Goal: Task Accomplishment & Management: Manage account settings

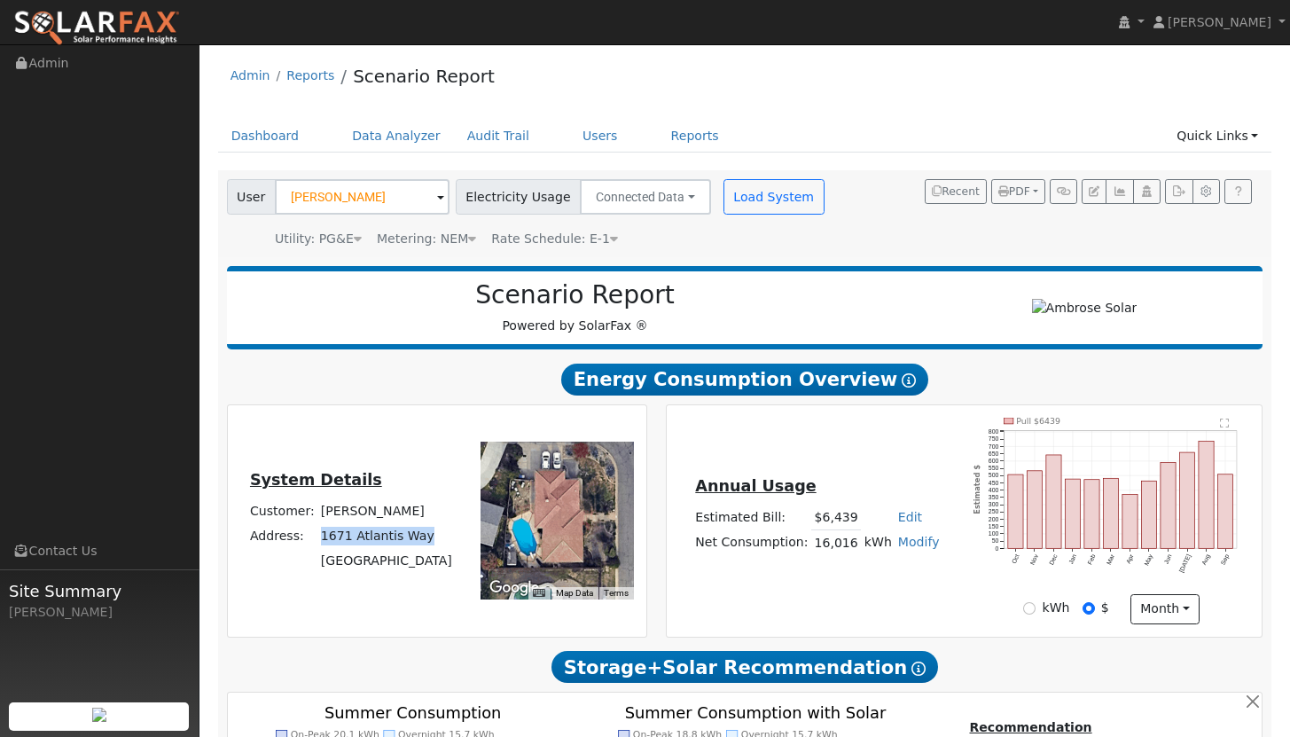
click at [137, 24] on img at bounding box center [96, 28] width 167 height 37
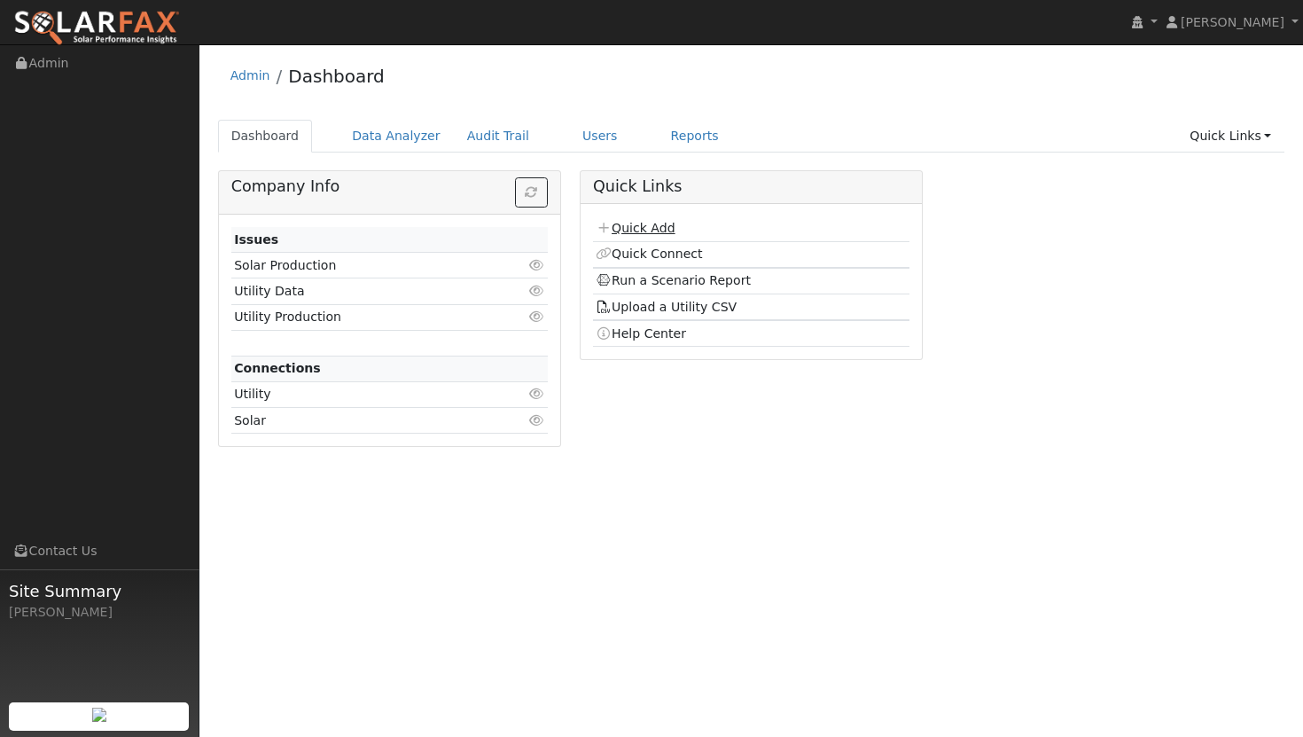
click at [653, 226] on link "Quick Add" at bounding box center [635, 228] width 79 height 14
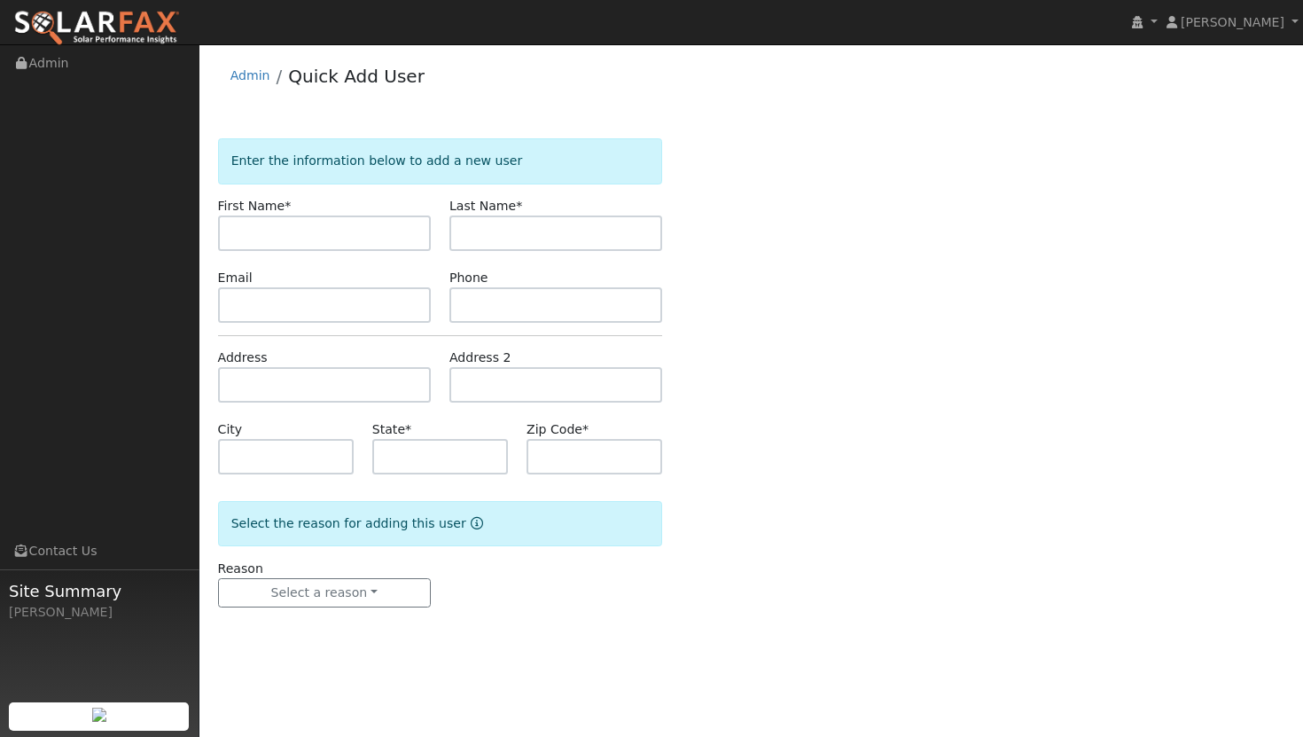
click at [135, 24] on img at bounding box center [96, 28] width 167 height 37
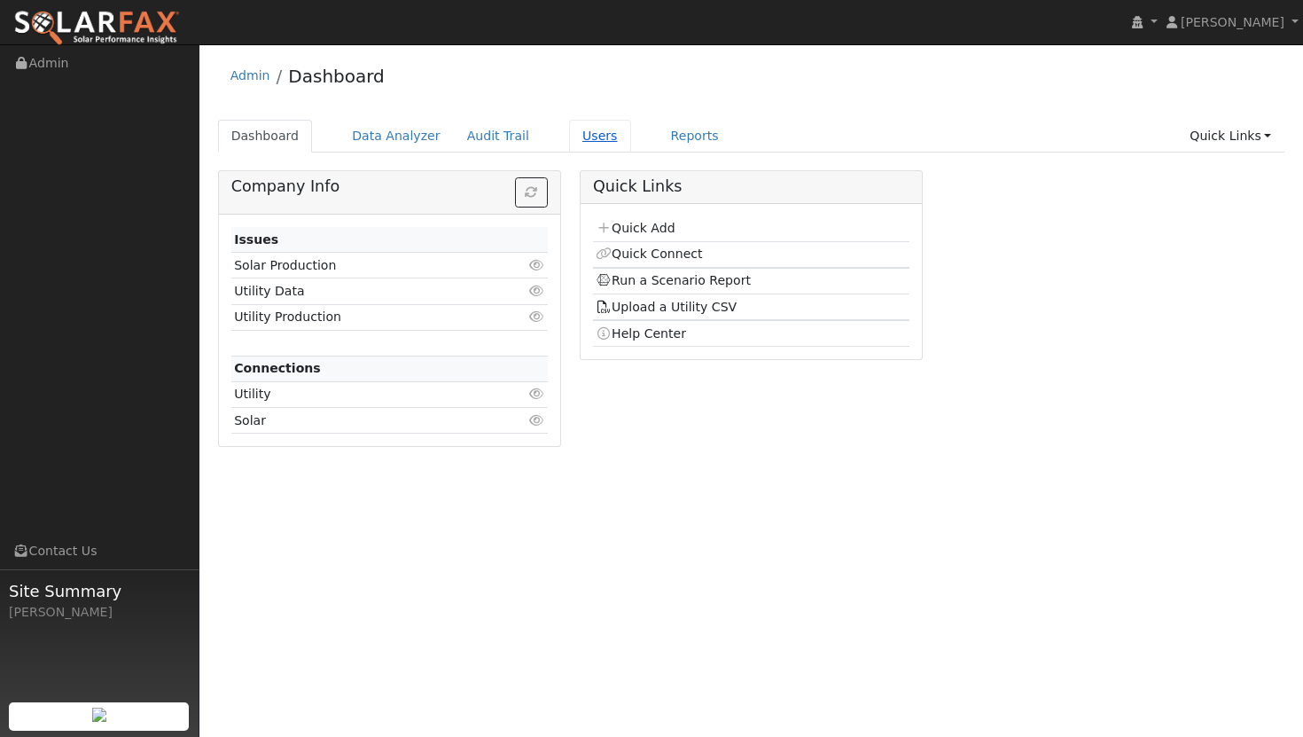
click at [581, 137] on link "Users" at bounding box center [600, 136] width 62 height 33
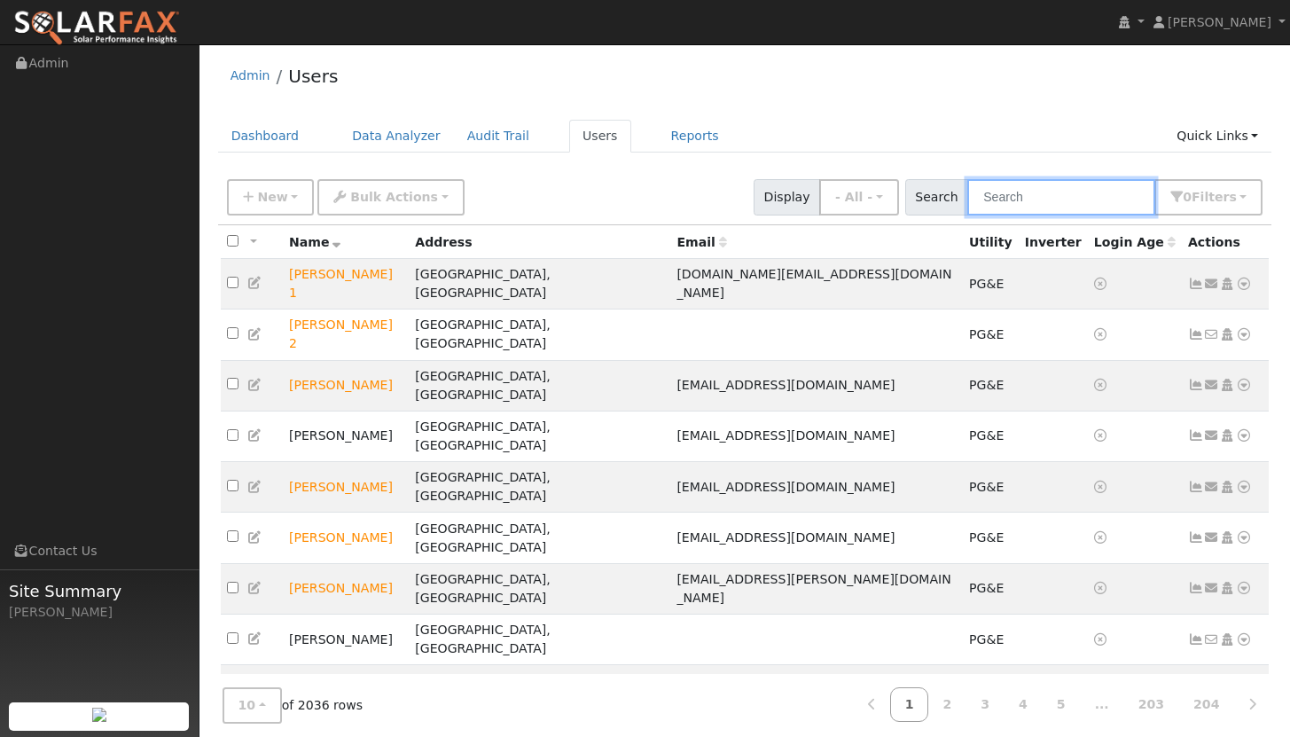
click at [1031, 194] on input "text" at bounding box center [1061, 197] width 188 height 36
paste input "Shea Mcguire"
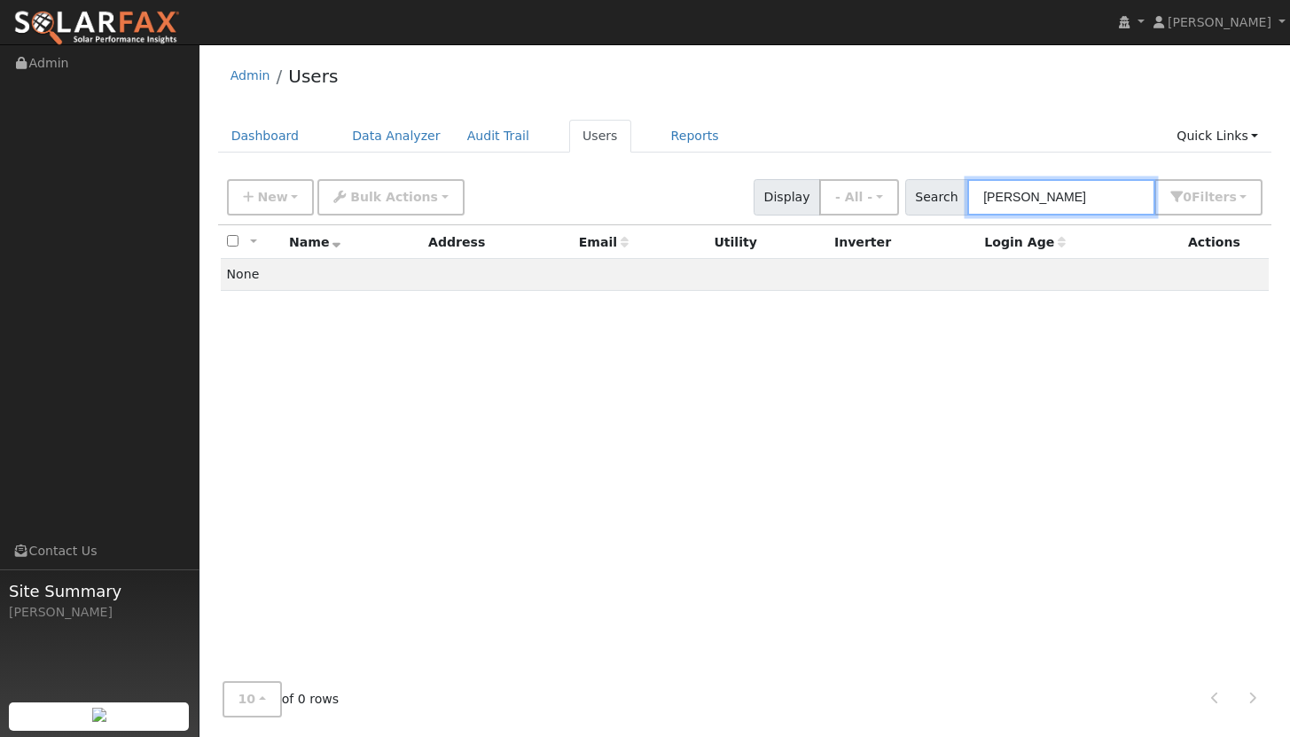
drag, startPoint x: 1091, startPoint y: 196, endPoint x: 984, endPoint y: 192, distance: 106.5
click at [984, 192] on div "Search Shea Mcguire 0 Filter s My accounts Role Show - All - Show Leads Admin B…" at bounding box center [1084, 197] width 358 height 36
drag, startPoint x: 1105, startPoint y: 198, endPoint x: 993, endPoint y: 193, distance: 111.8
click at [993, 193] on input "3942 foothill dr" at bounding box center [1061, 197] width 188 height 36
type input "3942 foothill dr"
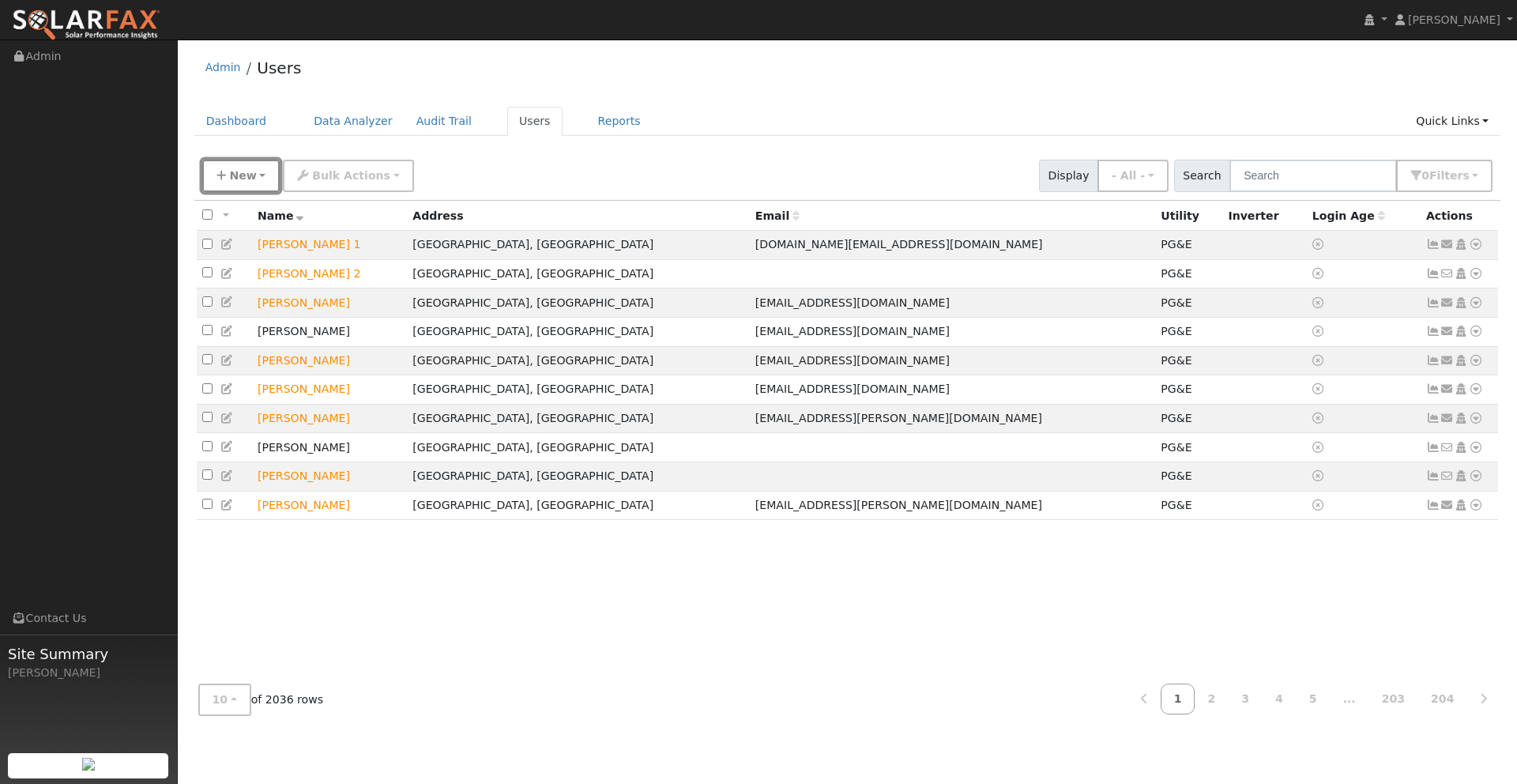
click at [245, 183] on button "New" at bounding box center [242, 176] width 78 height 32
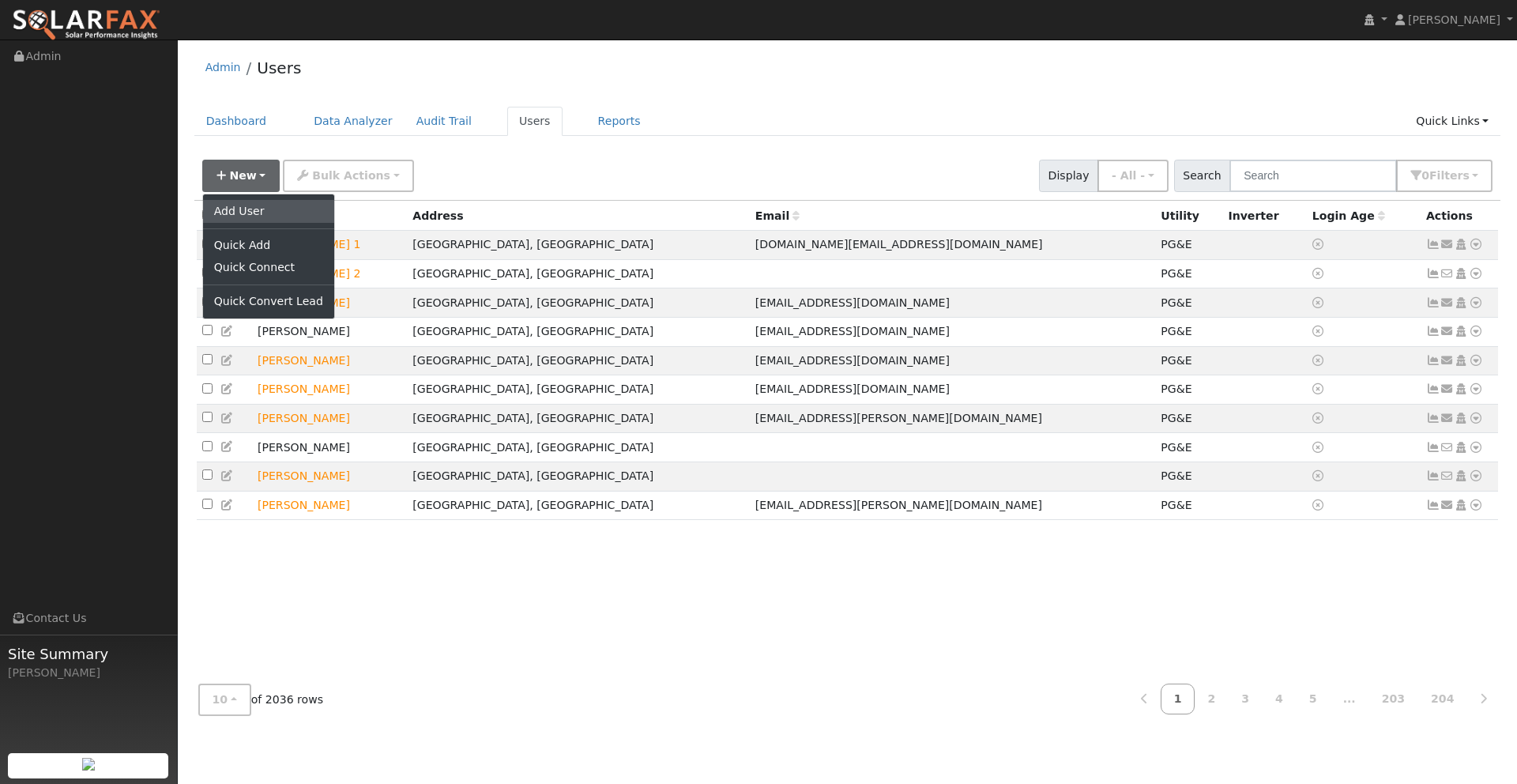
click at [233, 212] on link "Add User" at bounding box center [268, 210] width 131 height 22
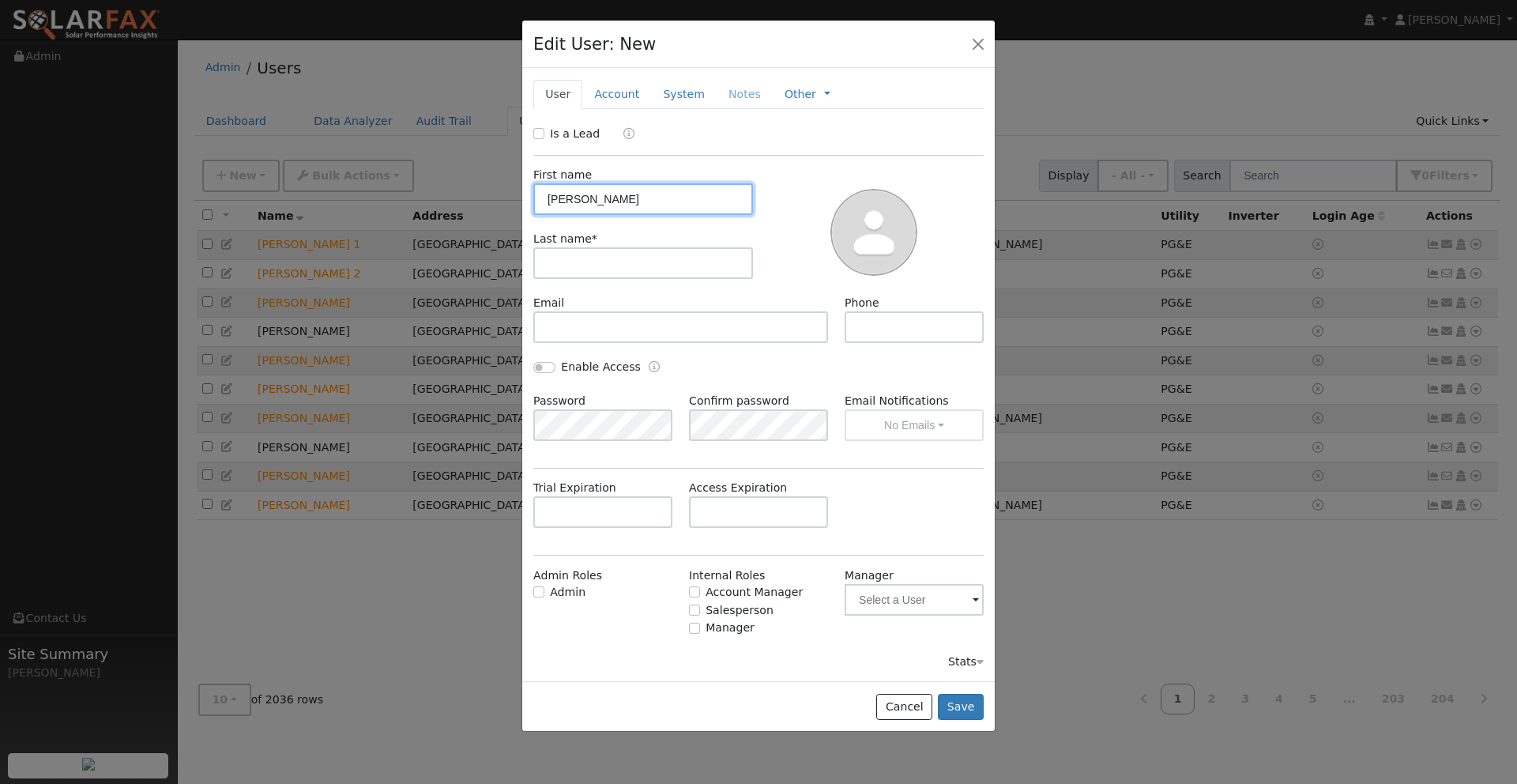
type input "[PERSON_NAME]"
type input "McGuire"
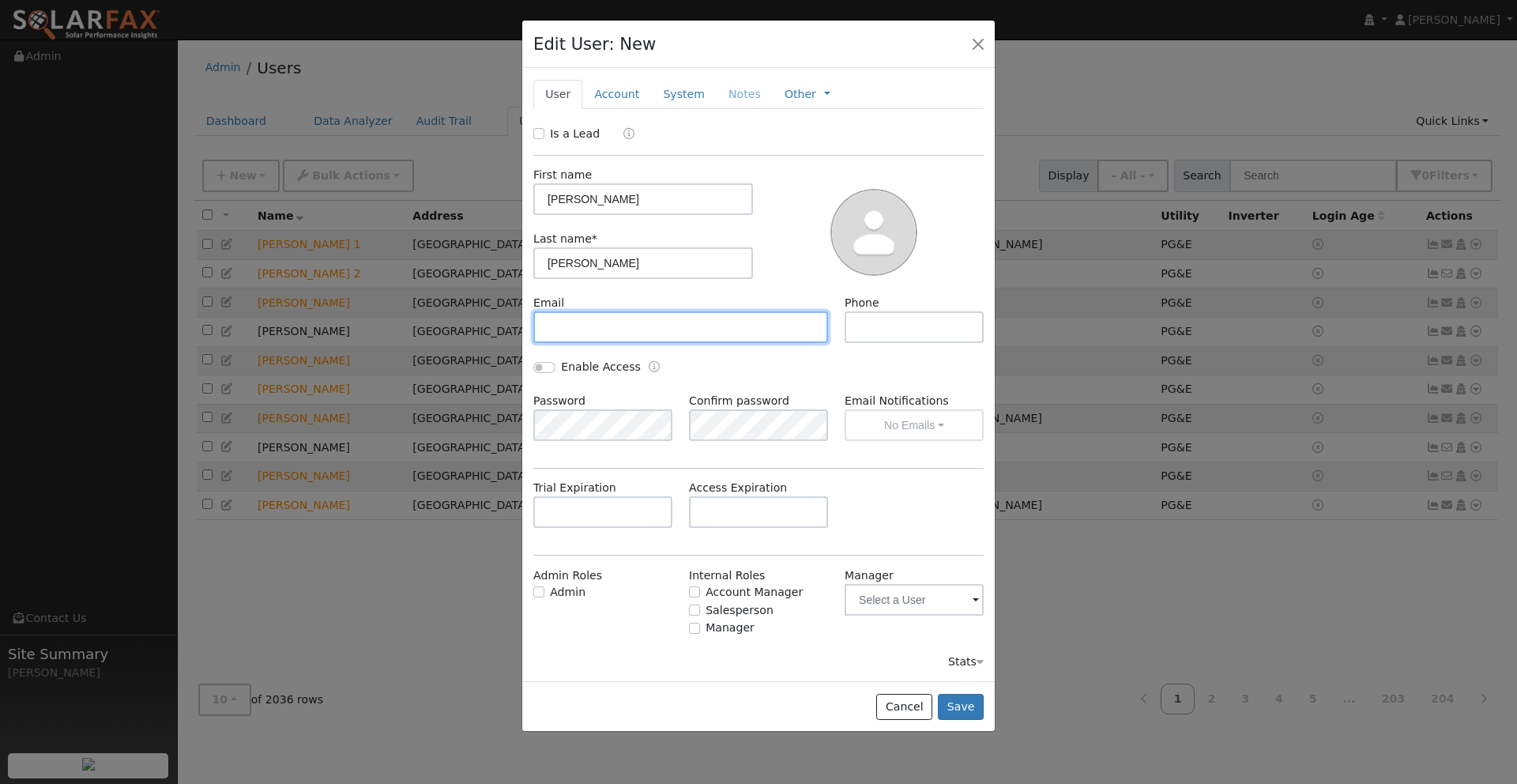
paste input "sheamcguire@gmail.com"
type input "sheamcguire@gmail.com"
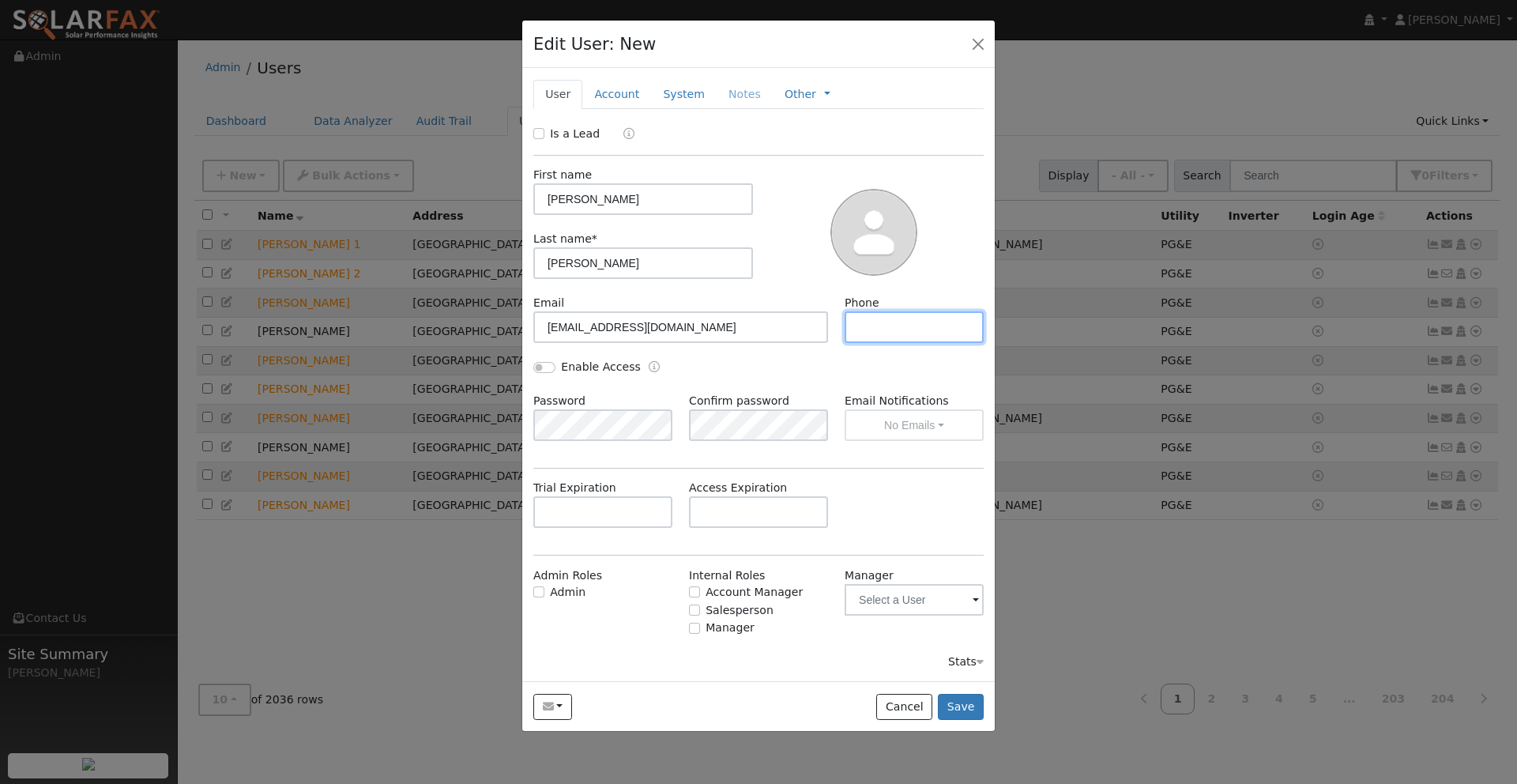
click at [868, 331] on input "text" at bounding box center [914, 326] width 139 height 31
paste input "707-301-1349"
type input "707-301-1349"
click at [540, 131] on input "Is a Lead" at bounding box center [538, 134] width 11 height 11
checkbox input "true"
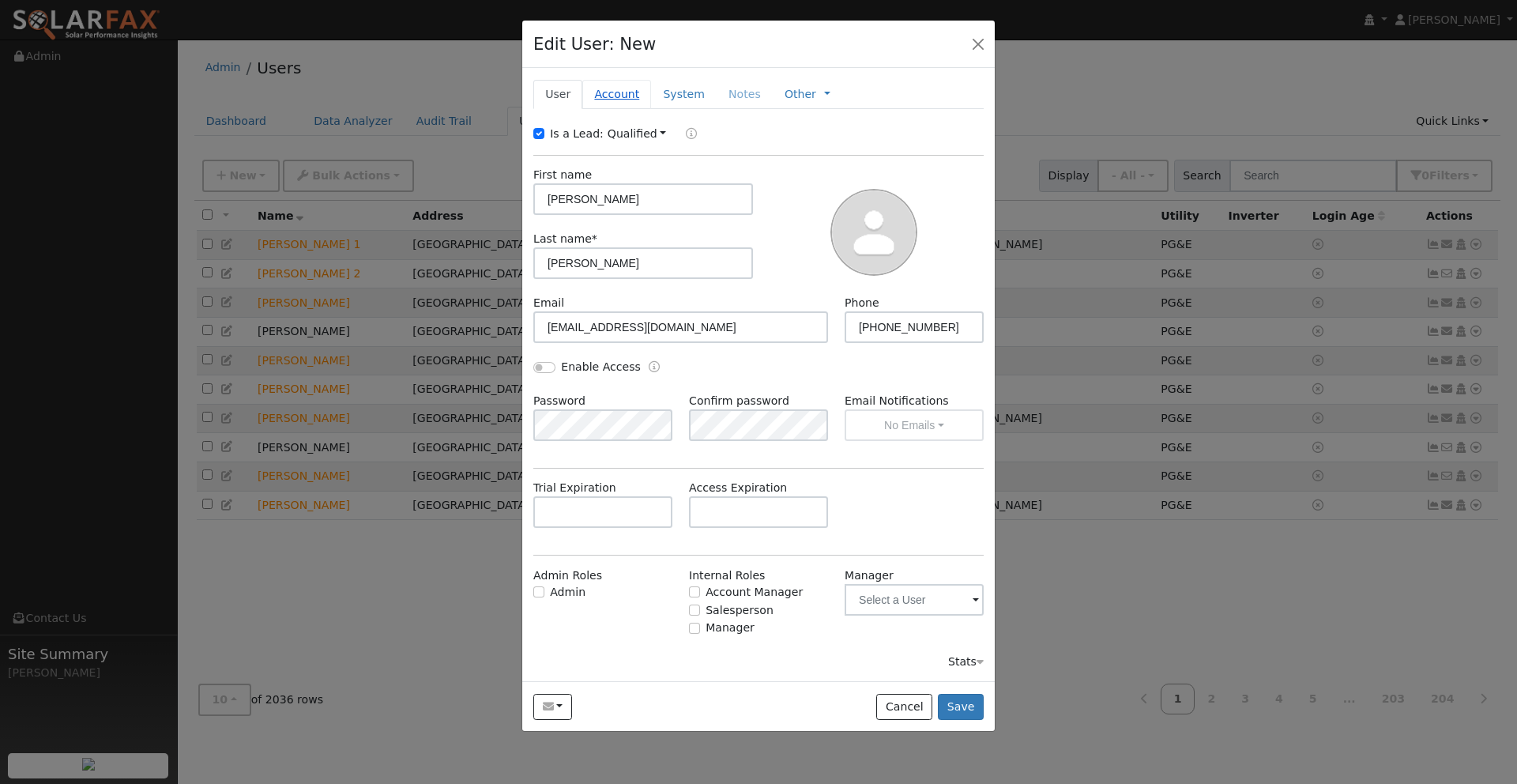
click at [606, 94] on link "Account" at bounding box center [616, 94] width 69 height 29
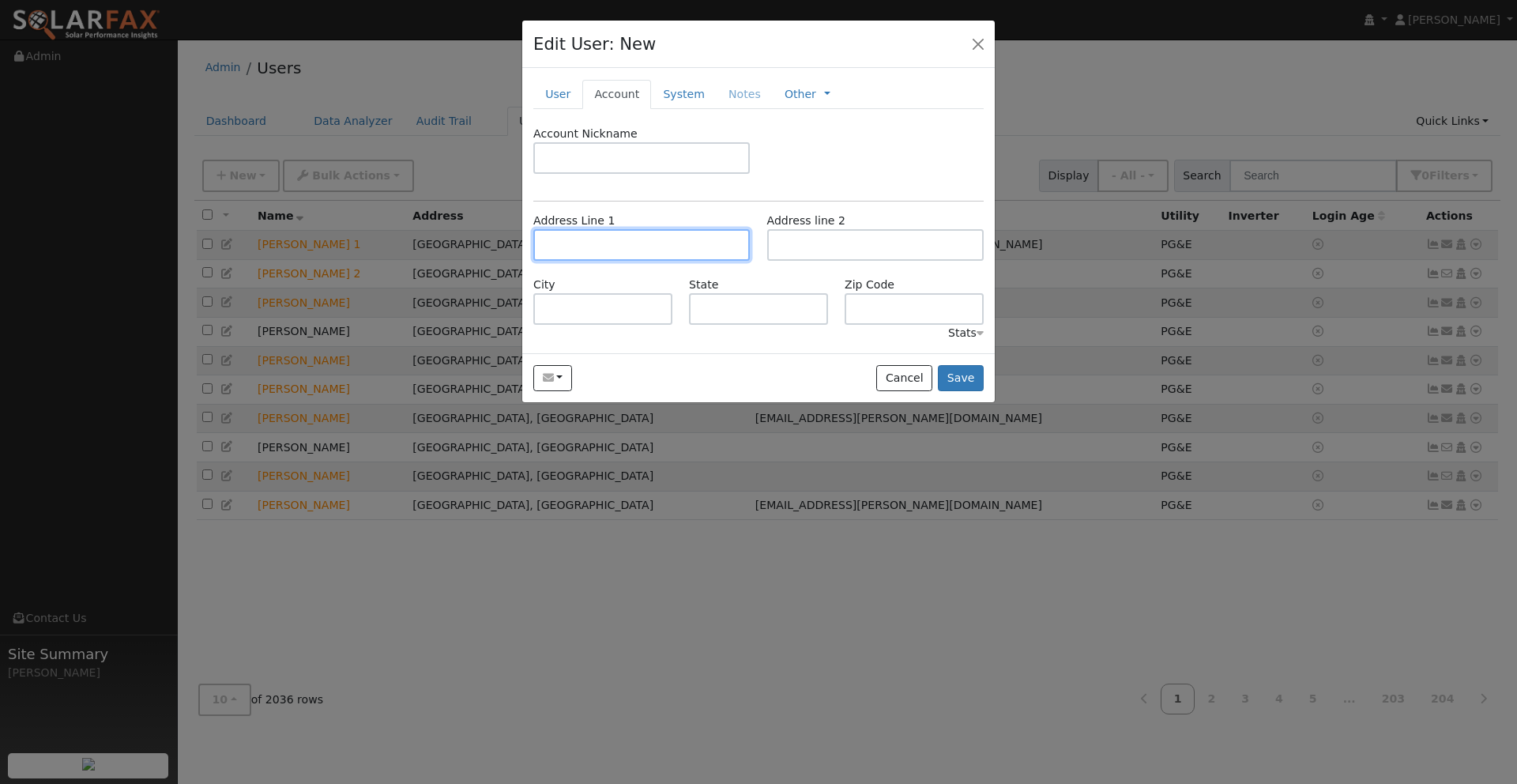
click at [562, 239] on input "text" at bounding box center [641, 244] width 217 height 31
paste input "[STREET_ADDRESS][PERSON_NAME]"
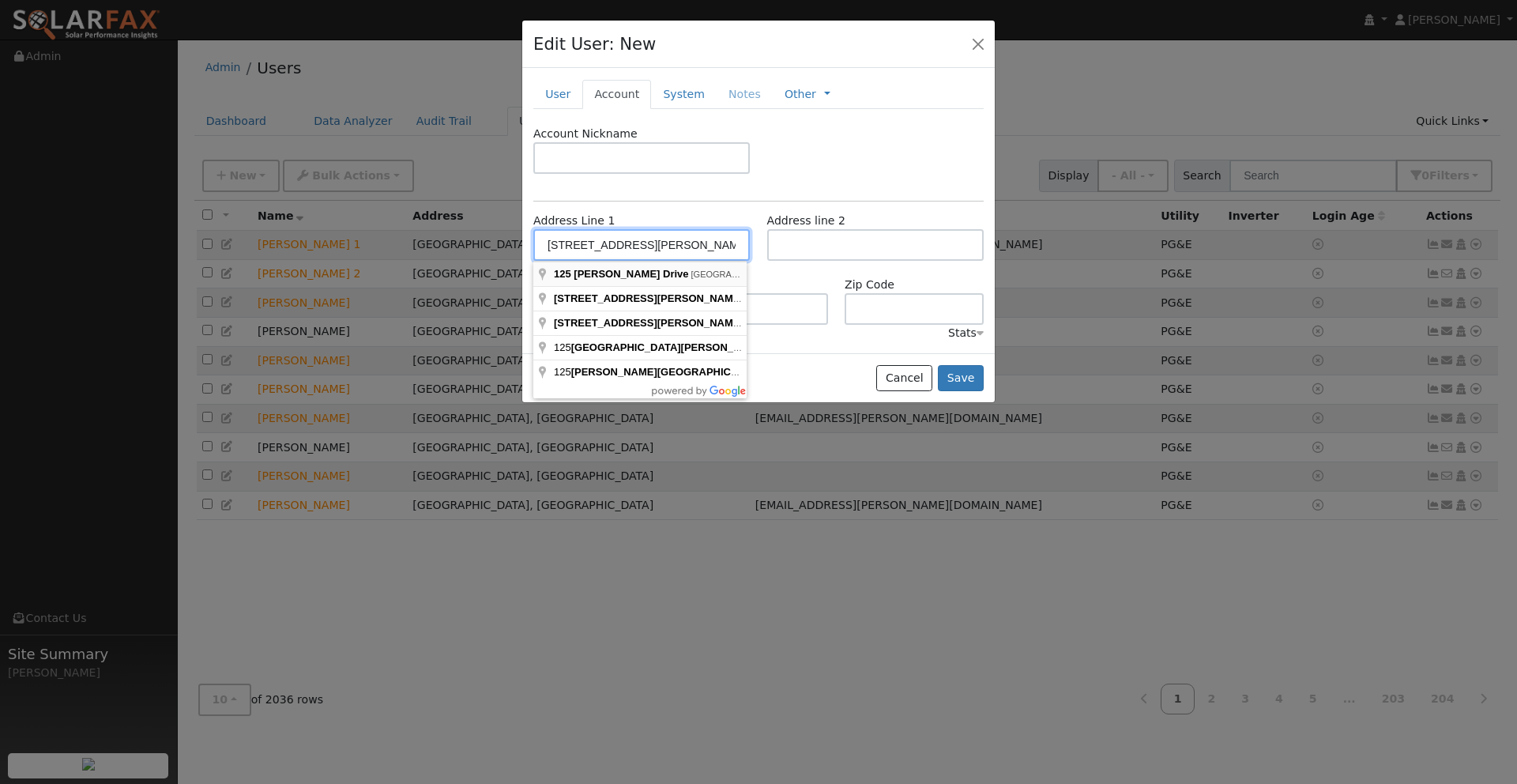
type input "[STREET_ADDRESS][PERSON_NAME]"
type input "[GEOGRAPHIC_DATA]"
type input "CA"
type input "95688"
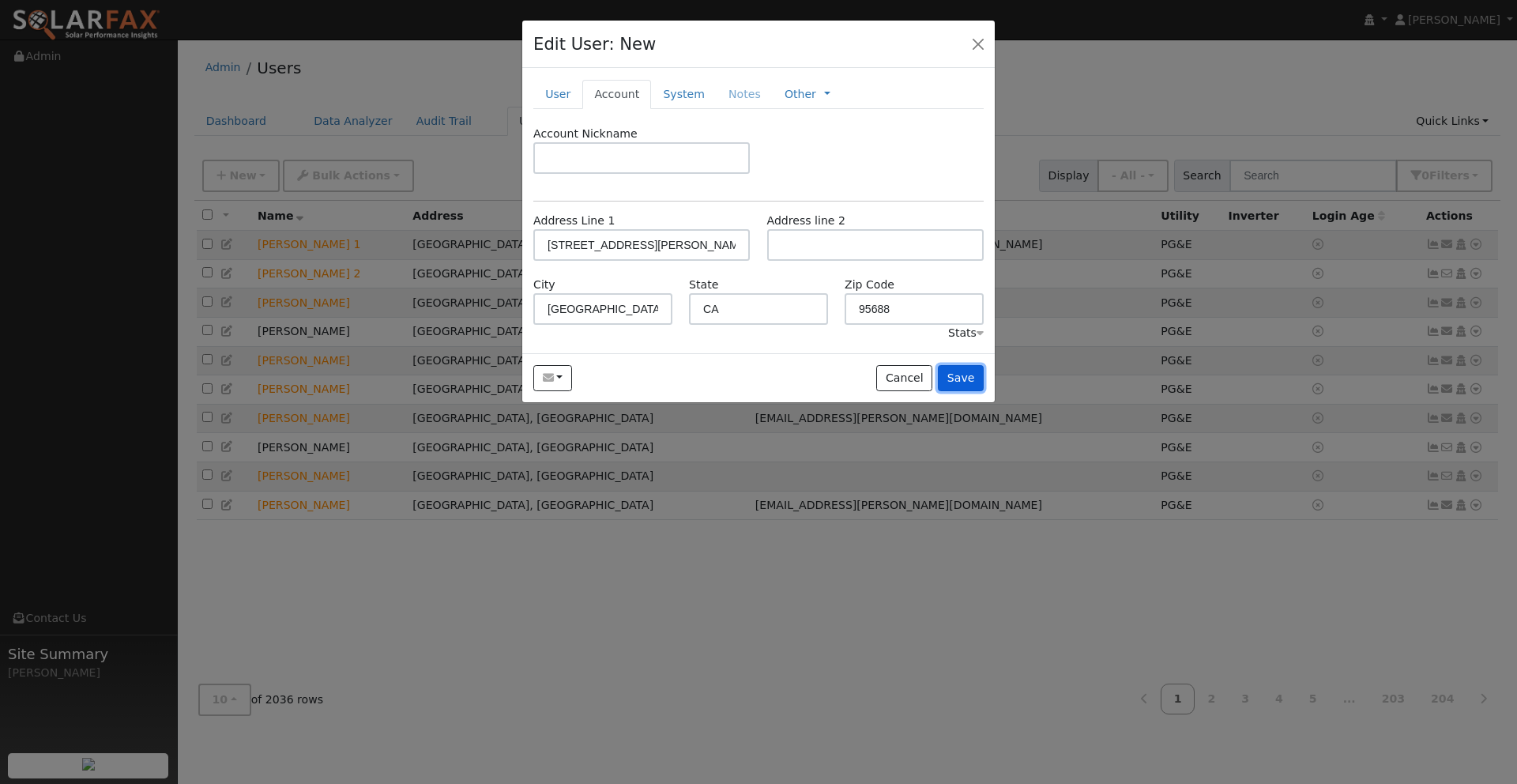
click at [966, 376] on button "Save" at bounding box center [960, 379] width 45 height 27
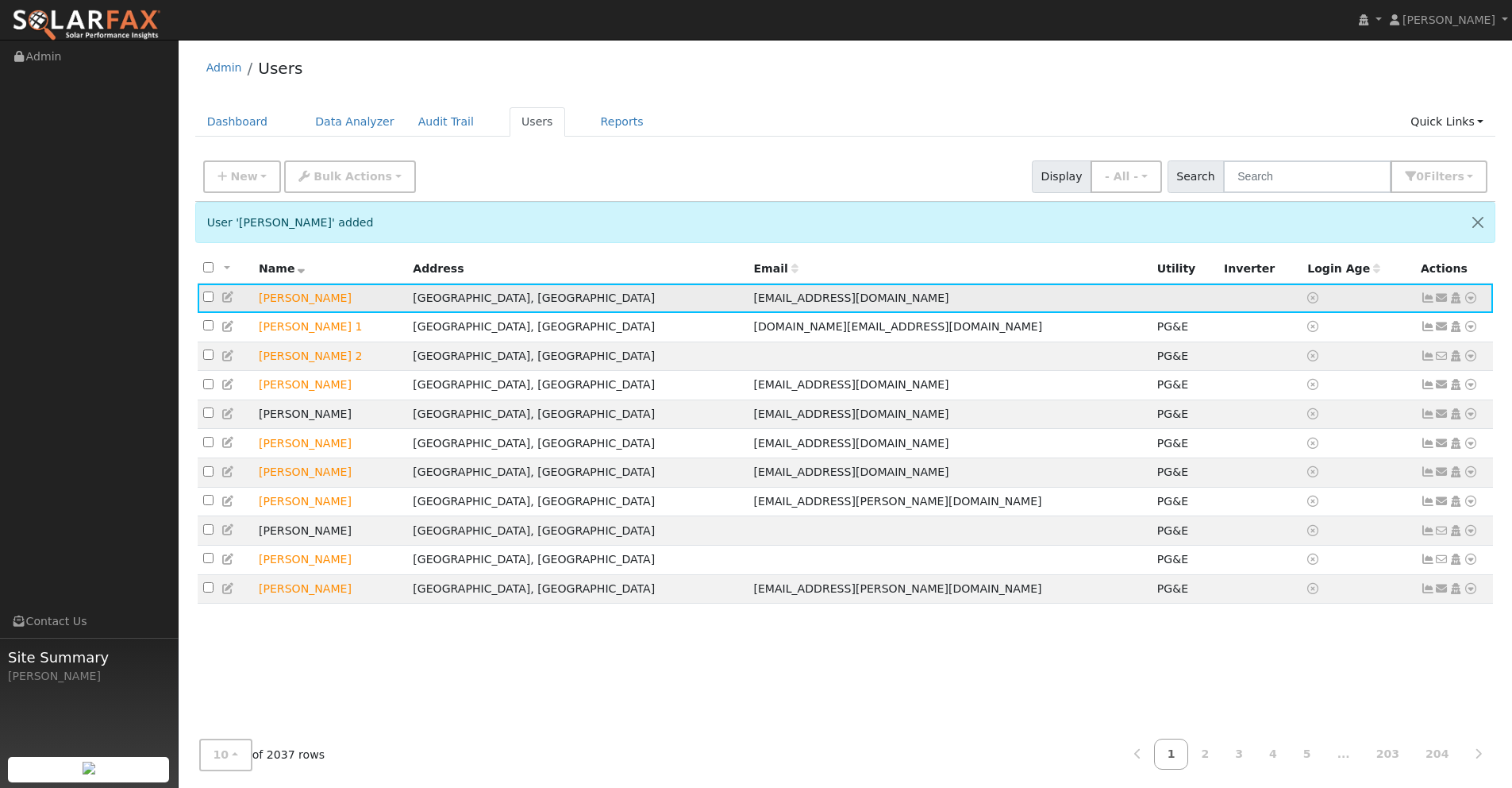
click at [1467, 298] on icon at bounding box center [1471, 297] width 14 height 11
click at [1297, 365] on link "Scenario" at bounding box center [1303, 361] width 118 height 22
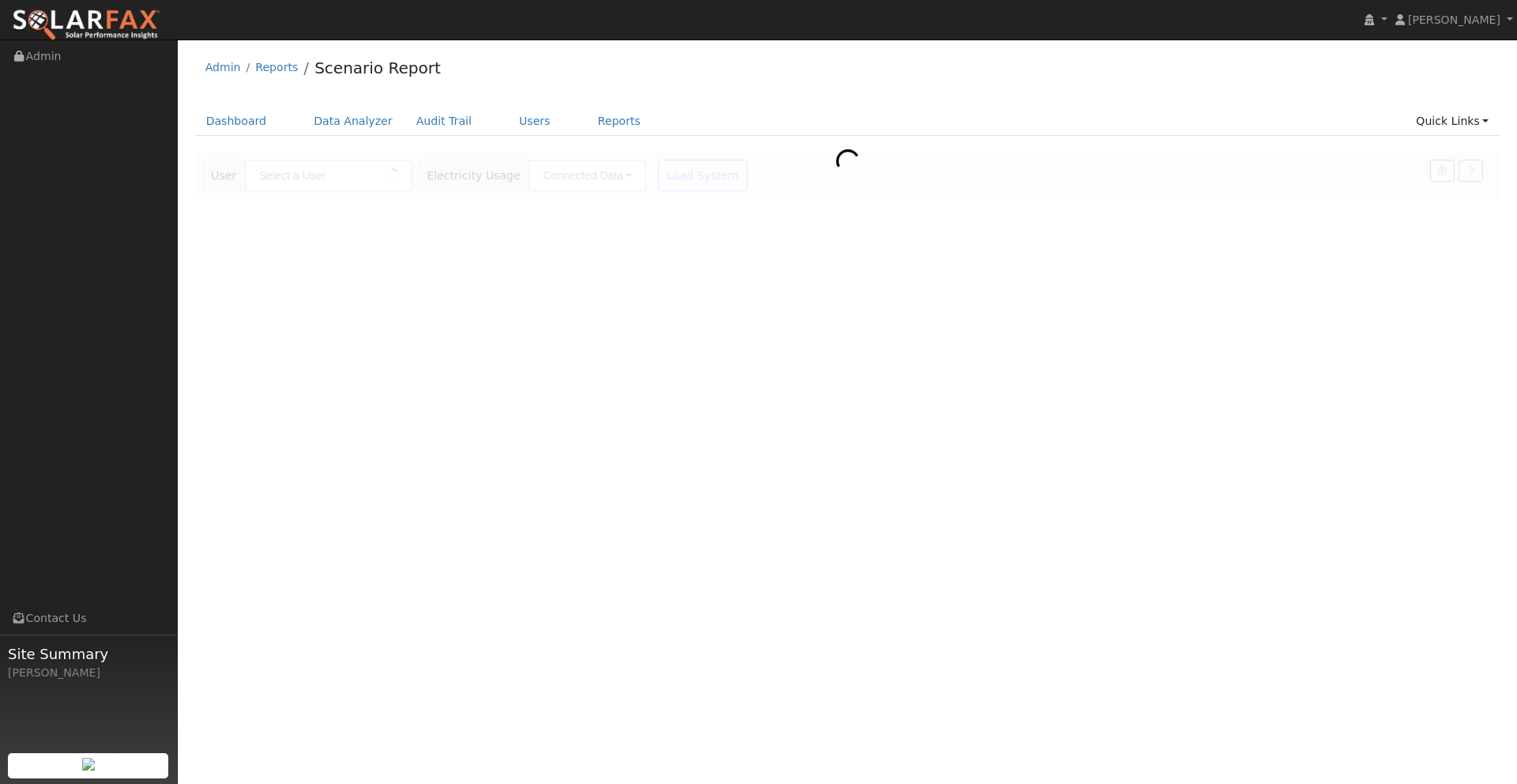
type input "[PERSON_NAME]"
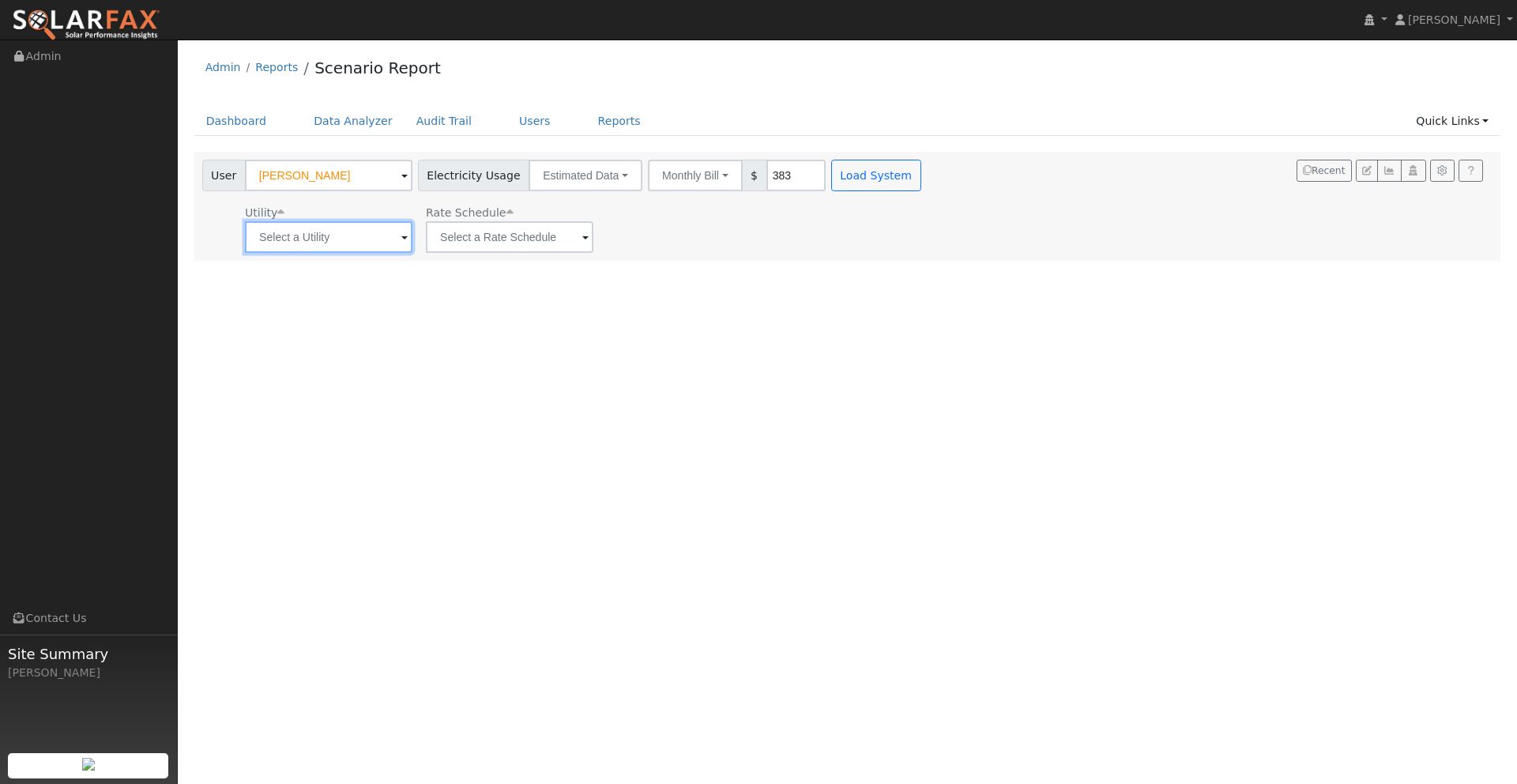
click at [343, 241] on input "text" at bounding box center [329, 236] width 168 height 31
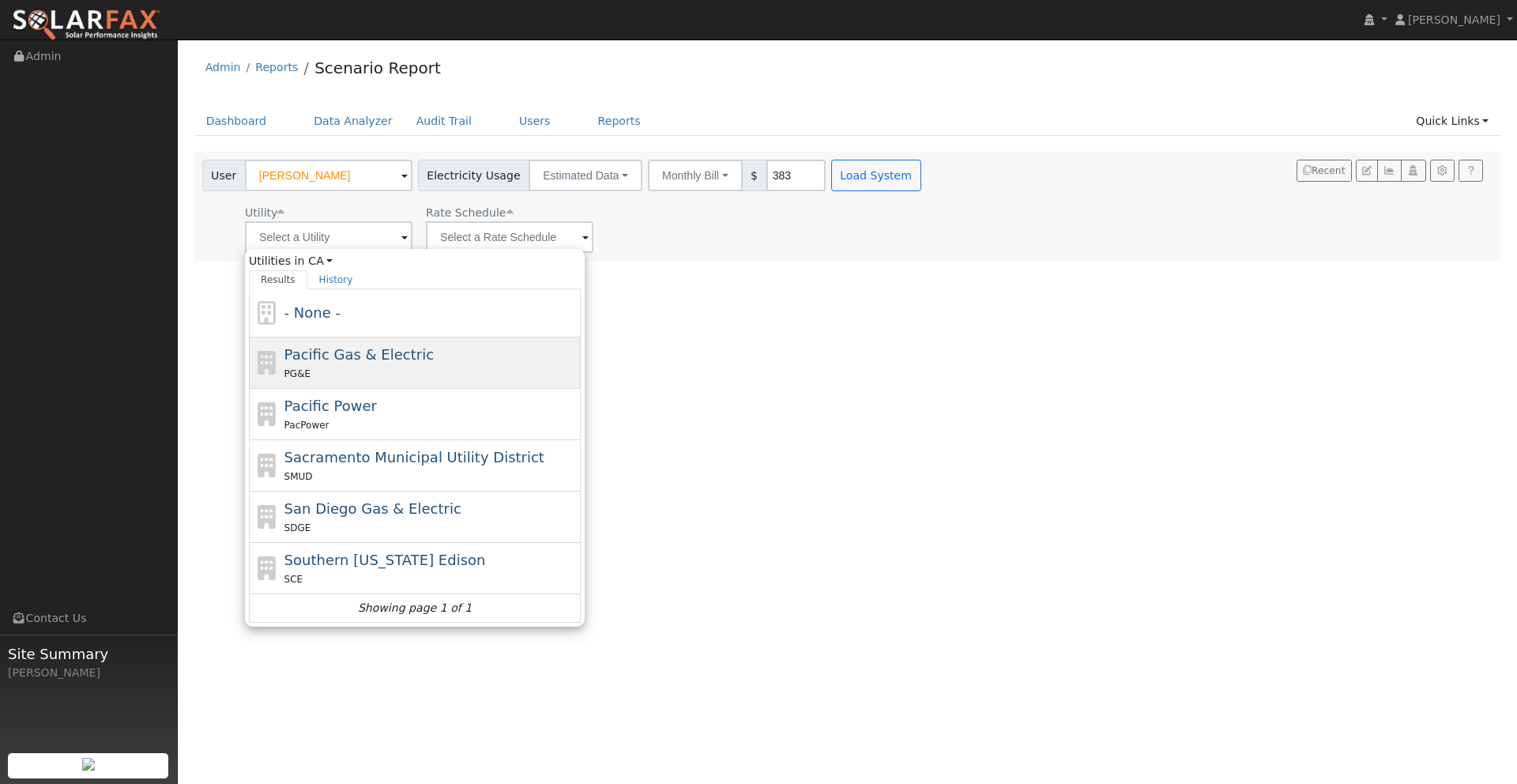
click at [349, 372] on div "PG&E" at bounding box center [430, 373] width 293 height 17
type input "Pacific Gas & Electric"
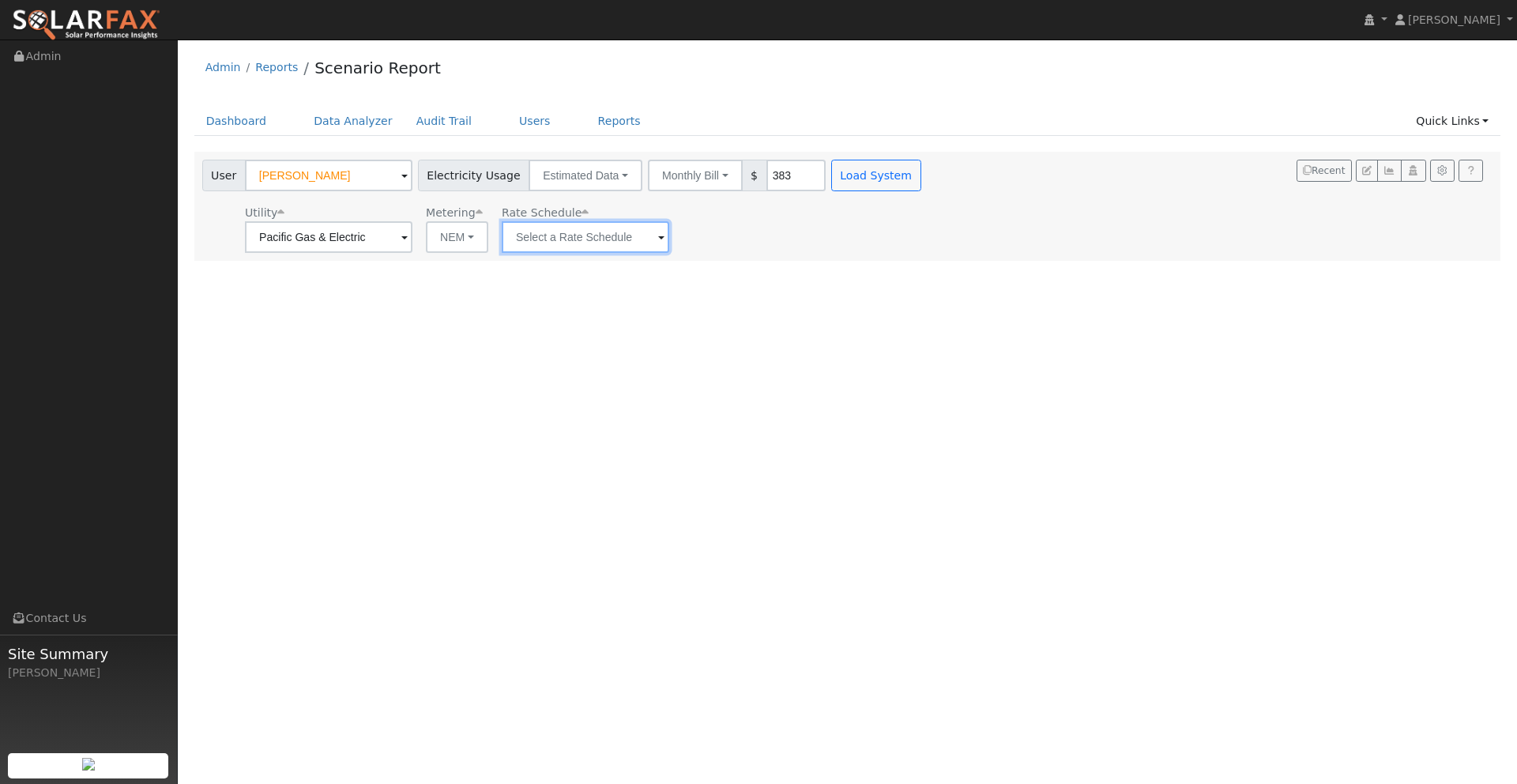
click at [554, 235] on input "text" at bounding box center [586, 236] width 168 height 31
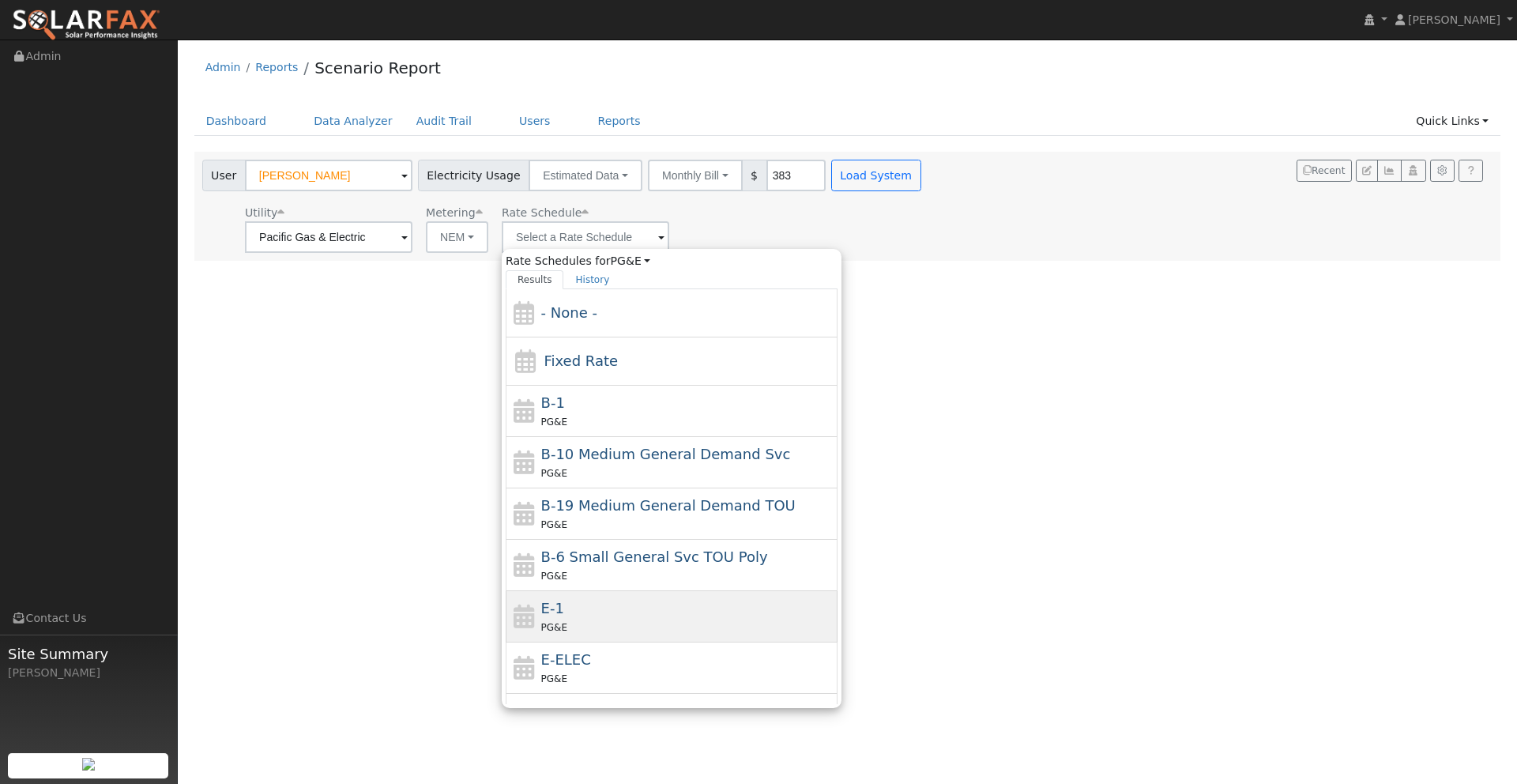
click at [576, 613] on div "E-1 PG&E" at bounding box center [687, 616] width 293 height 38
type input "E-1"
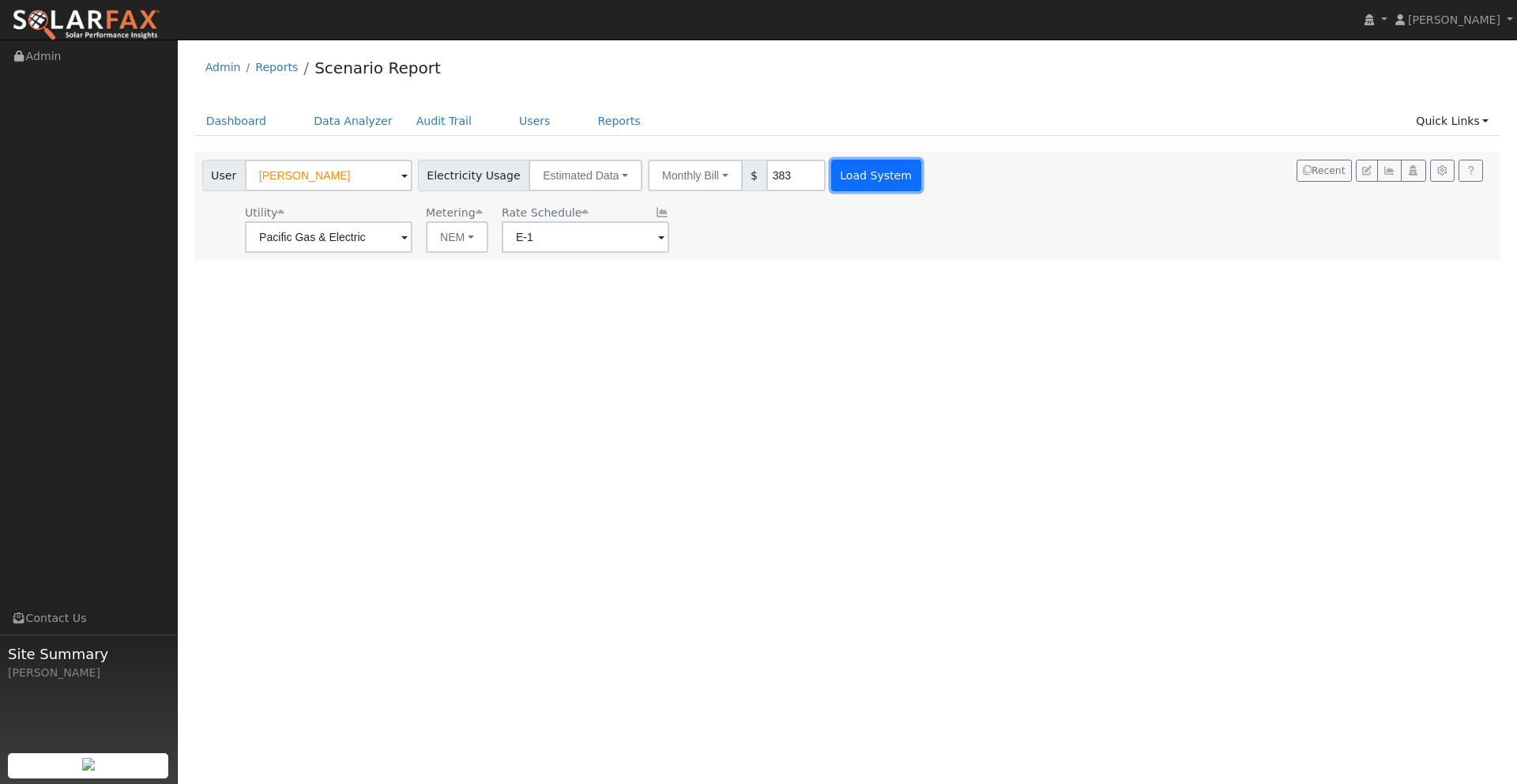
click at [848, 164] on button "Load System" at bounding box center [876, 175] width 90 height 31
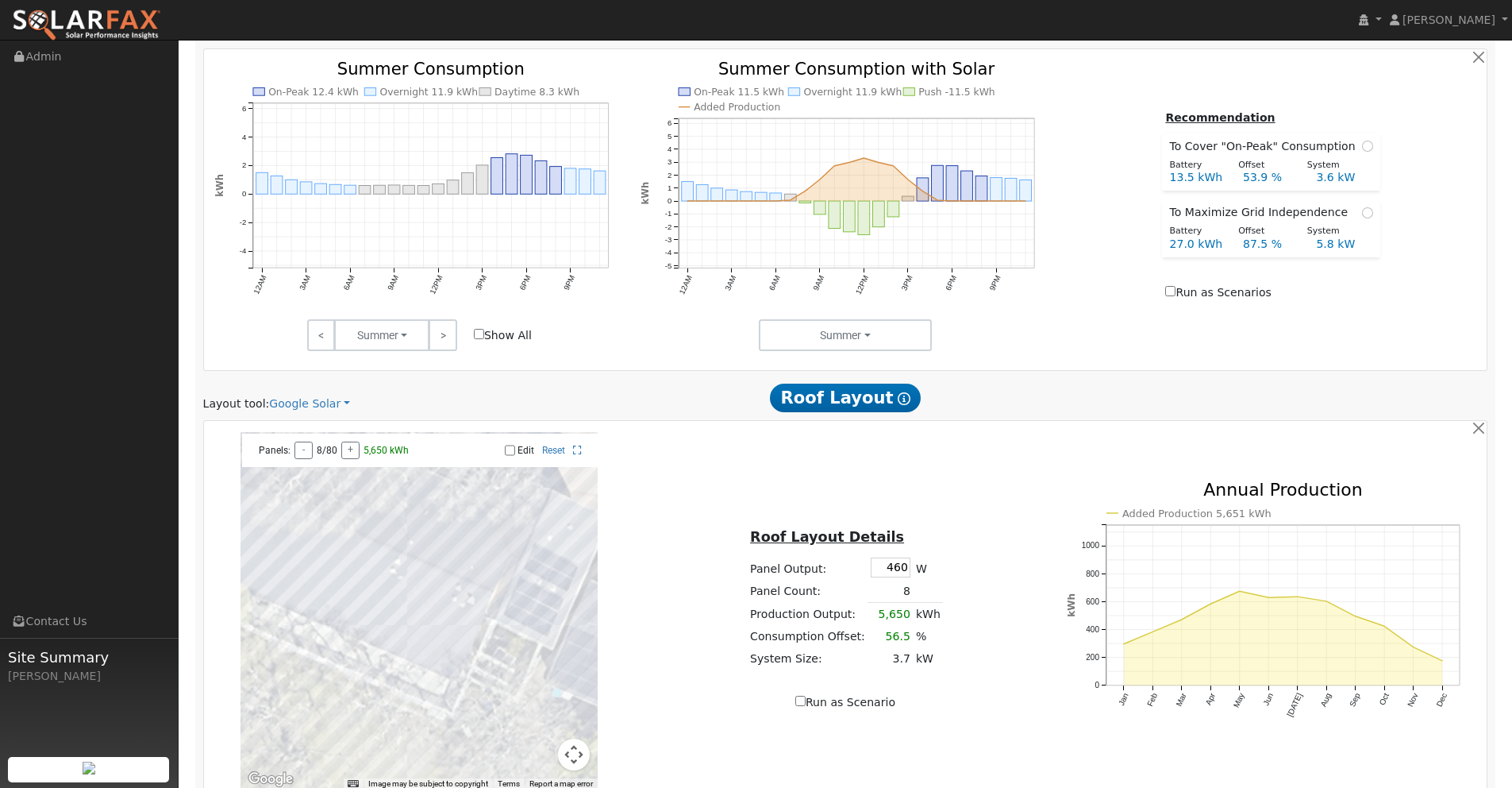
scroll to position [830, 0]
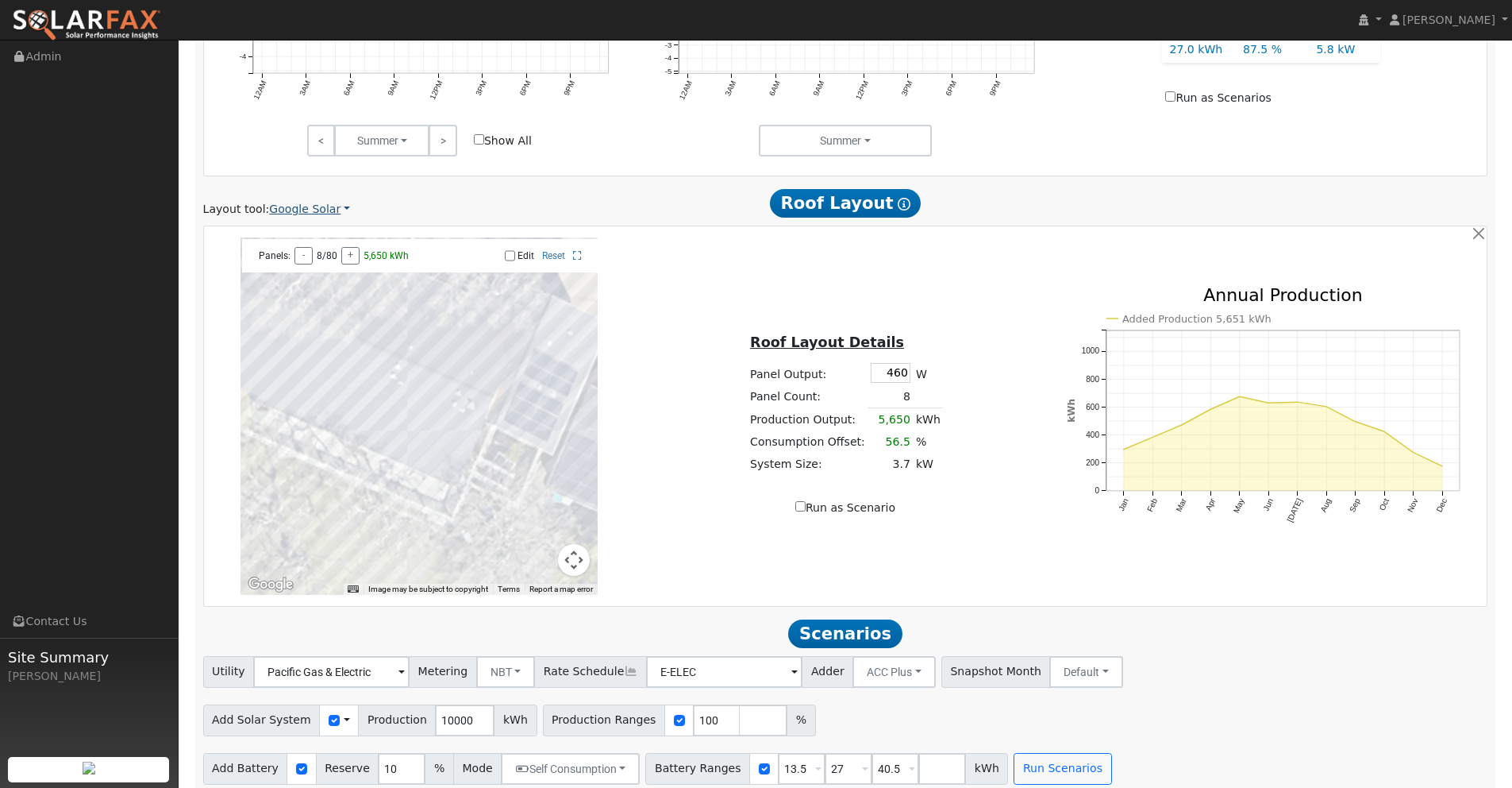
click at [307, 210] on link "Google Solar" at bounding box center [310, 209] width 81 height 17
click at [297, 279] on link "Aurora" at bounding box center [322, 281] width 110 height 22
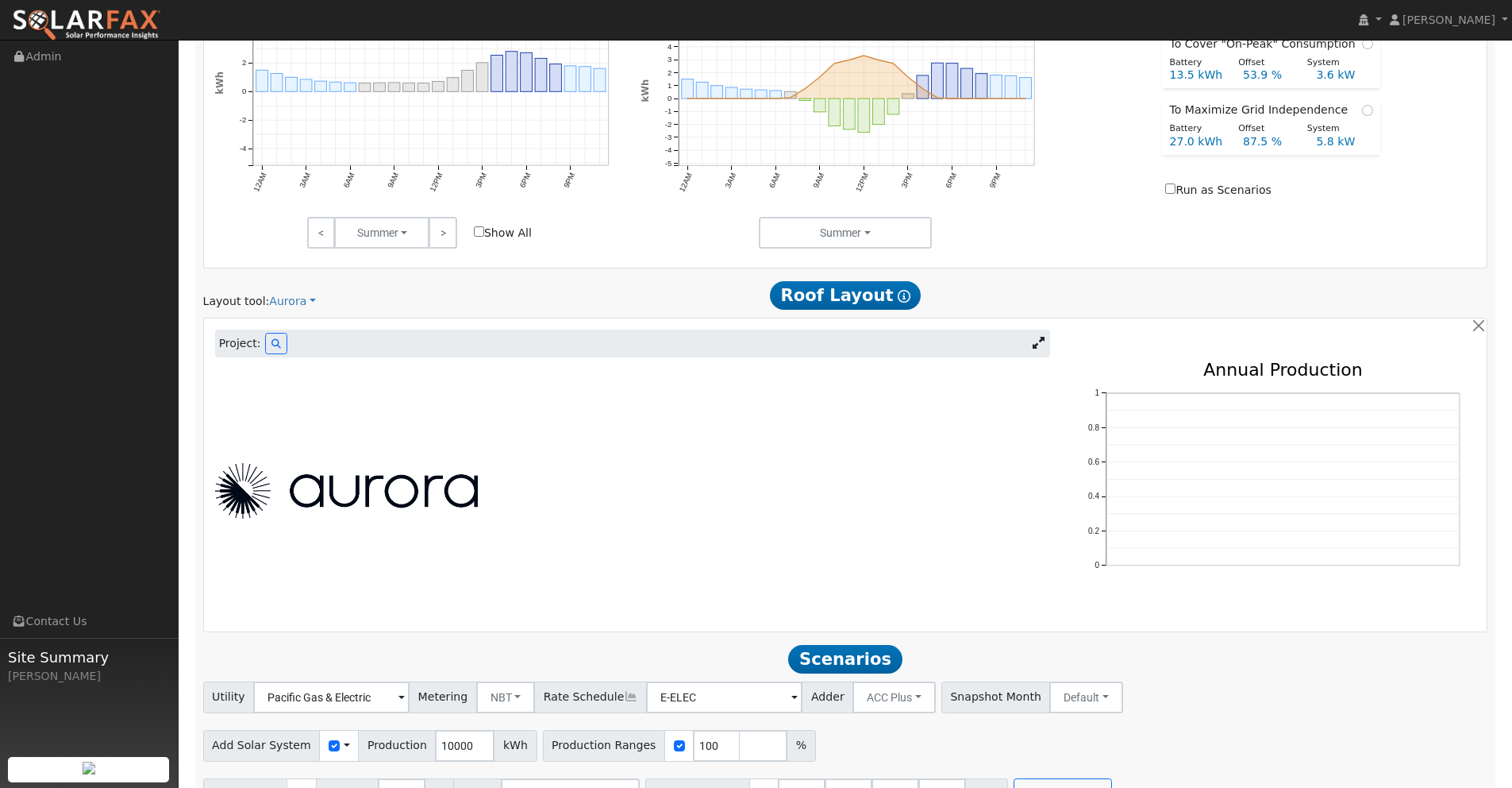
scroll to position [775, 0]
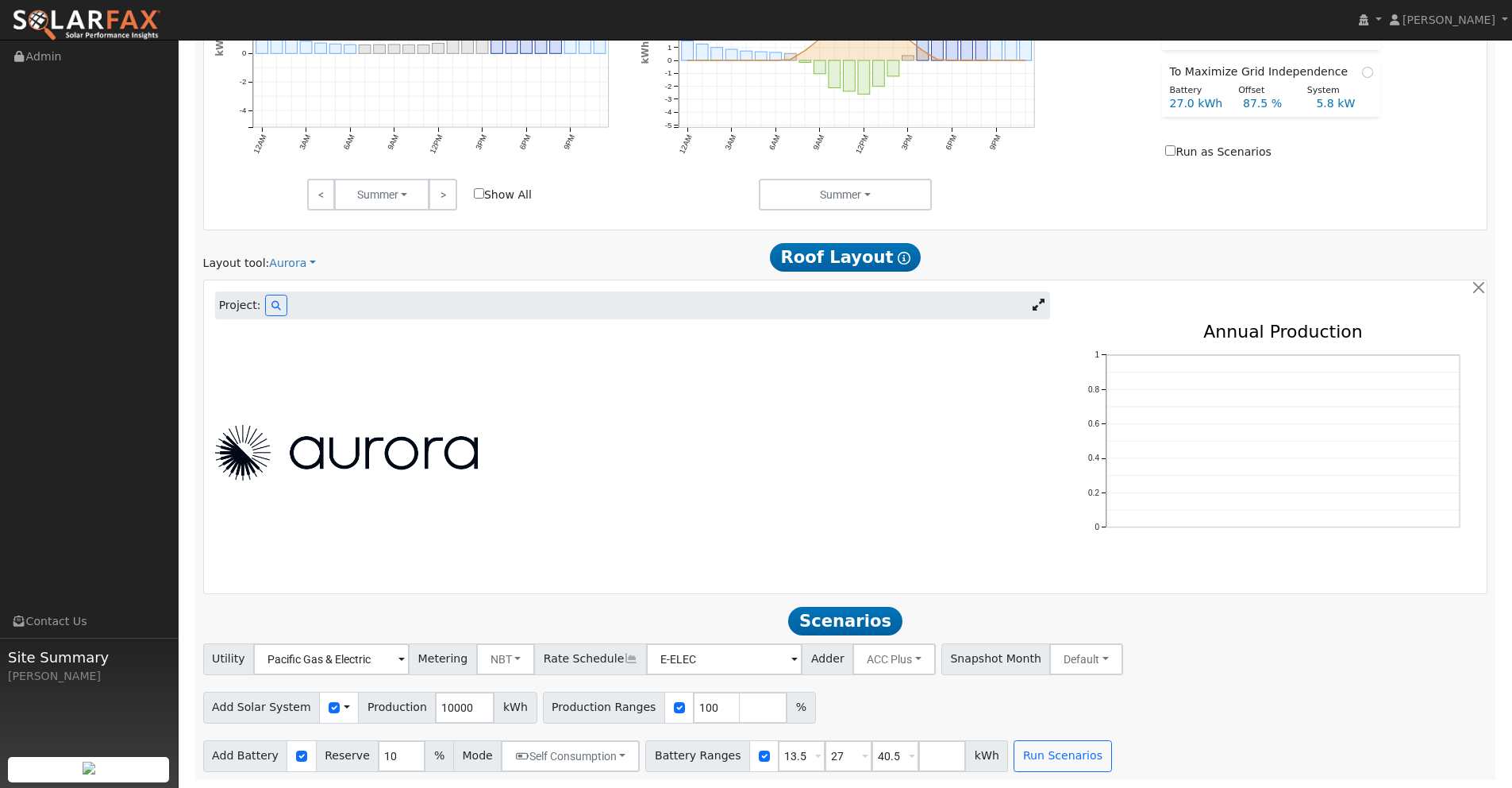
click at [1038, 307] on icon at bounding box center [1038, 304] width 12 height 12
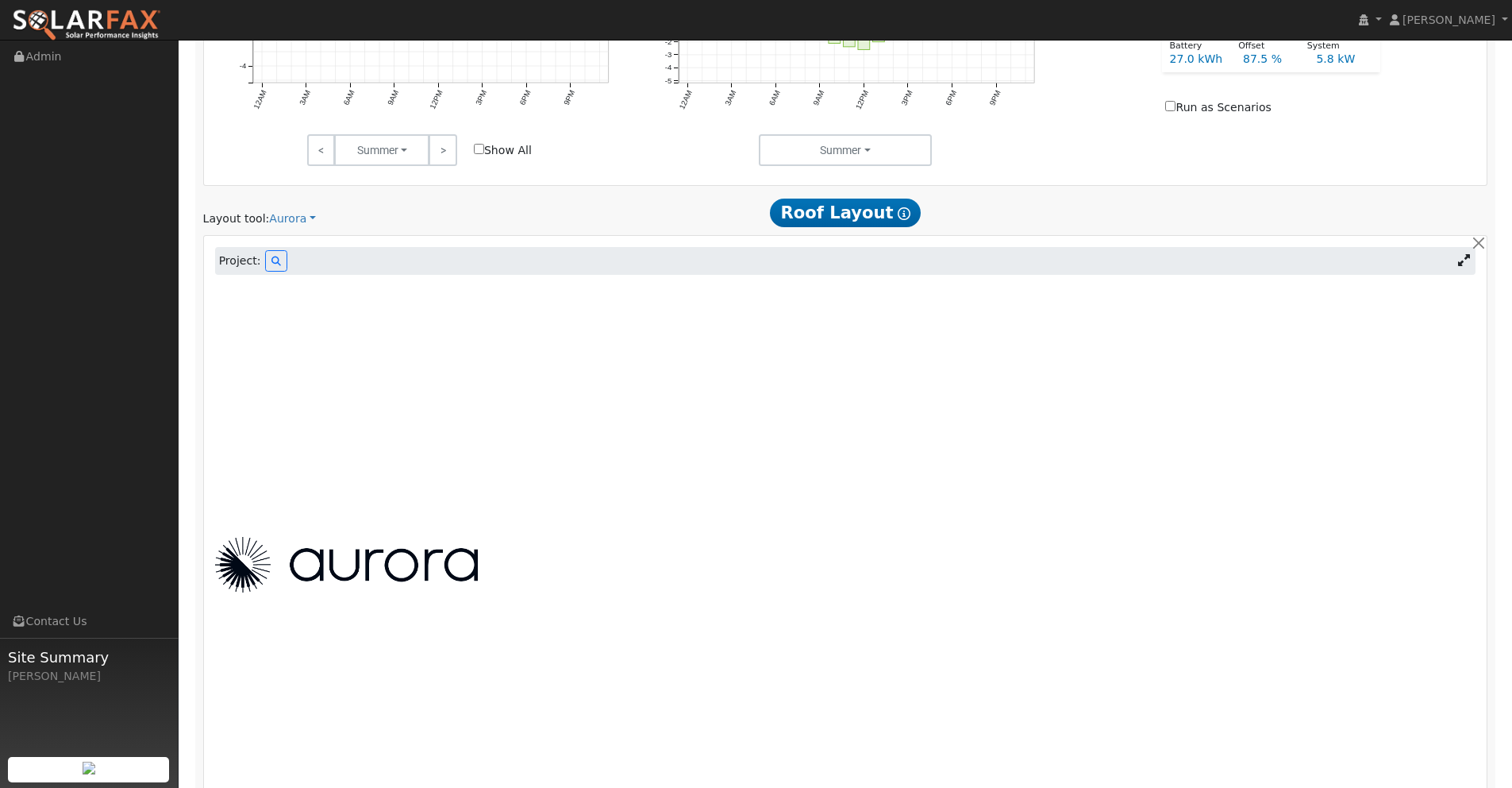
scroll to position [821, 0]
click at [271, 257] on icon at bounding box center [276, 261] width 10 height 10
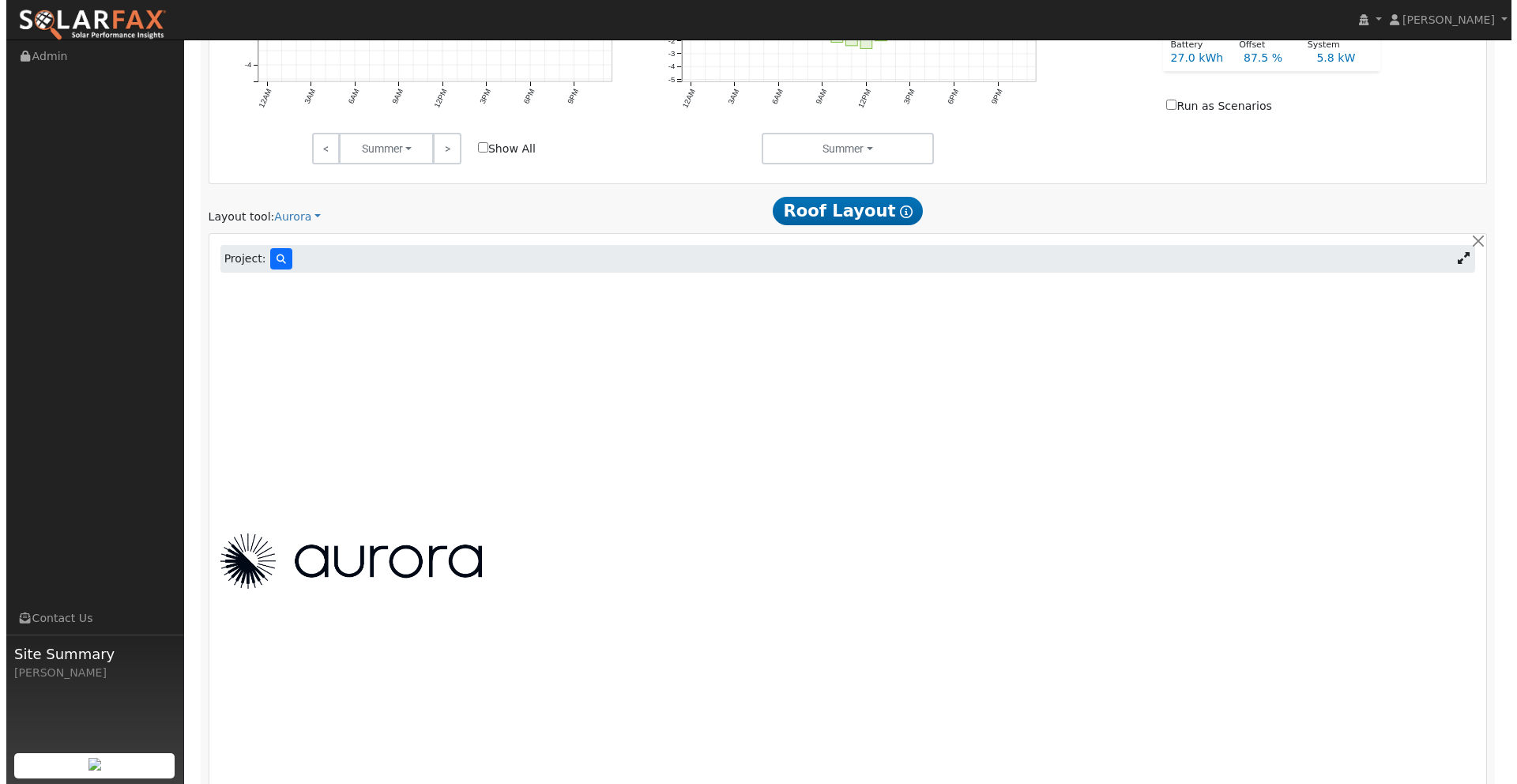
scroll to position [819, 0]
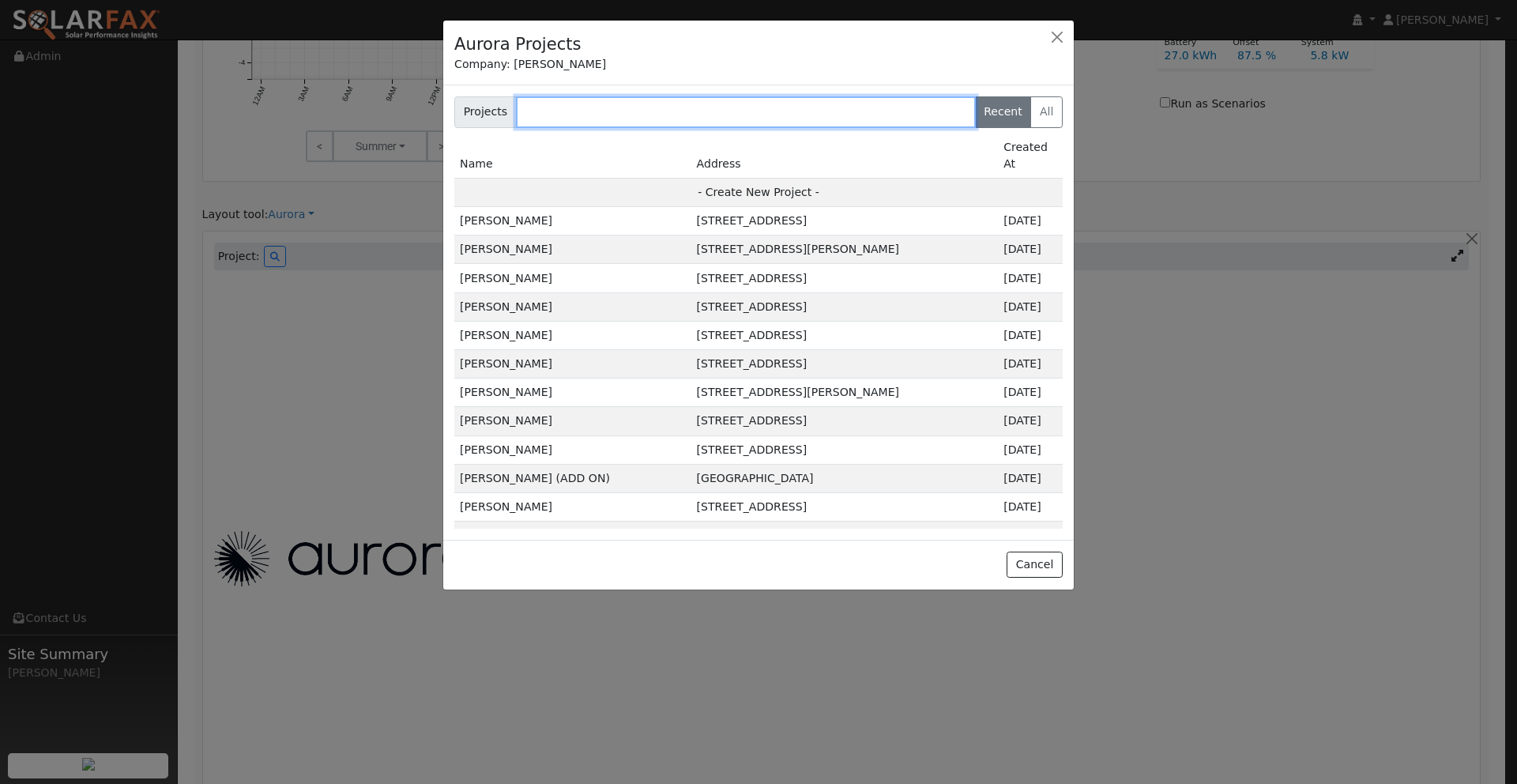
click at [589, 116] on input "text" at bounding box center [746, 111] width 460 height 31
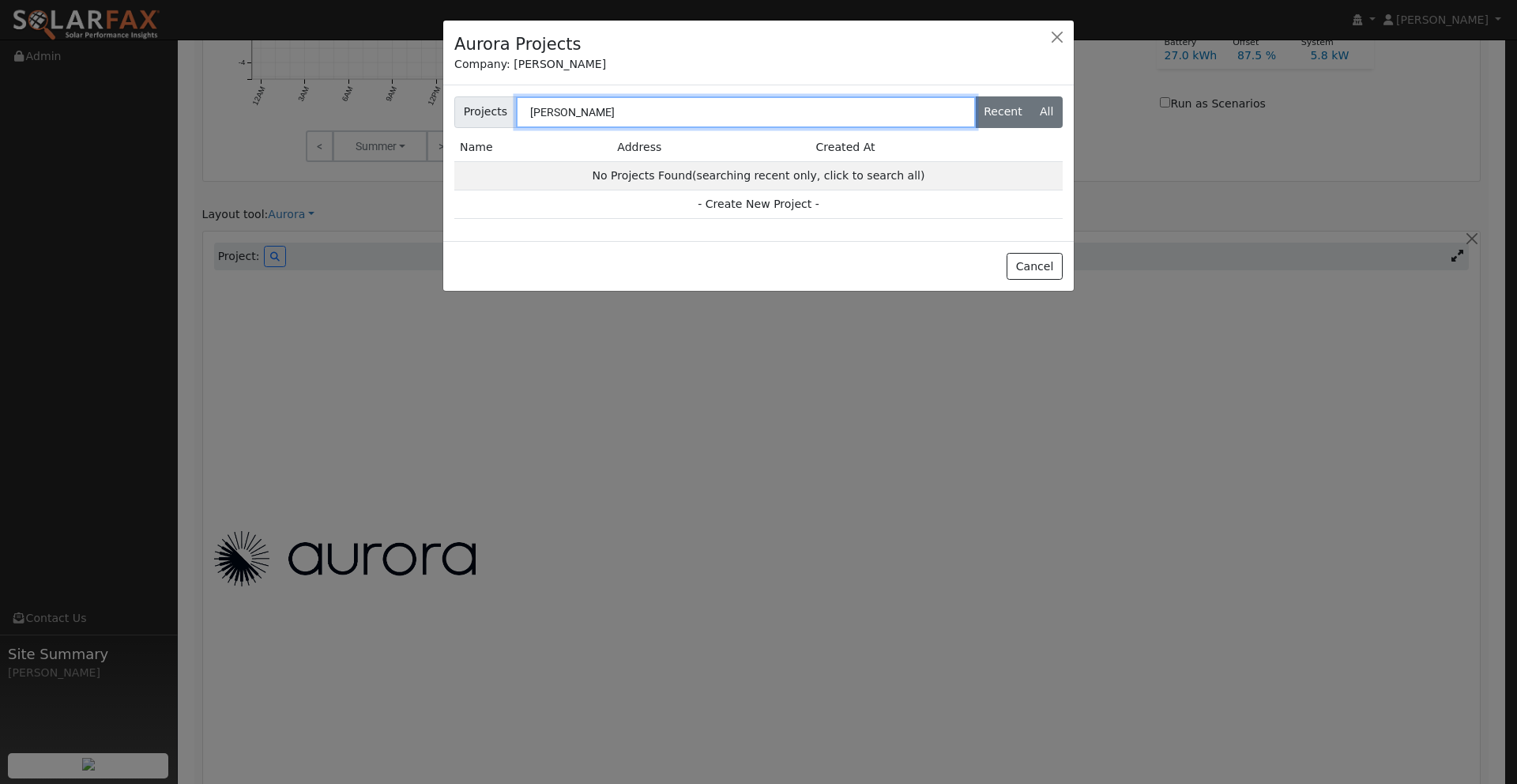
type input "[PERSON_NAME]"
click at [1043, 117] on label "All" at bounding box center [1046, 111] width 32 height 31
click at [463, 107] on input "All" at bounding box center [459, 102] width 11 height 11
radio input "true"
radio input "false"
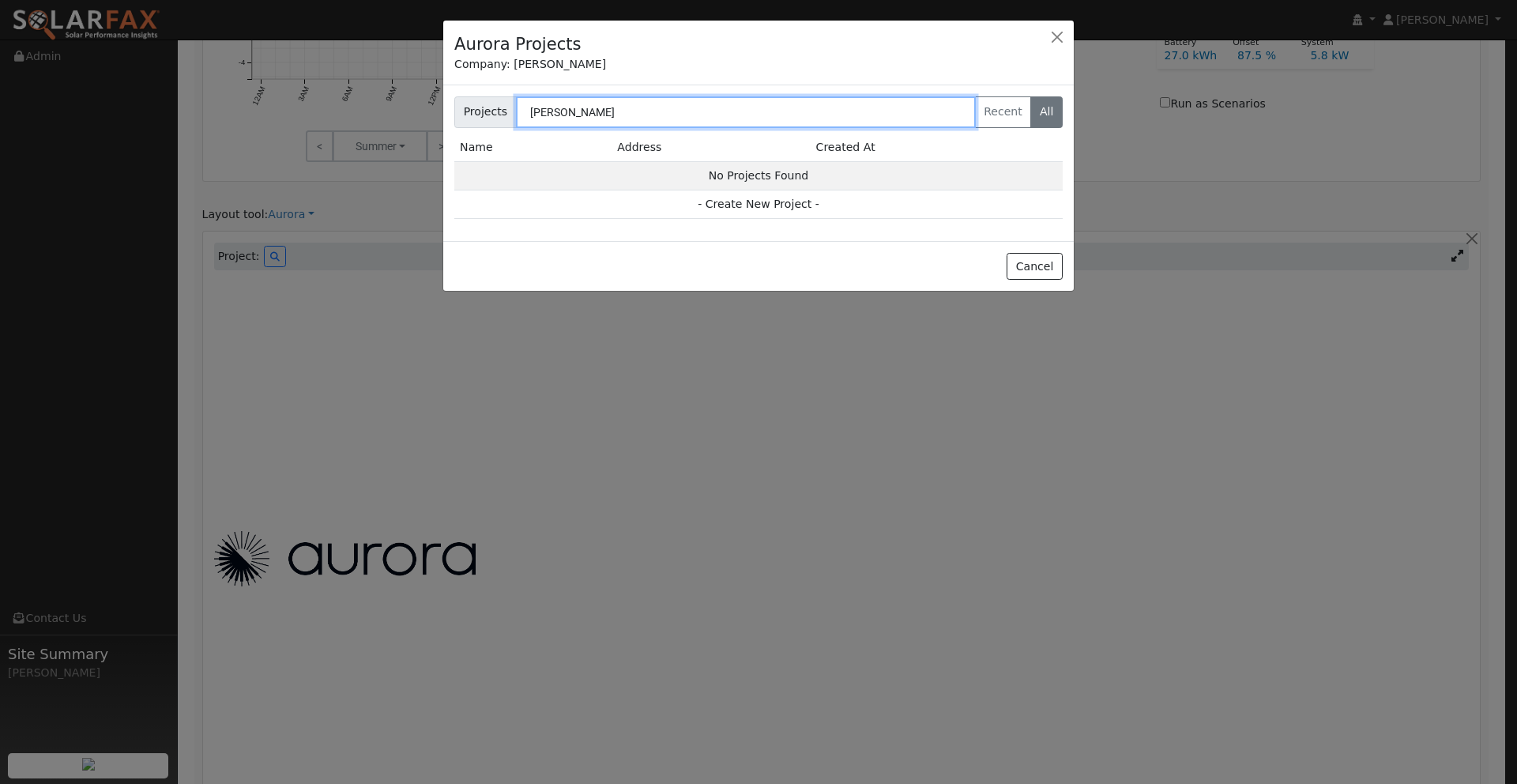
click at [623, 109] on input "[PERSON_NAME]" at bounding box center [746, 111] width 460 height 31
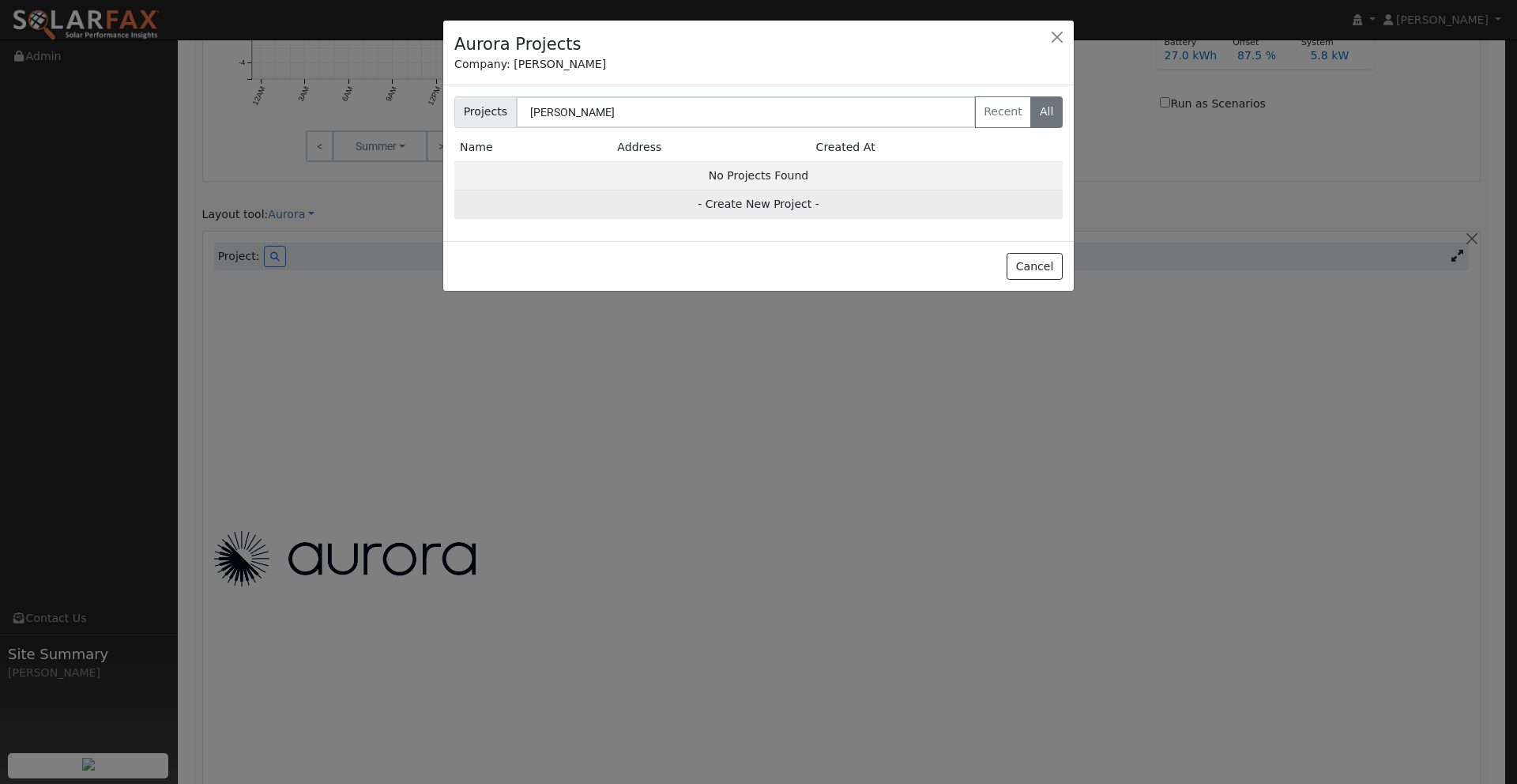
click at [757, 205] on td "- Create New Project -" at bounding box center [758, 205] width 609 height 29
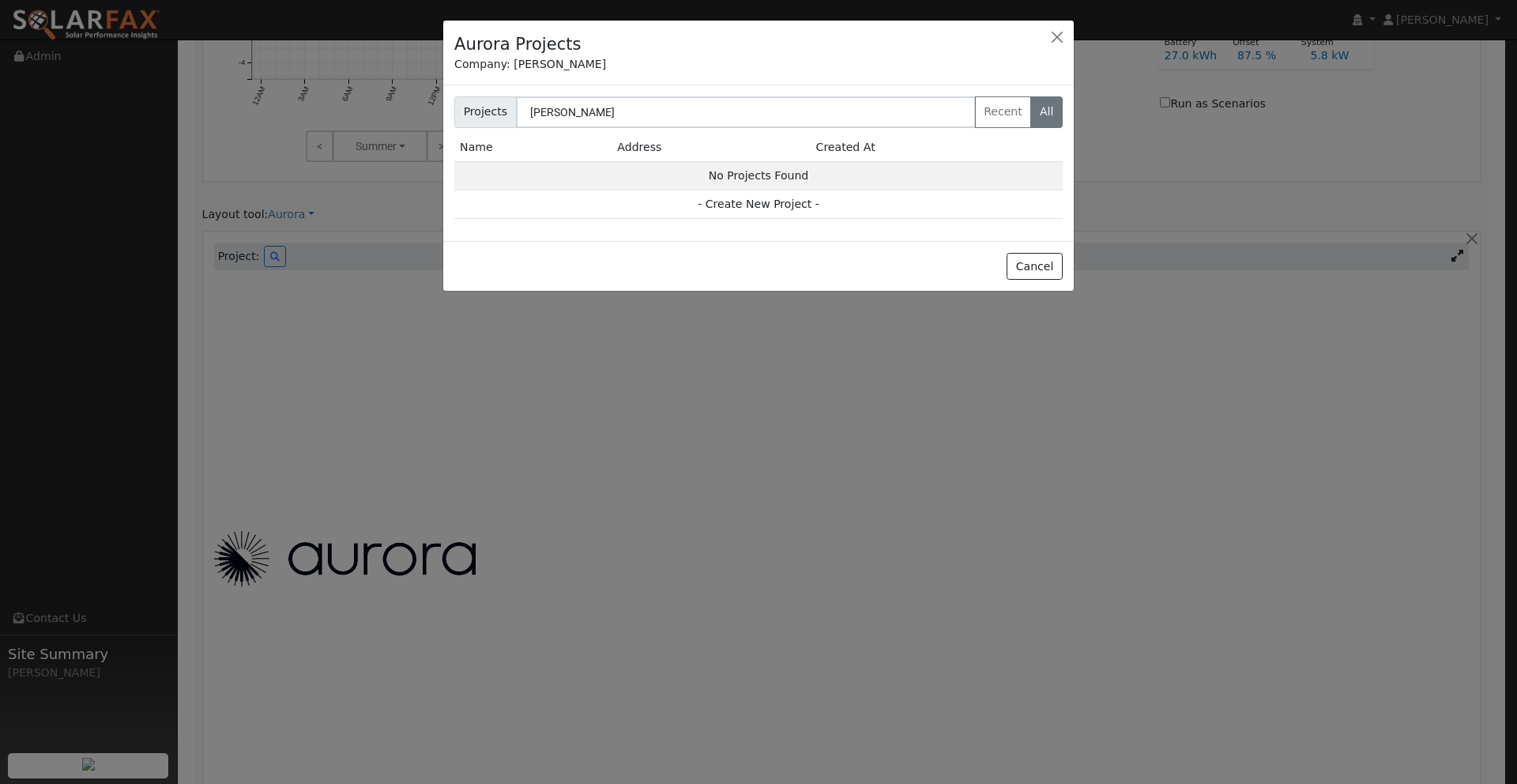
type input "[PERSON_NAME]"
type input "[STREET_ADDRESS][PERSON_NAME]"
type input "[GEOGRAPHIC_DATA]"
type input "CA"
type input "95688"
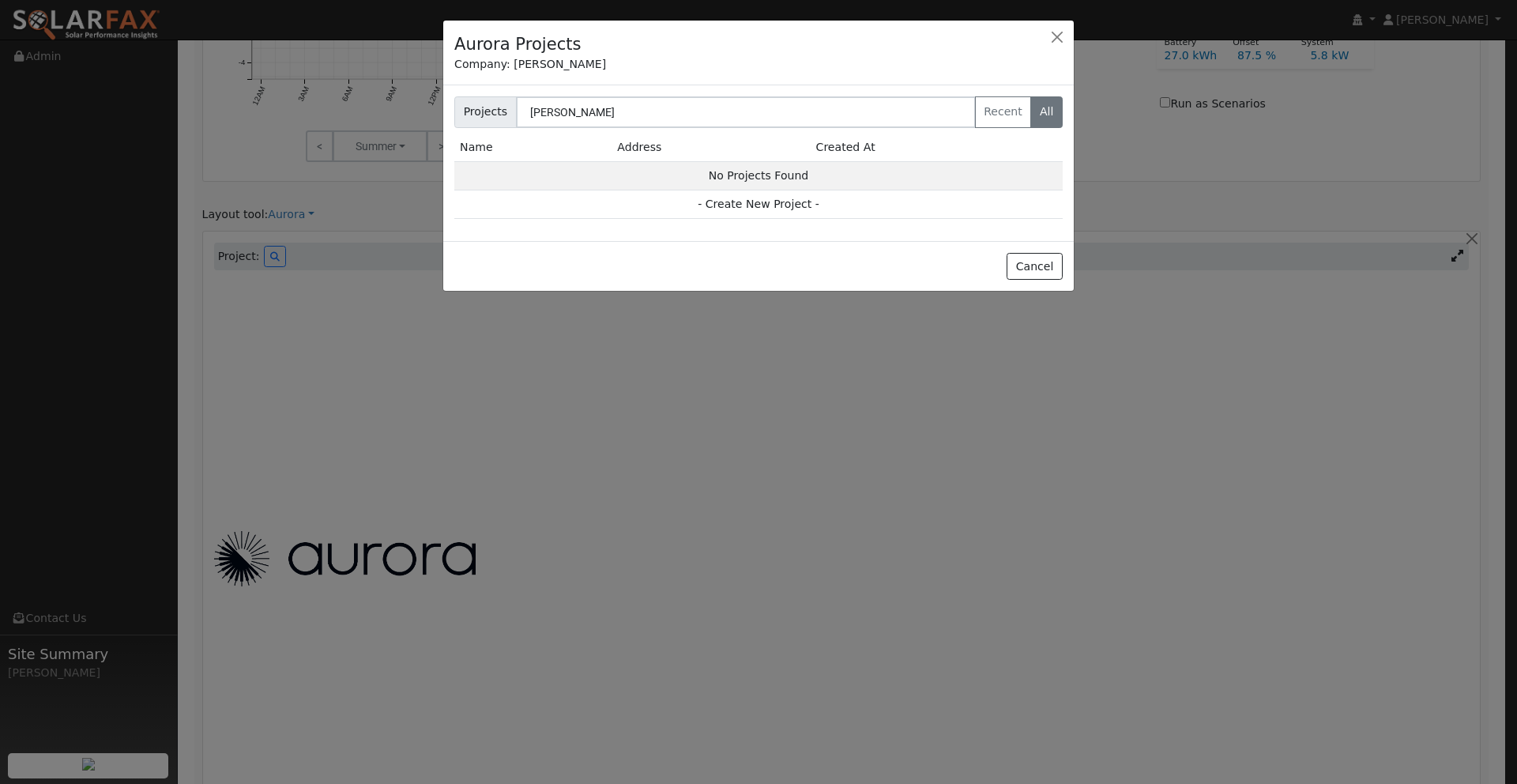
type input "Design"
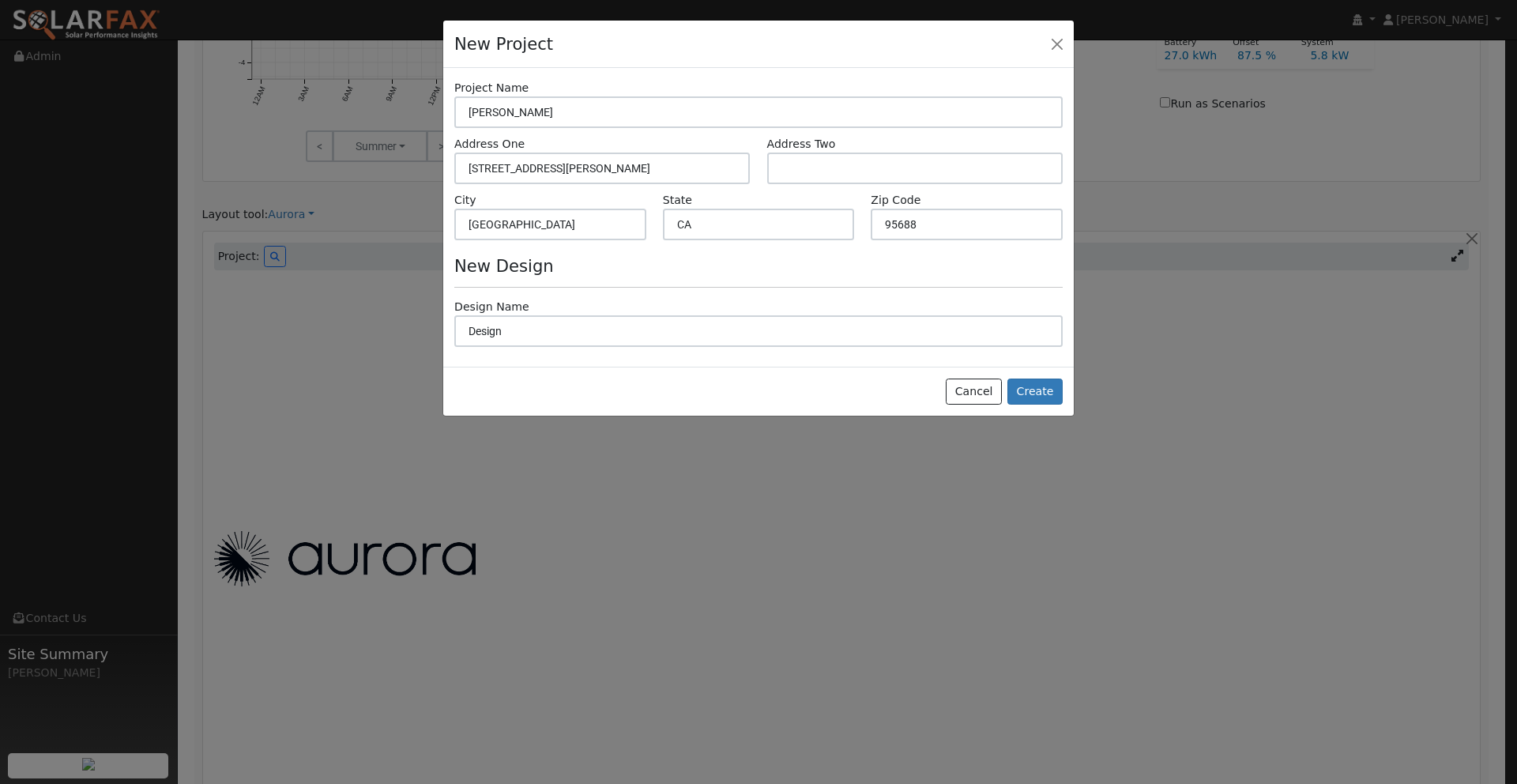
scroll to position [821, 0]
click at [1038, 391] on button "Create" at bounding box center [1035, 392] width 55 height 27
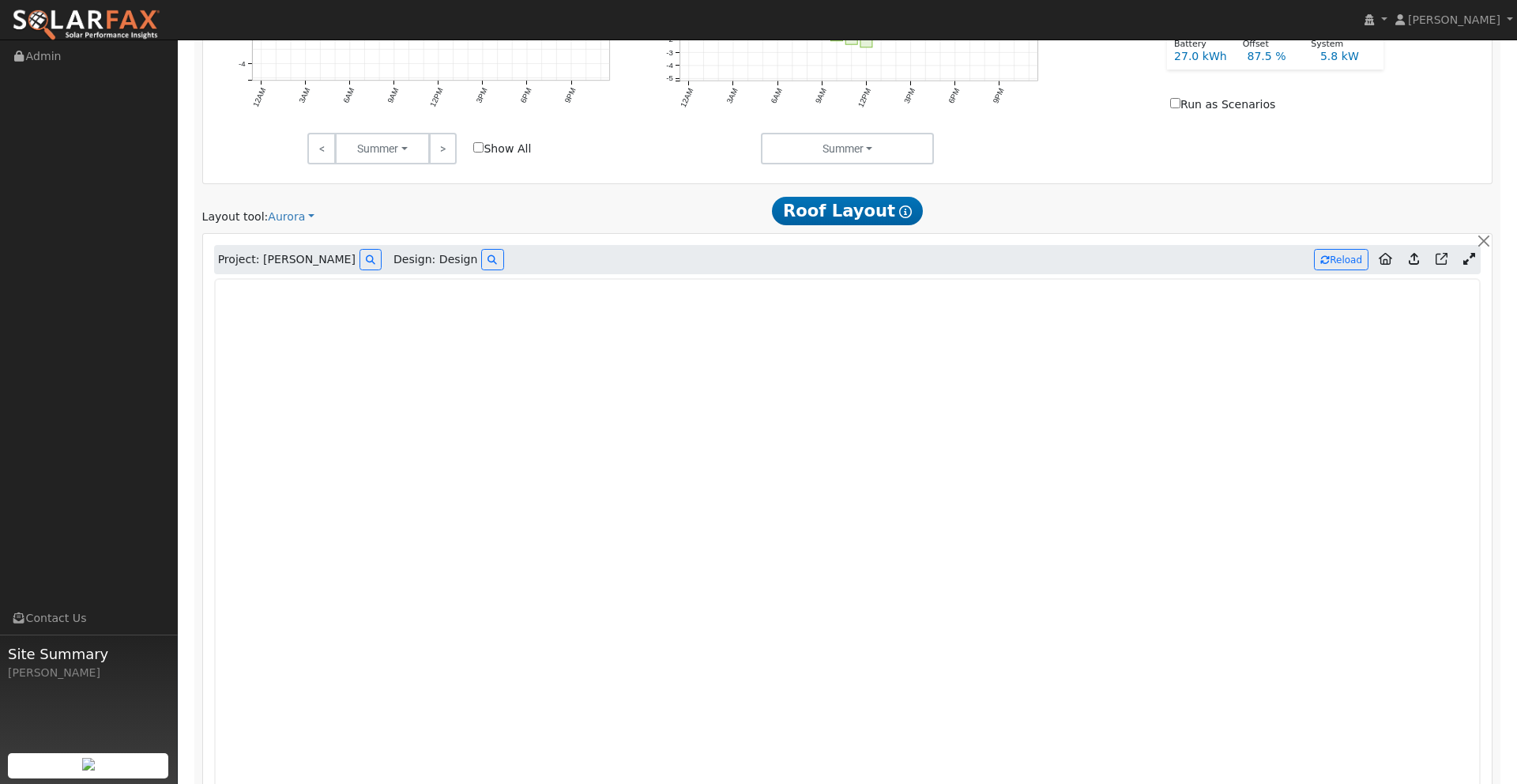
type input "0"
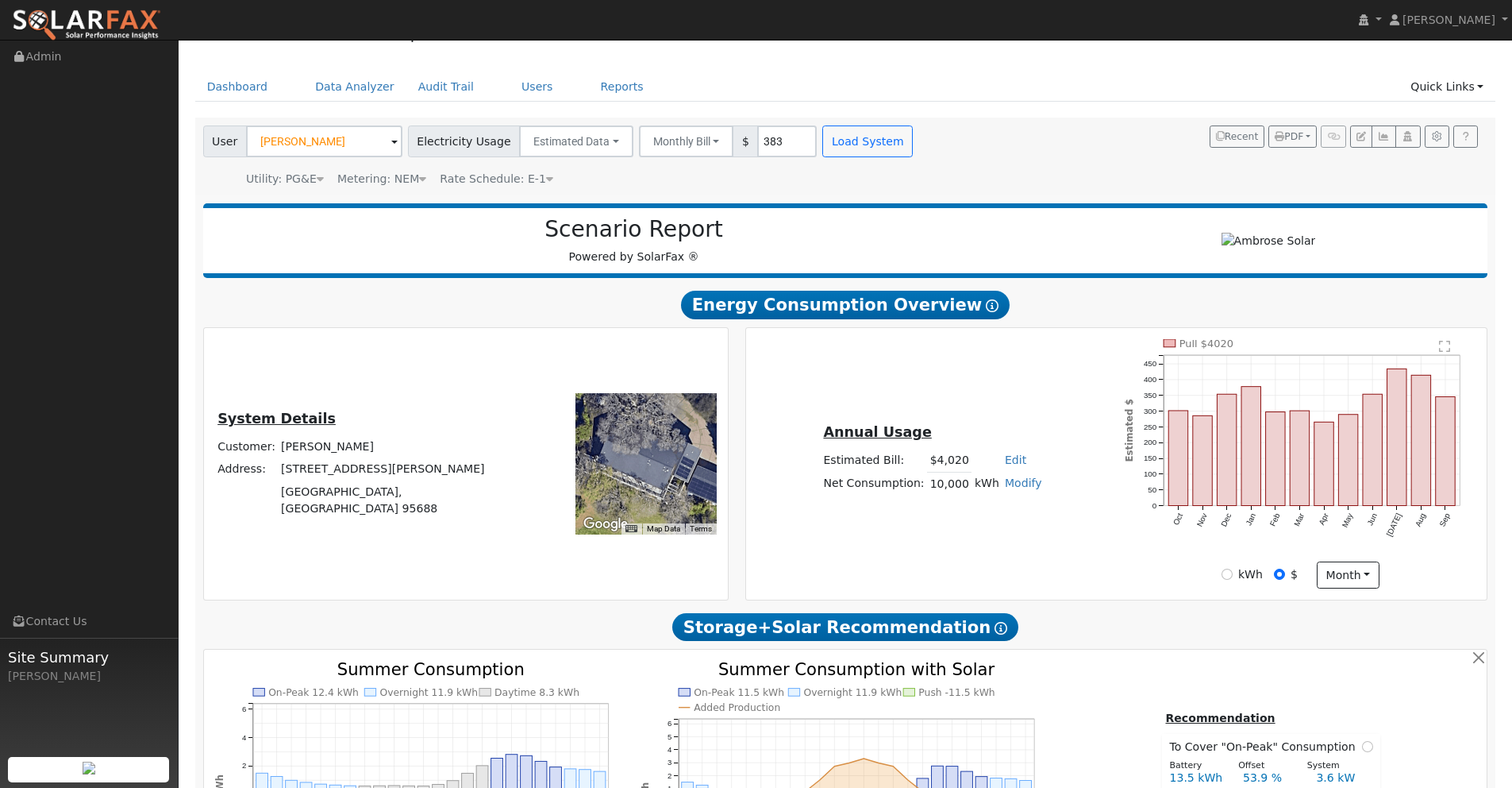
scroll to position [27, 0]
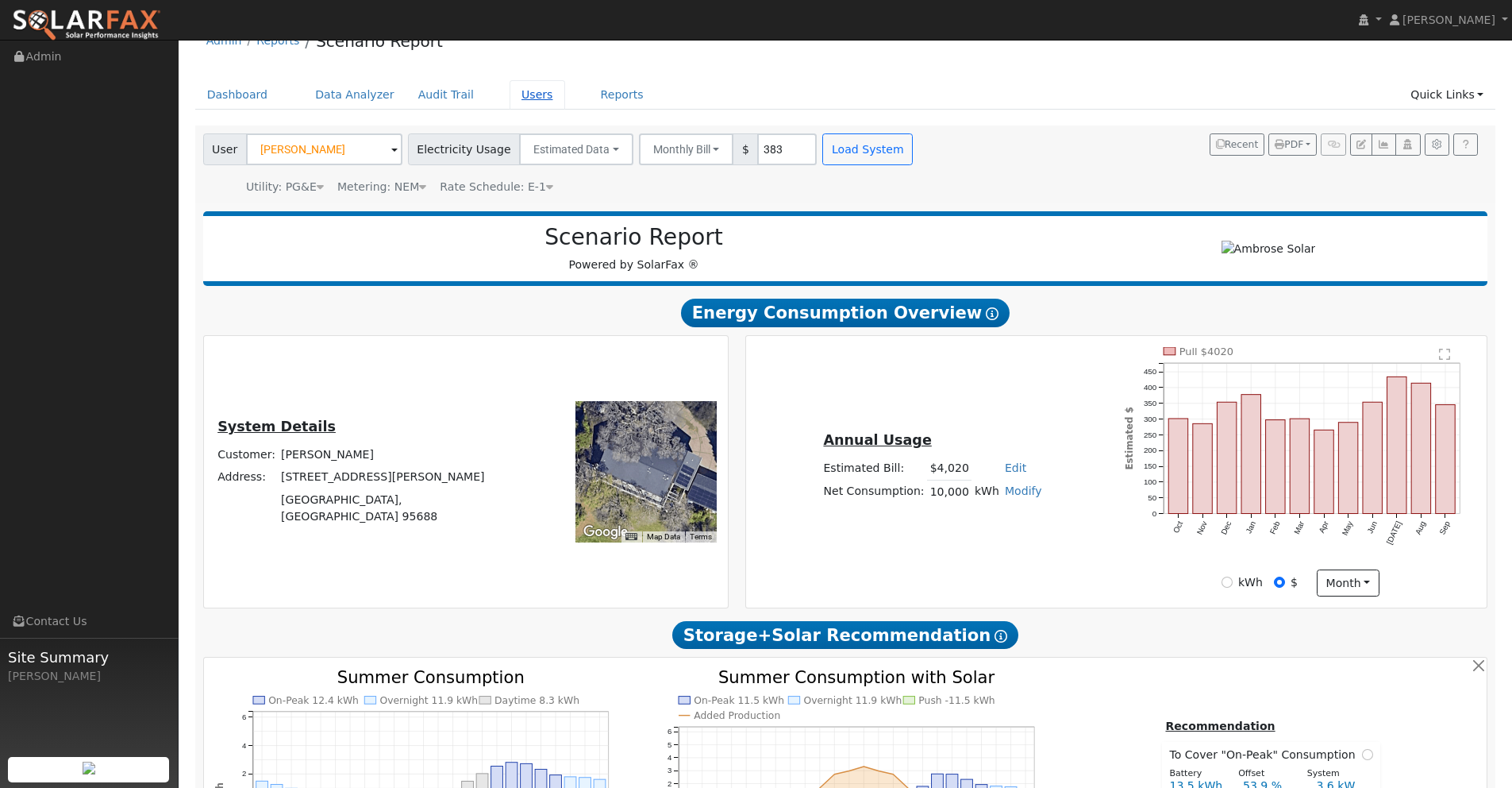
click at [517, 95] on link "Users" at bounding box center [537, 95] width 56 height 30
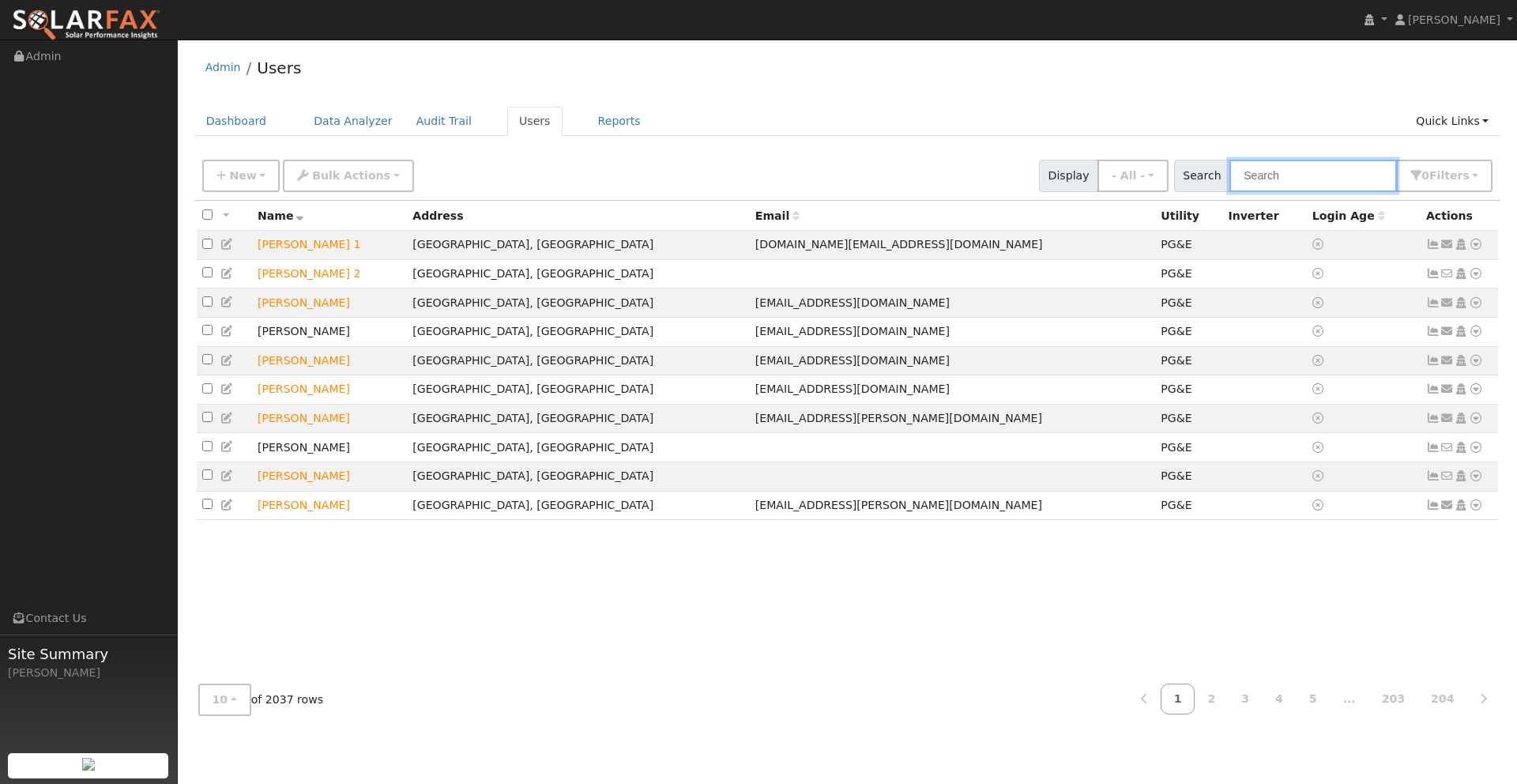
click at [1318, 182] on input "text" at bounding box center [1314, 176] width 168 height 32
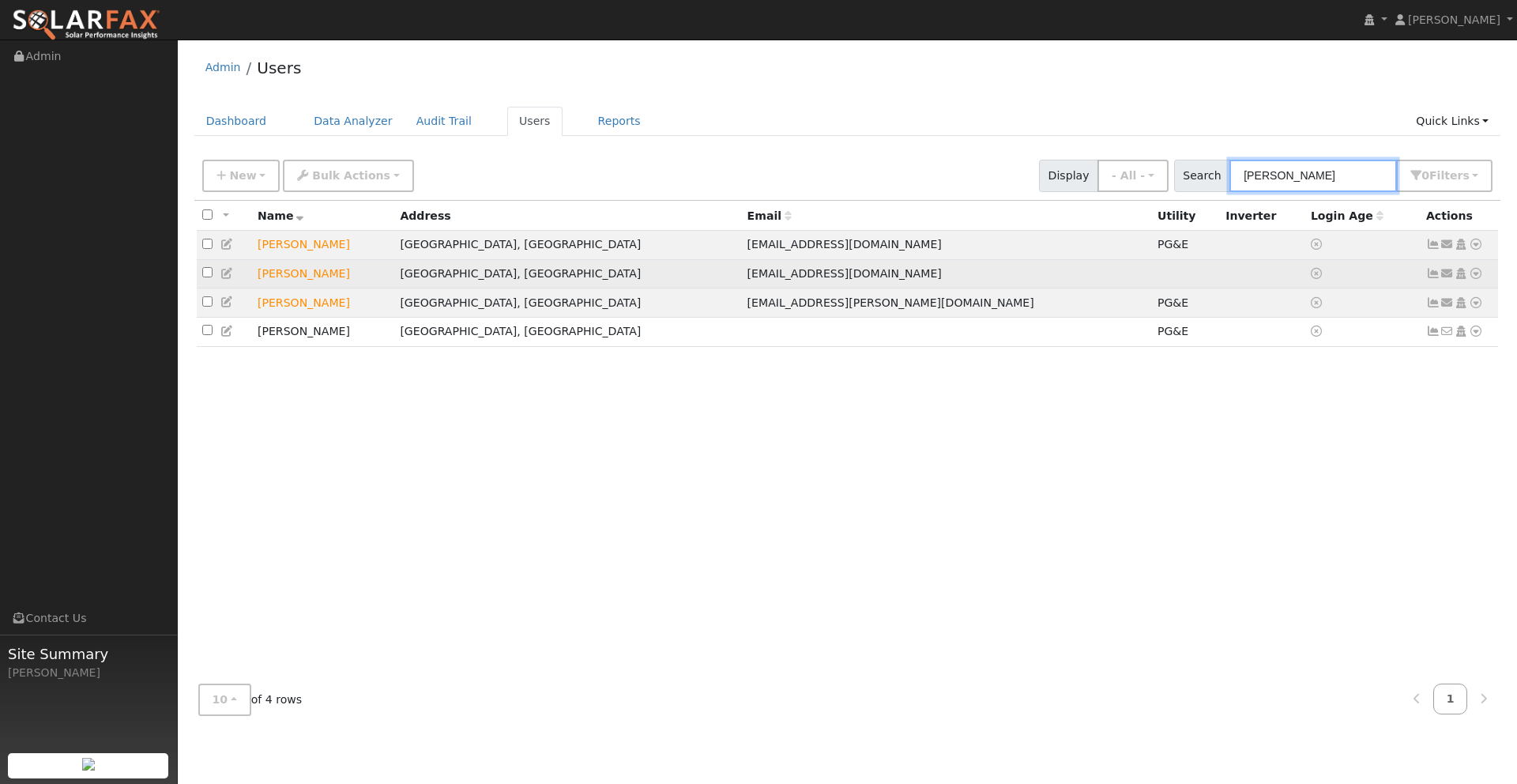
type input "[PERSON_NAME]"
click at [228, 274] on icon at bounding box center [227, 274] width 14 height 11
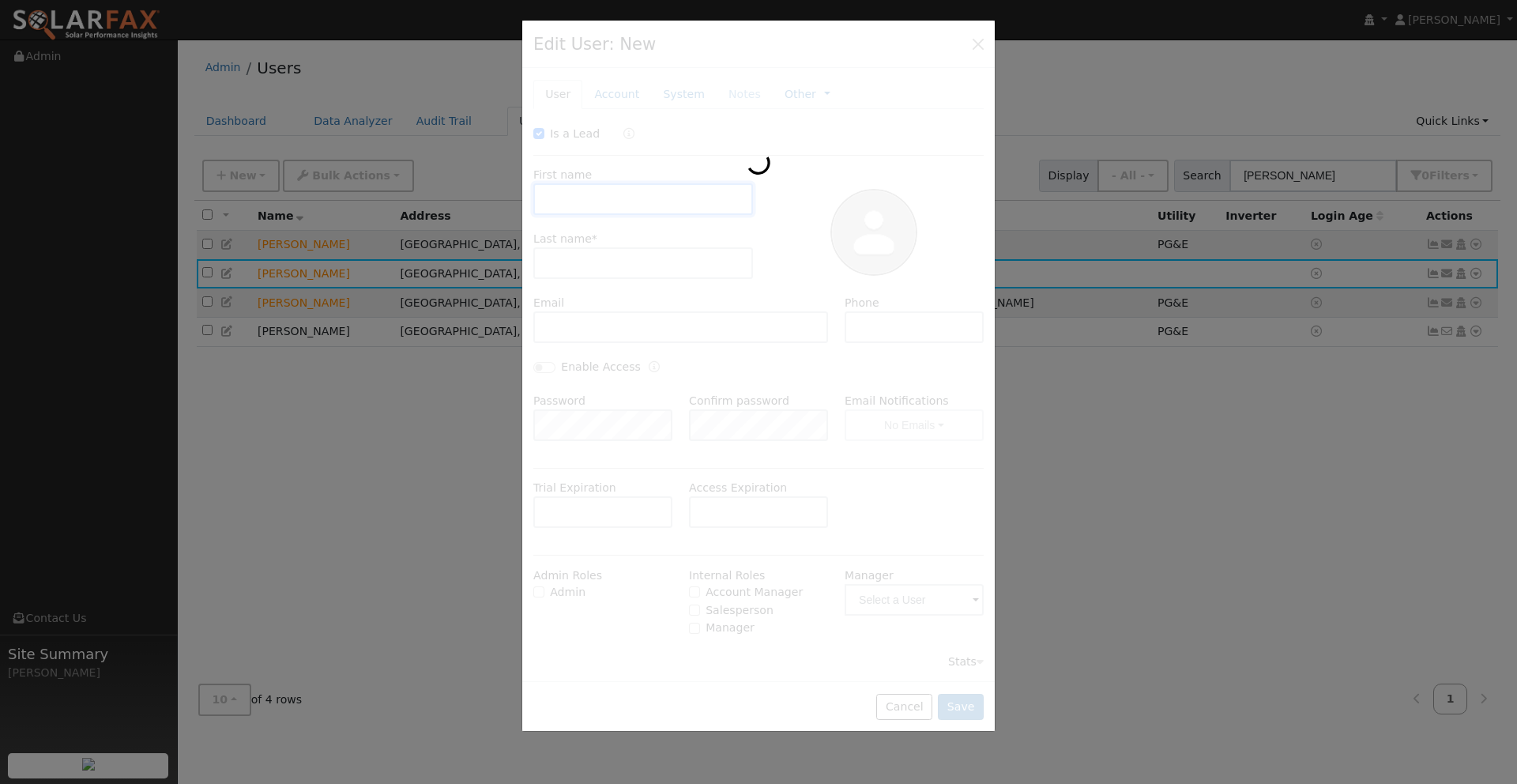
checkbox input "true"
type input "[PERSON_NAME]"
type input "[EMAIL_ADDRESS][DOMAIN_NAME]"
type input "[PHONE_NUMBER]"
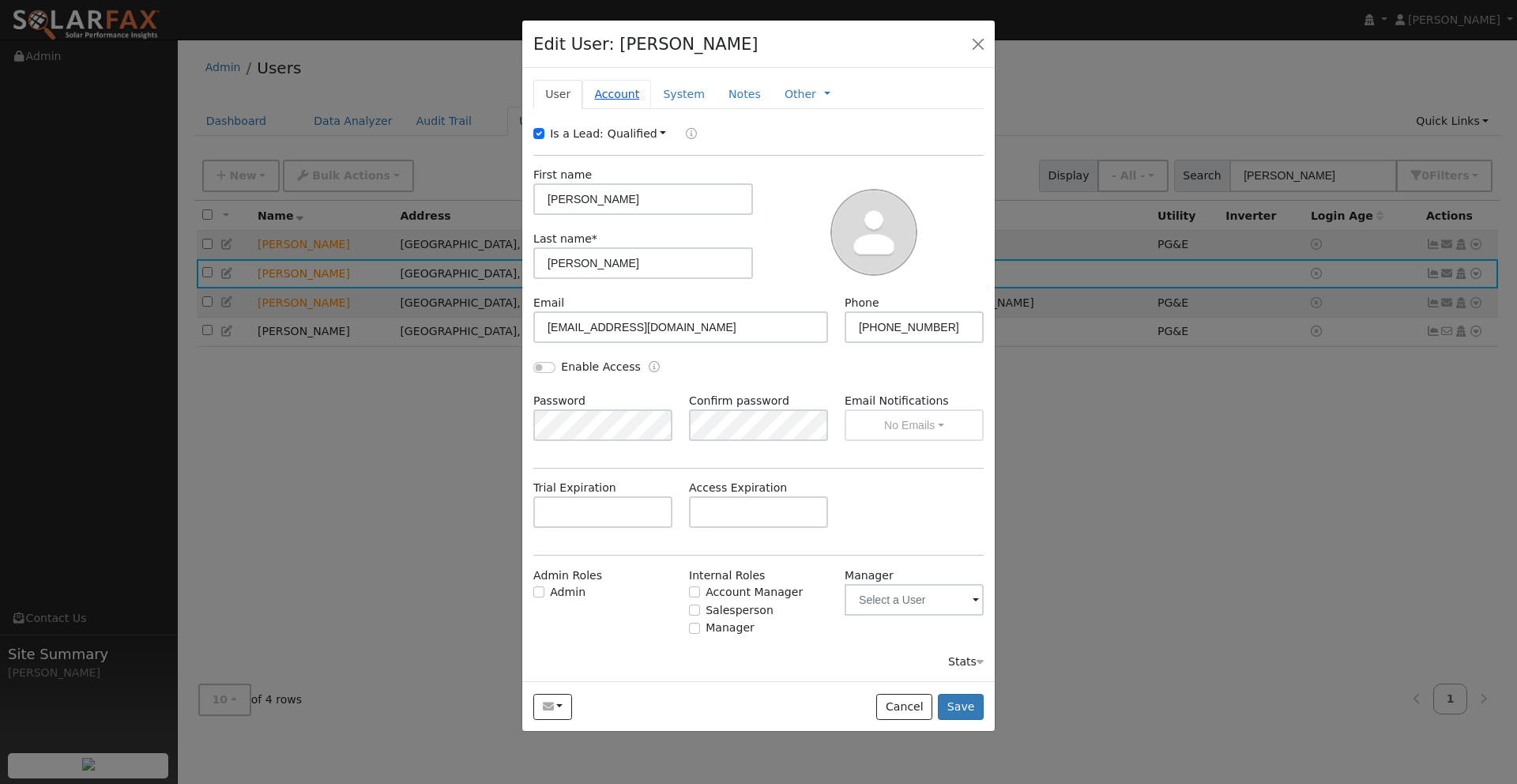
click at [619, 98] on link "Account" at bounding box center [616, 94] width 69 height 29
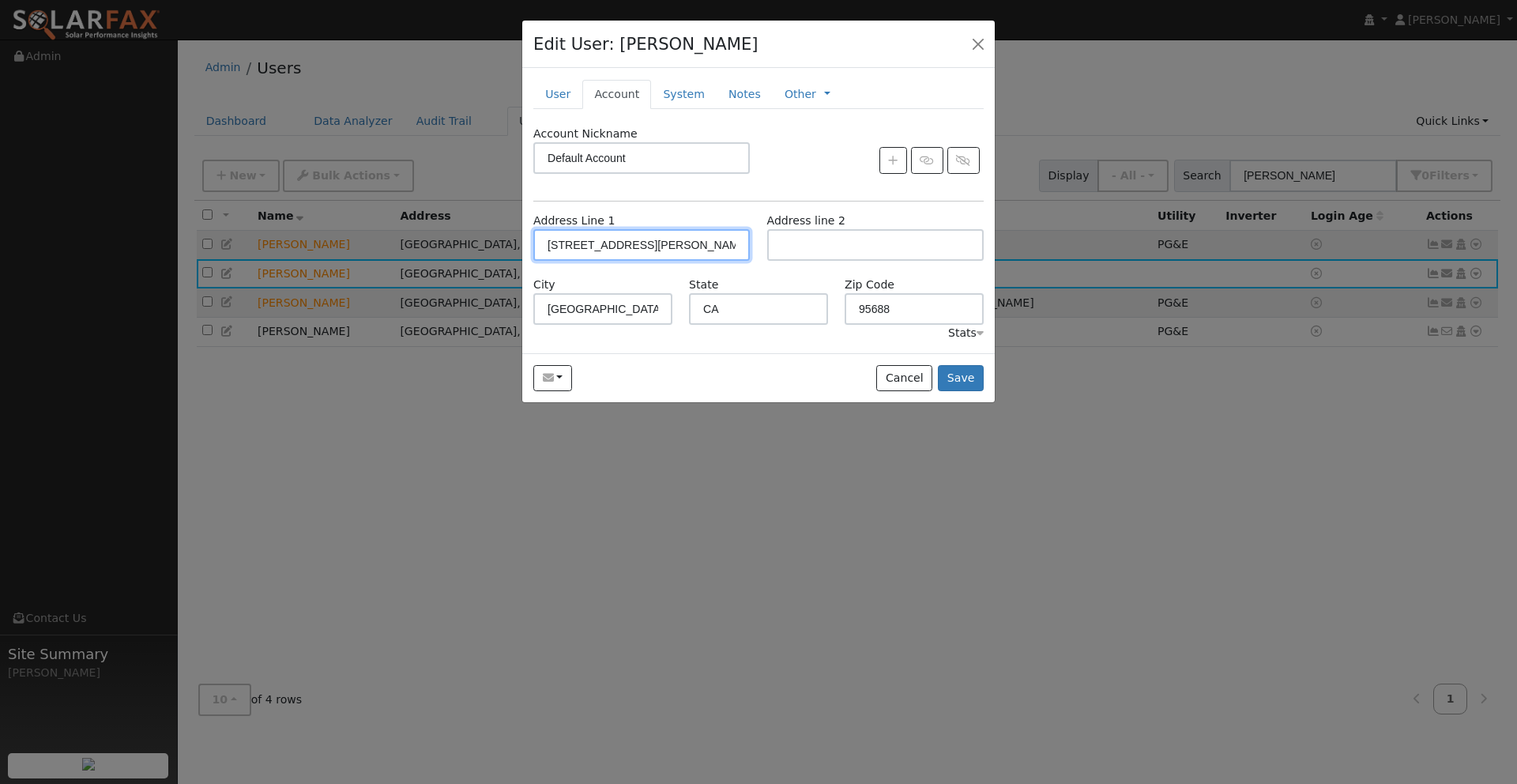
drag, startPoint x: 651, startPoint y: 252, endPoint x: 495, endPoint y: 241, distance: 156.4
click at [495, 241] on div "Edit User: Shea McGuire Default Account Default Account 125 Wykoff Drive, Vacav…" at bounding box center [758, 392] width 1517 height 784
type input "3942 Foothill Drive"
click at [965, 378] on button "Save" at bounding box center [960, 379] width 45 height 27
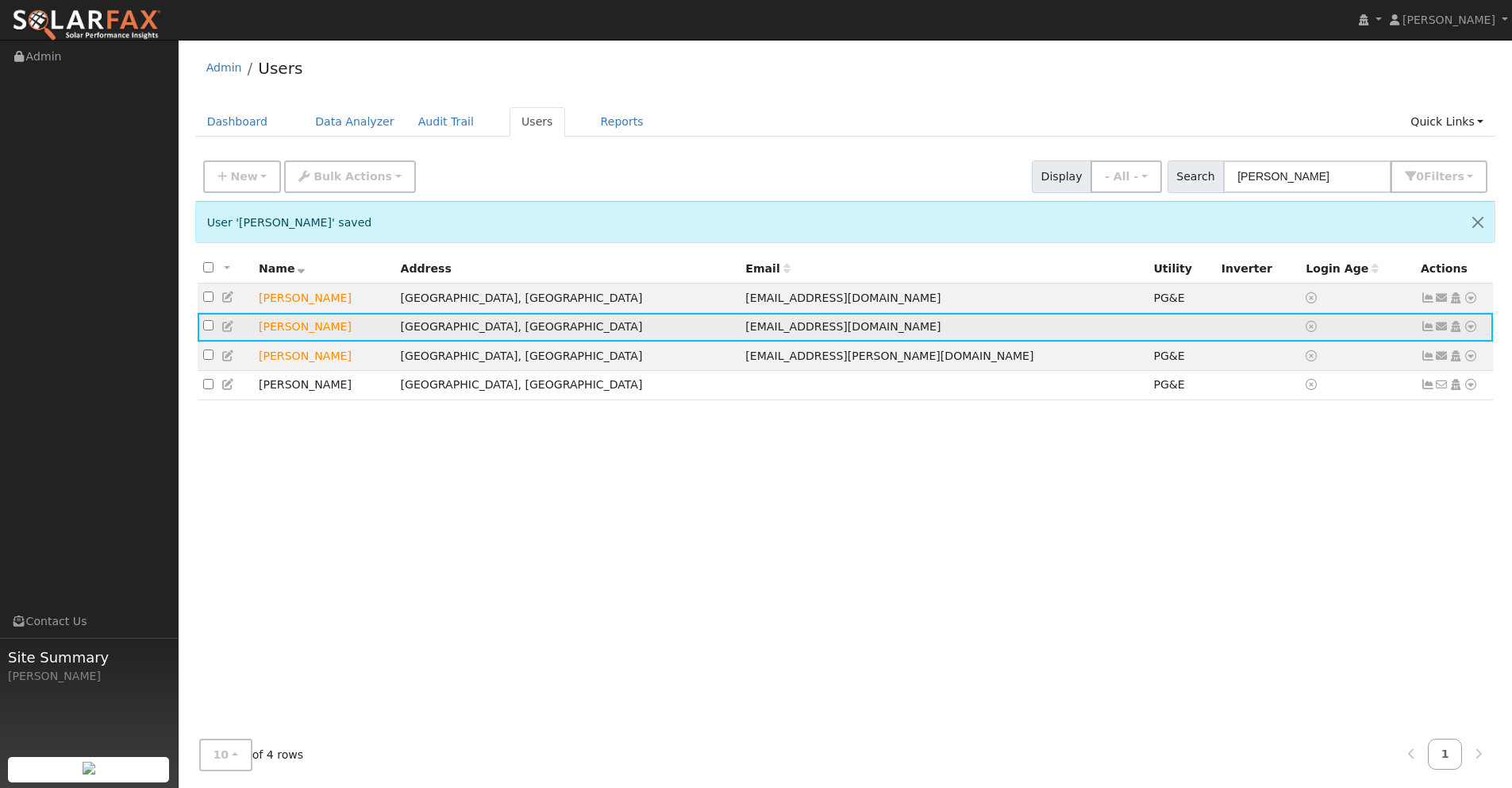
click at [1470, 329] on icon at bounding box center [1471, 326] width 14 height 11
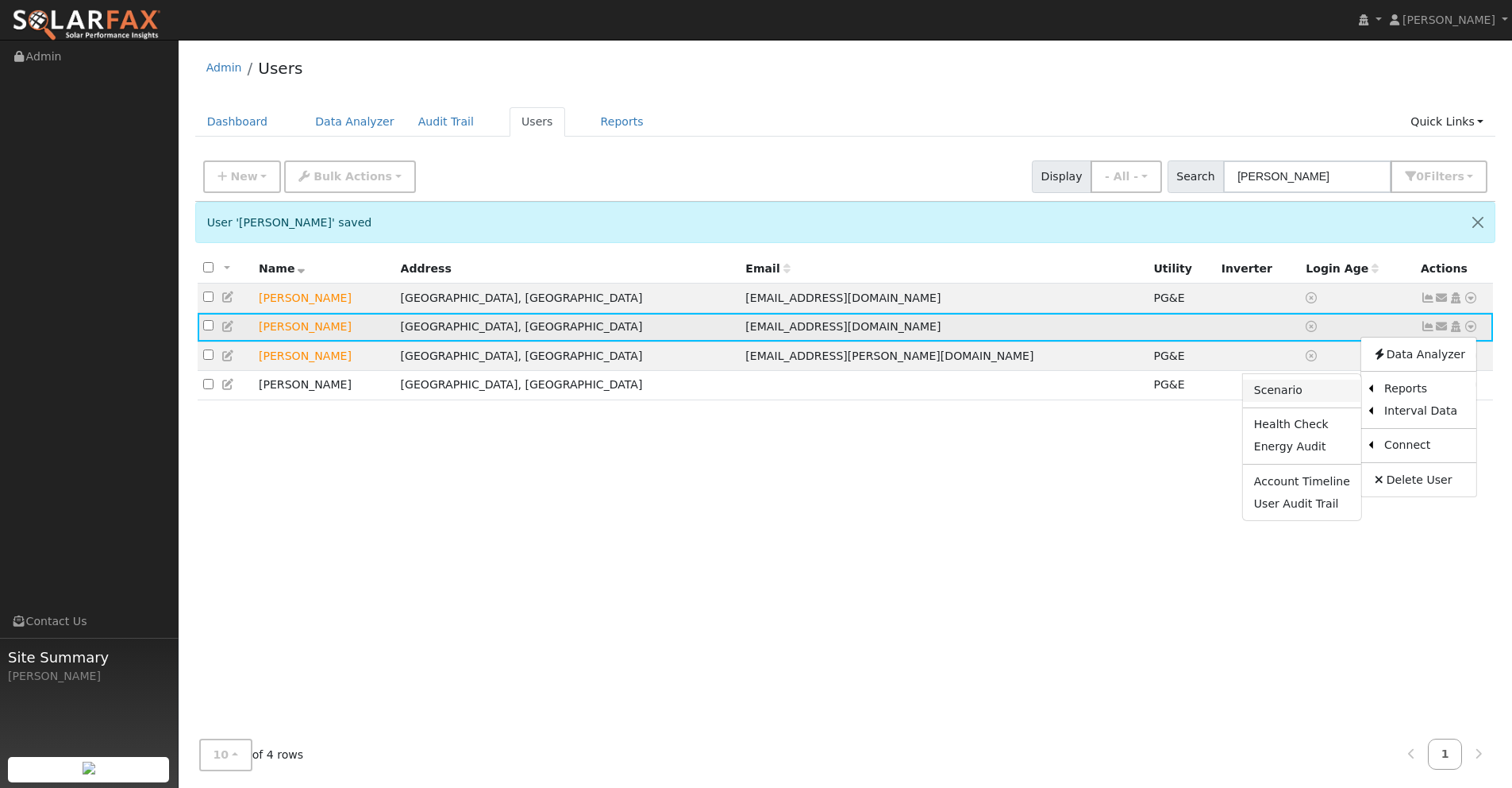
click at [1288, 391] on link "Scenario" at bounding box center [1303, 390] width 118 height 22
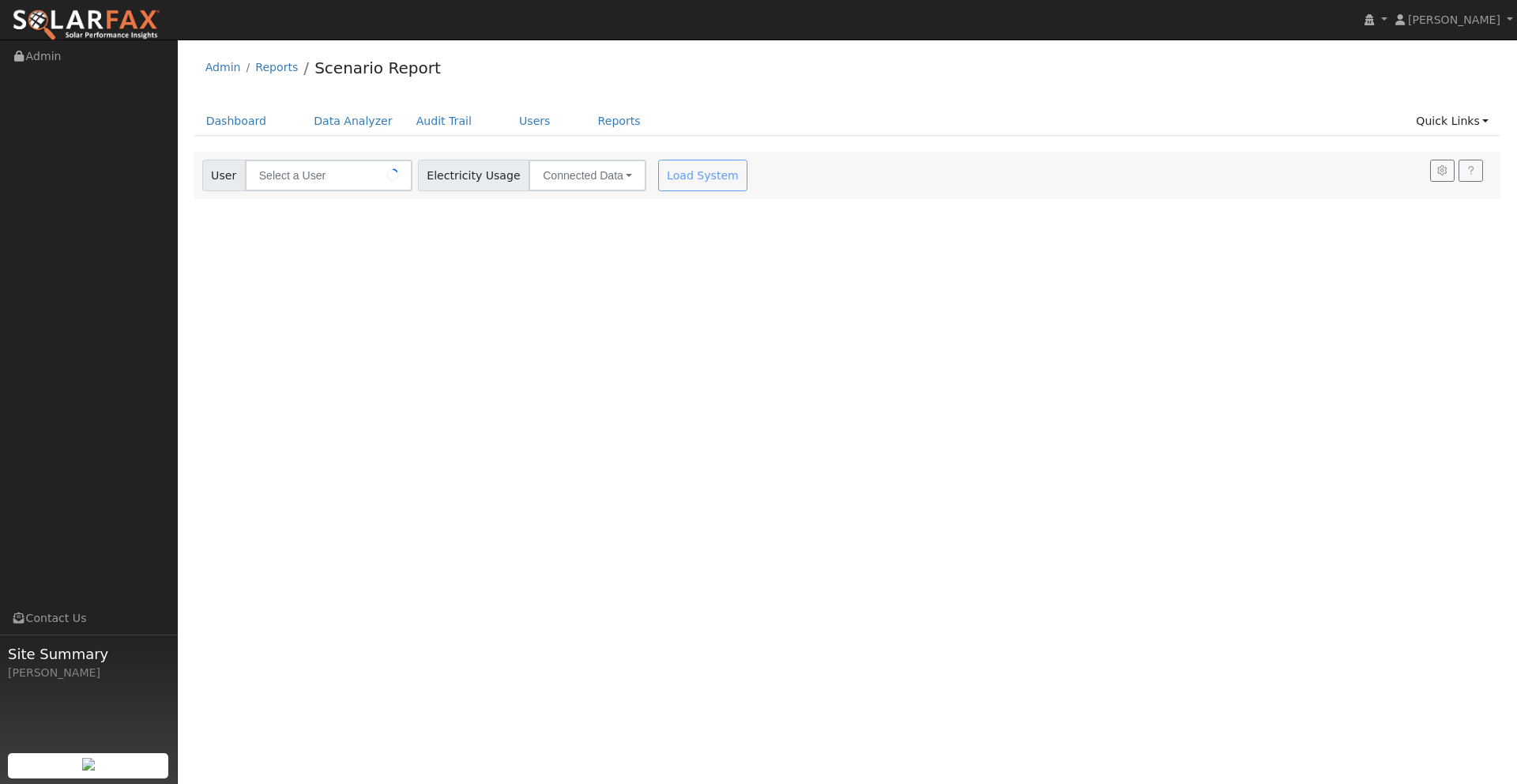
type input "[PERSON_NAME]"
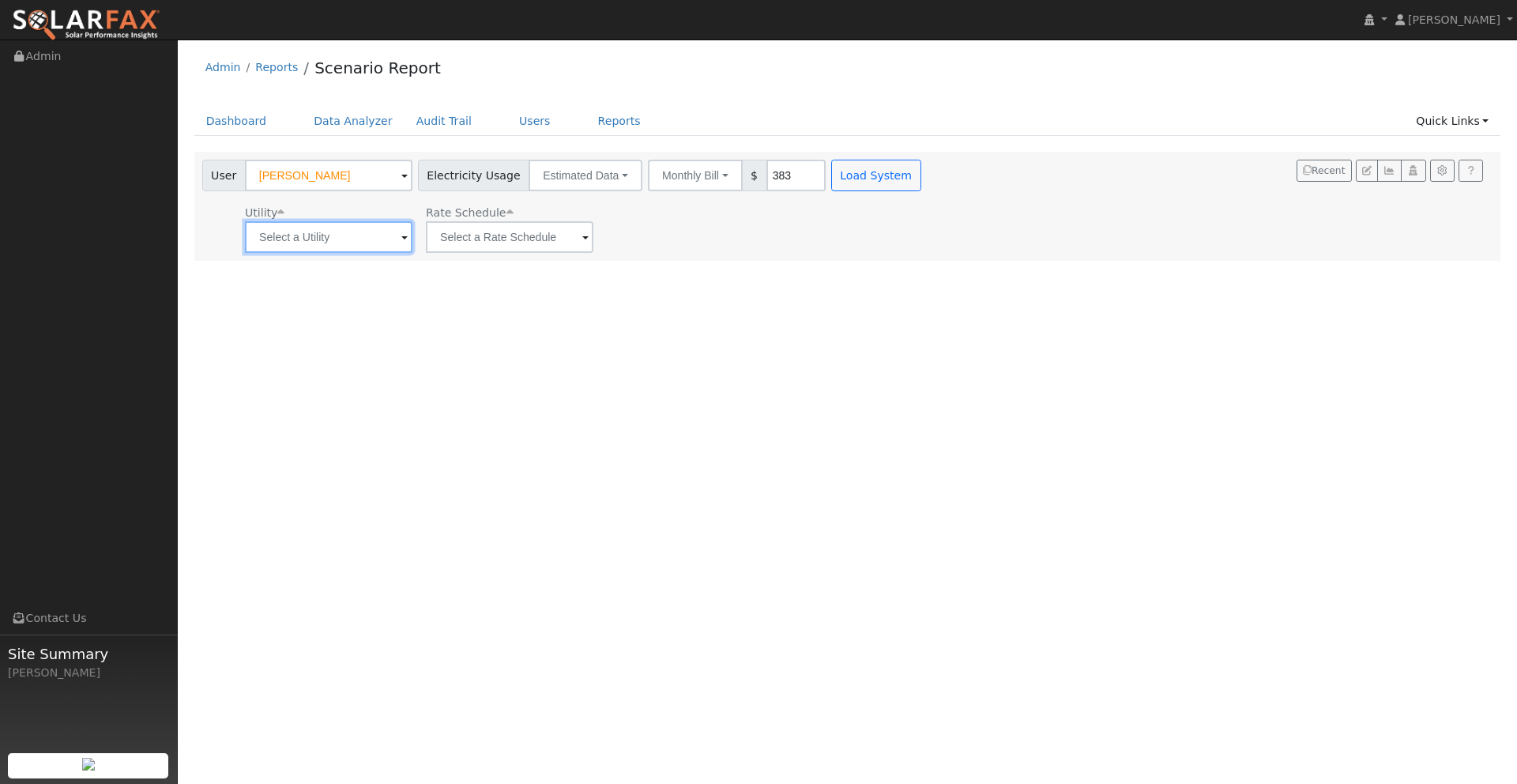
click at [379, 241] on input "text" at bounding box center [329, 236] width 168 height 31
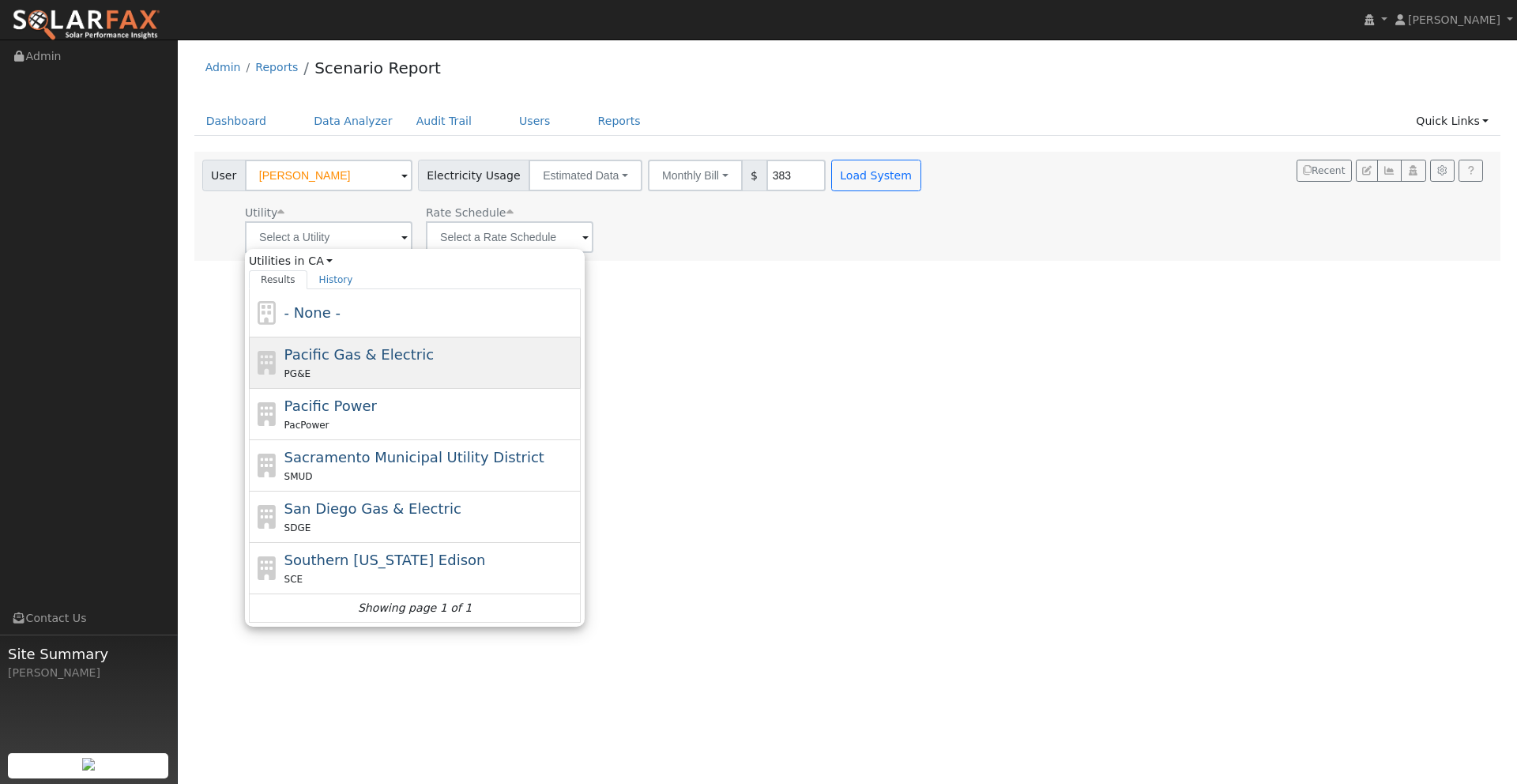
click at [369, 368] on div "PG&E" at bounding box center [430, 373] width 293 height 17
type input "Pacific Gas & Electric"
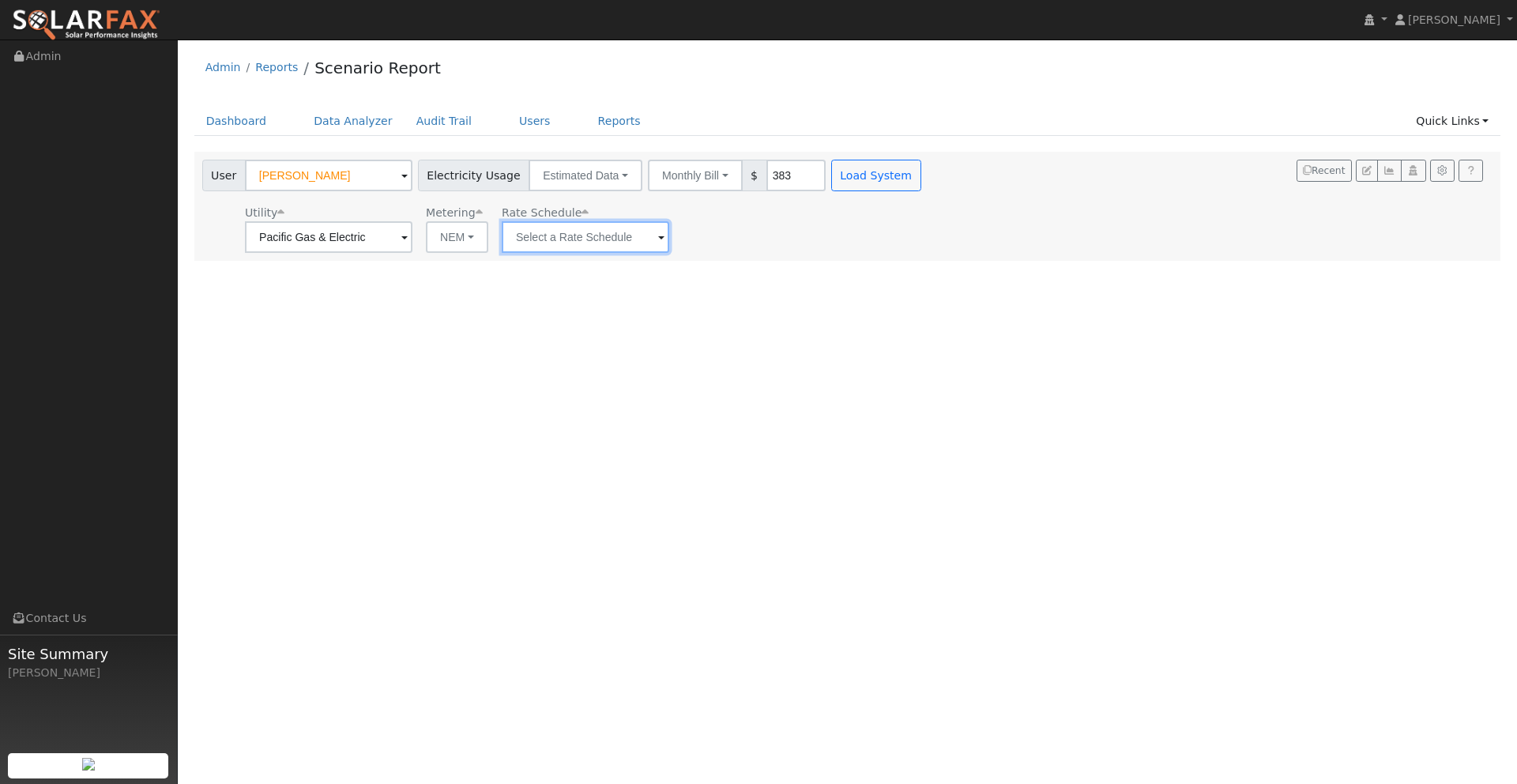
click at [554, 245] on input "text" at bounding box center [586, 236] width 168 height 31
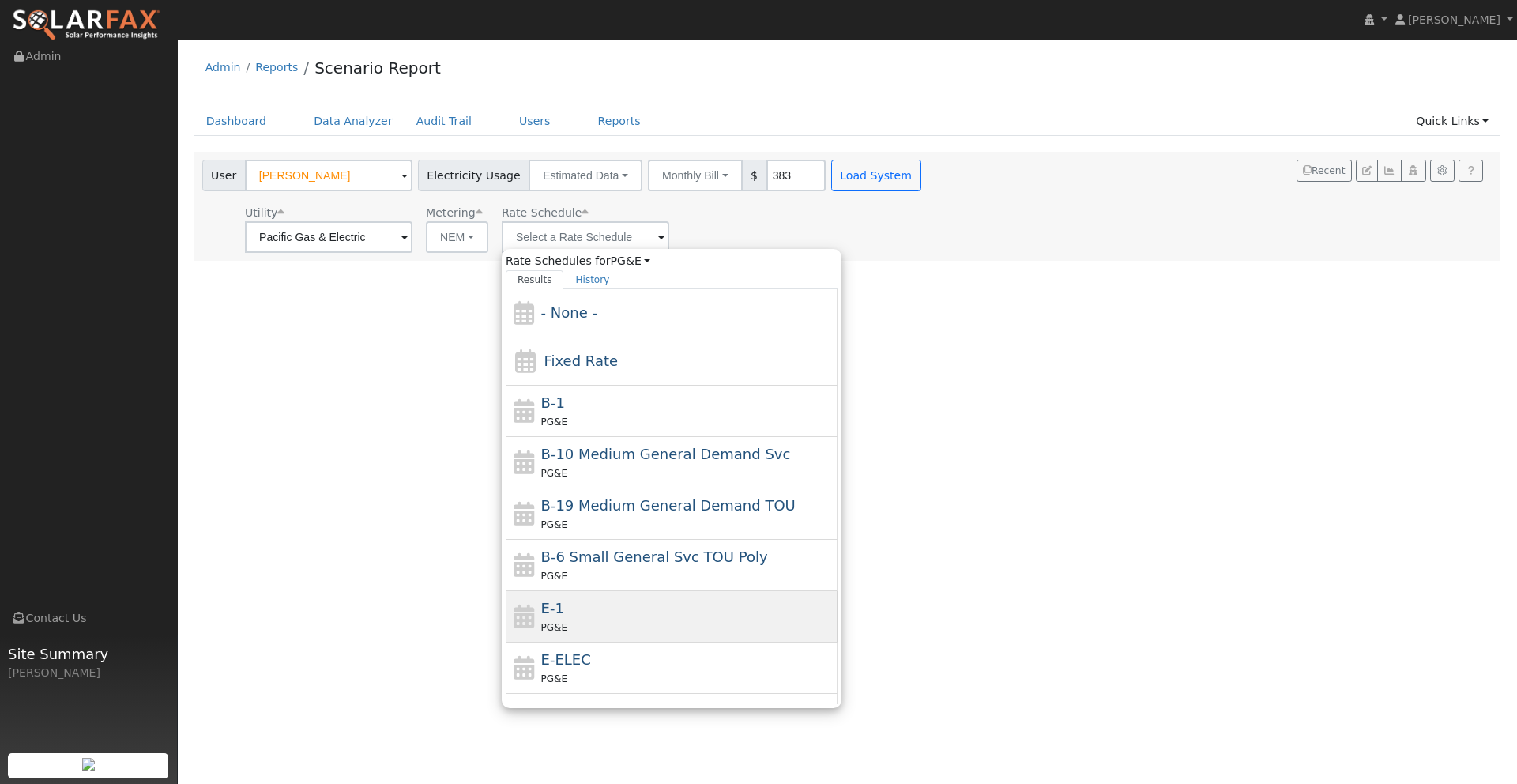
click at [556, 607] on div "E-1 PG&E" at bounding box center [687, 616] width 293 height 38
type input "E-1"
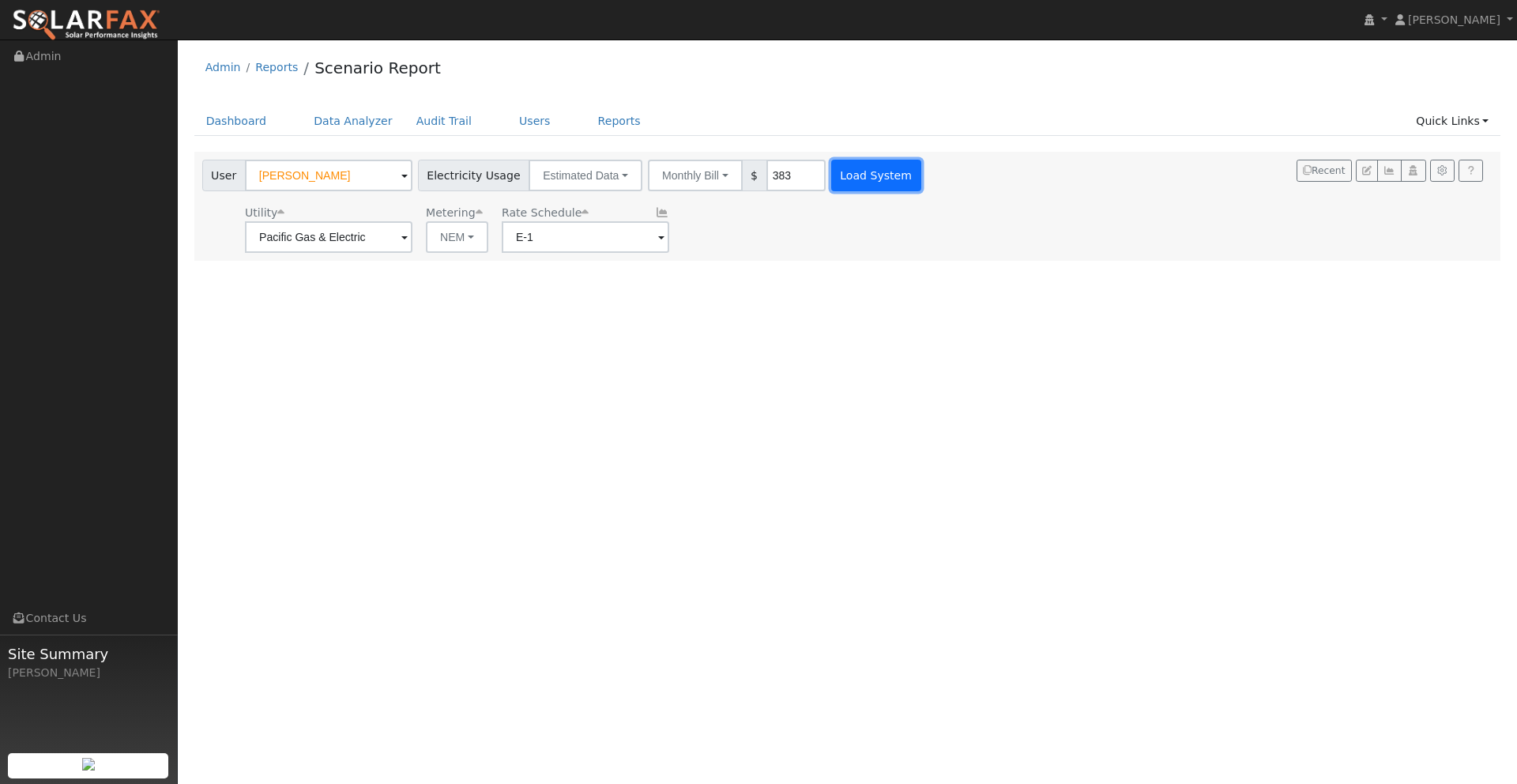
click at [863, 173] on button "Load System" at bounding box center [876, 175] width 90 height 31
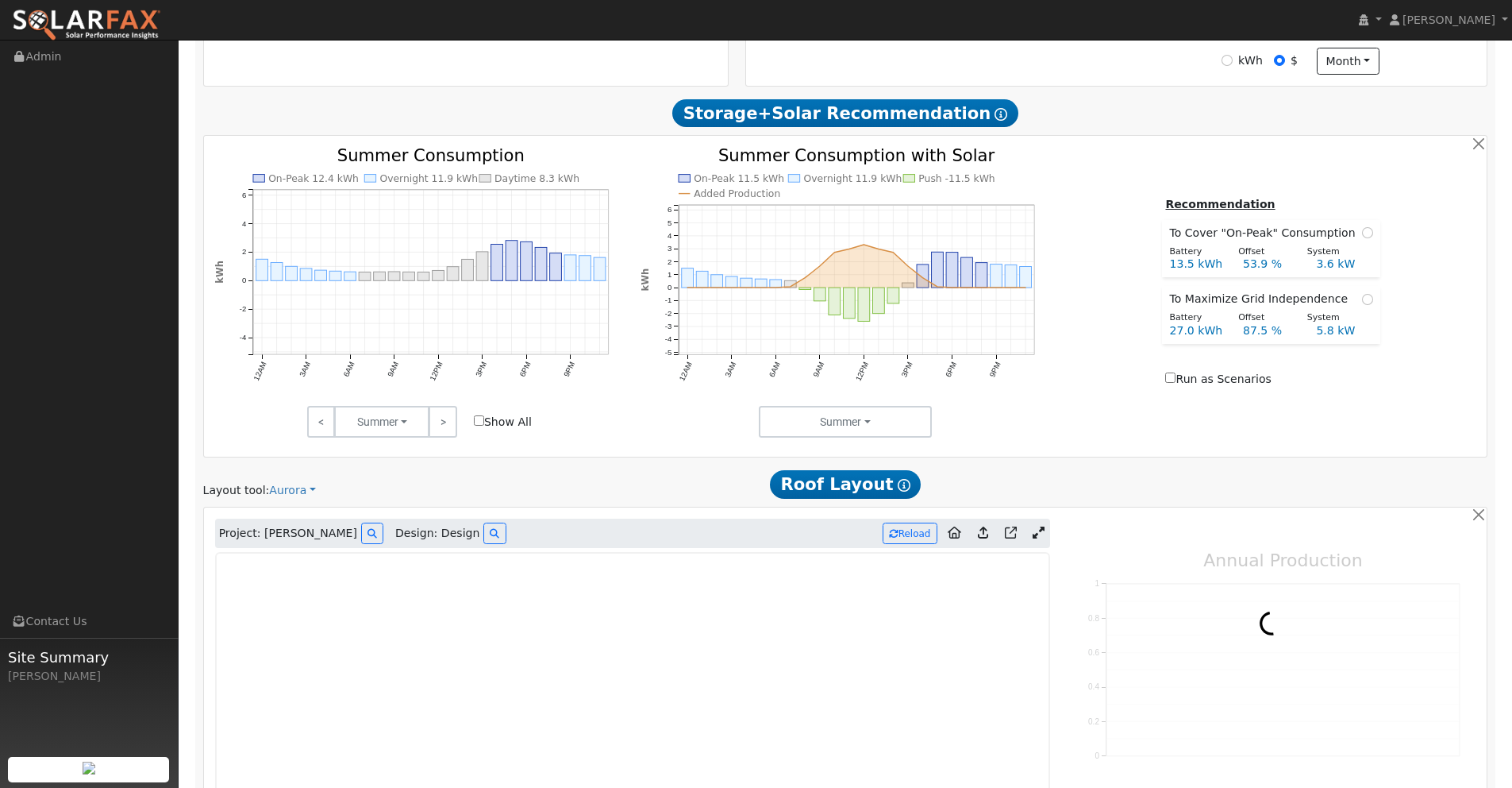
type input "0"
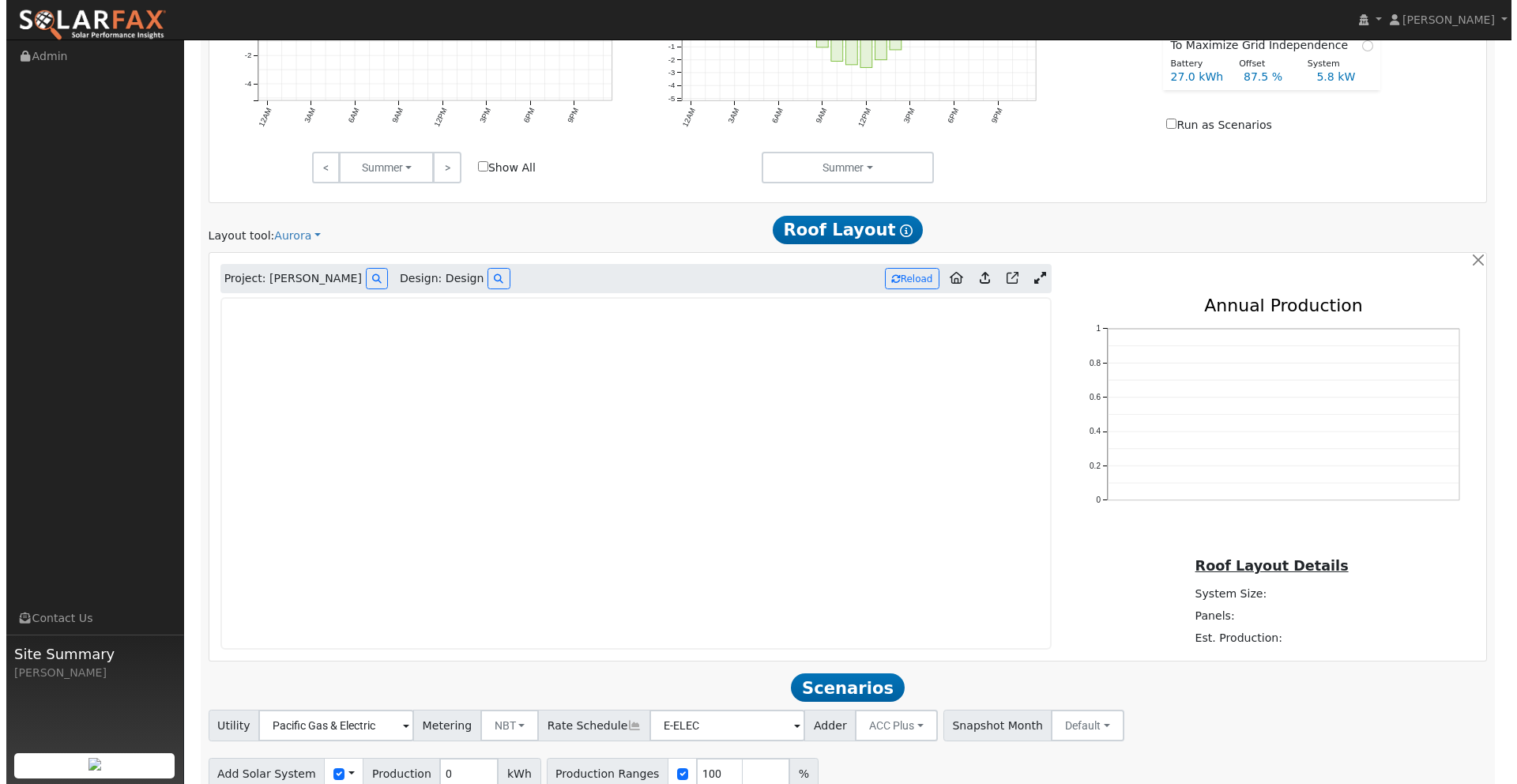
scroll to position [868, 0]
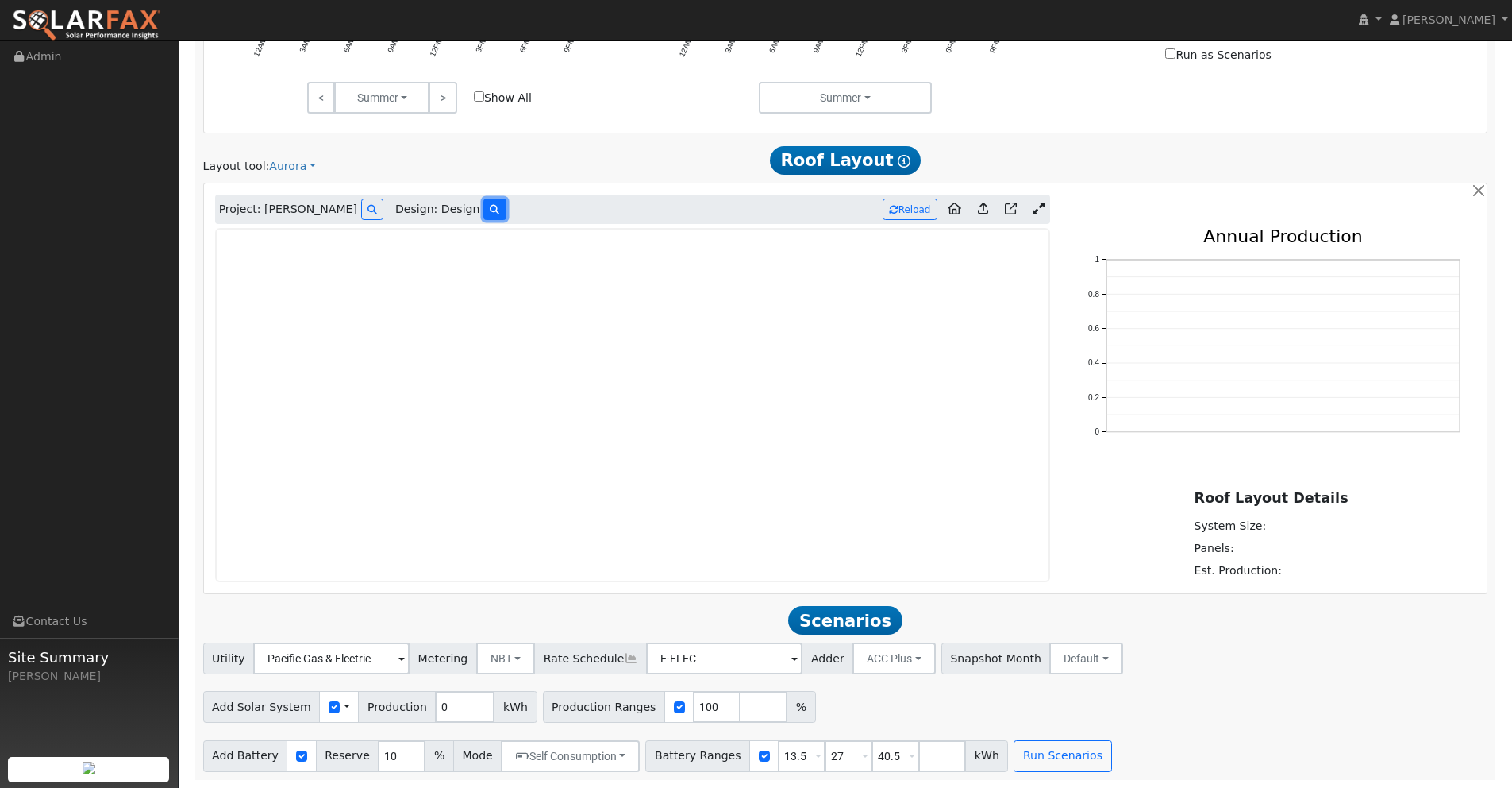
click at [490, 210] on icon at bounding box center [494, 210] width 10 height 10
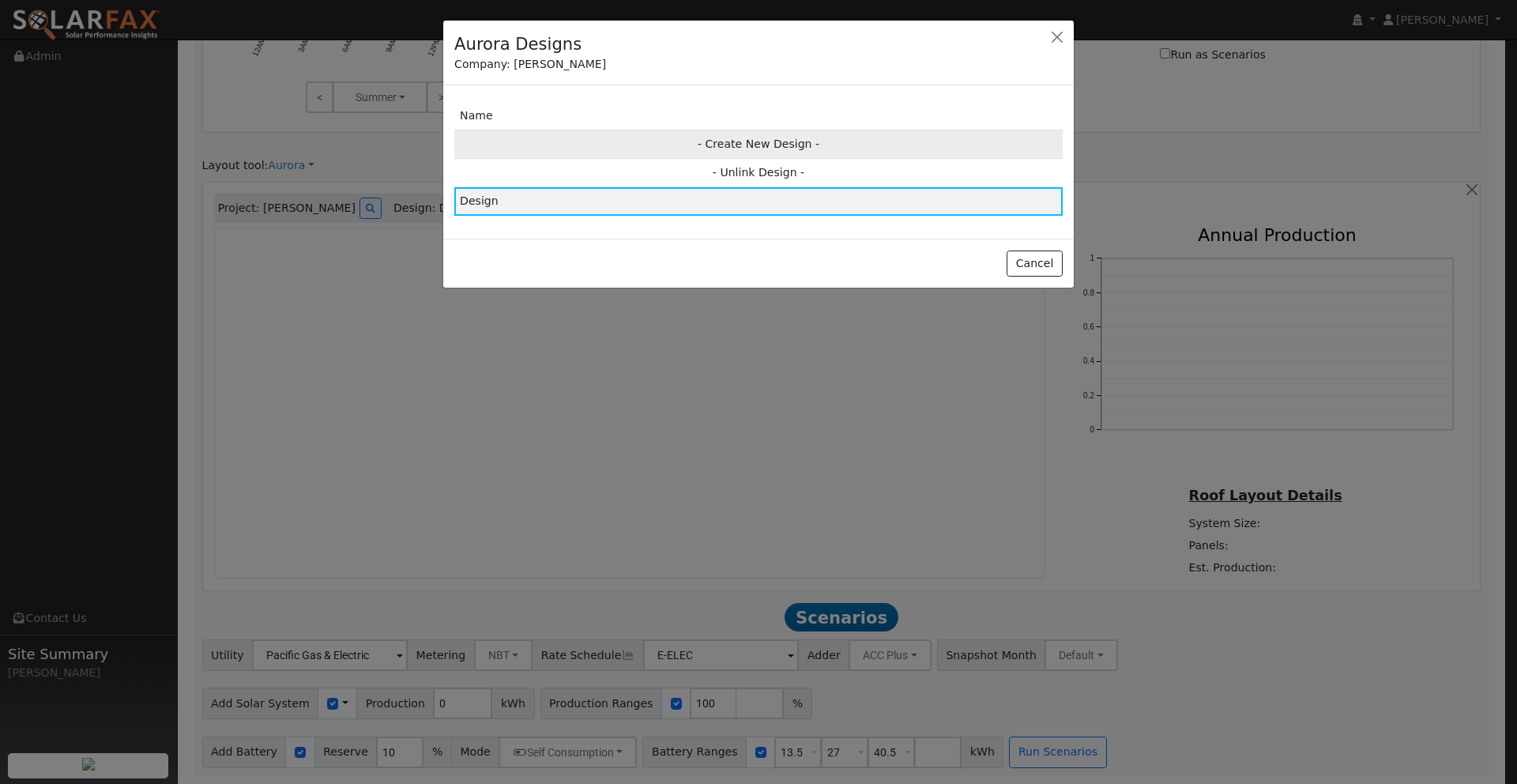
click at [734, 145] on td "- Create New Design -" at bounding box center [758, 143] width 609 height 29
type input "Design"
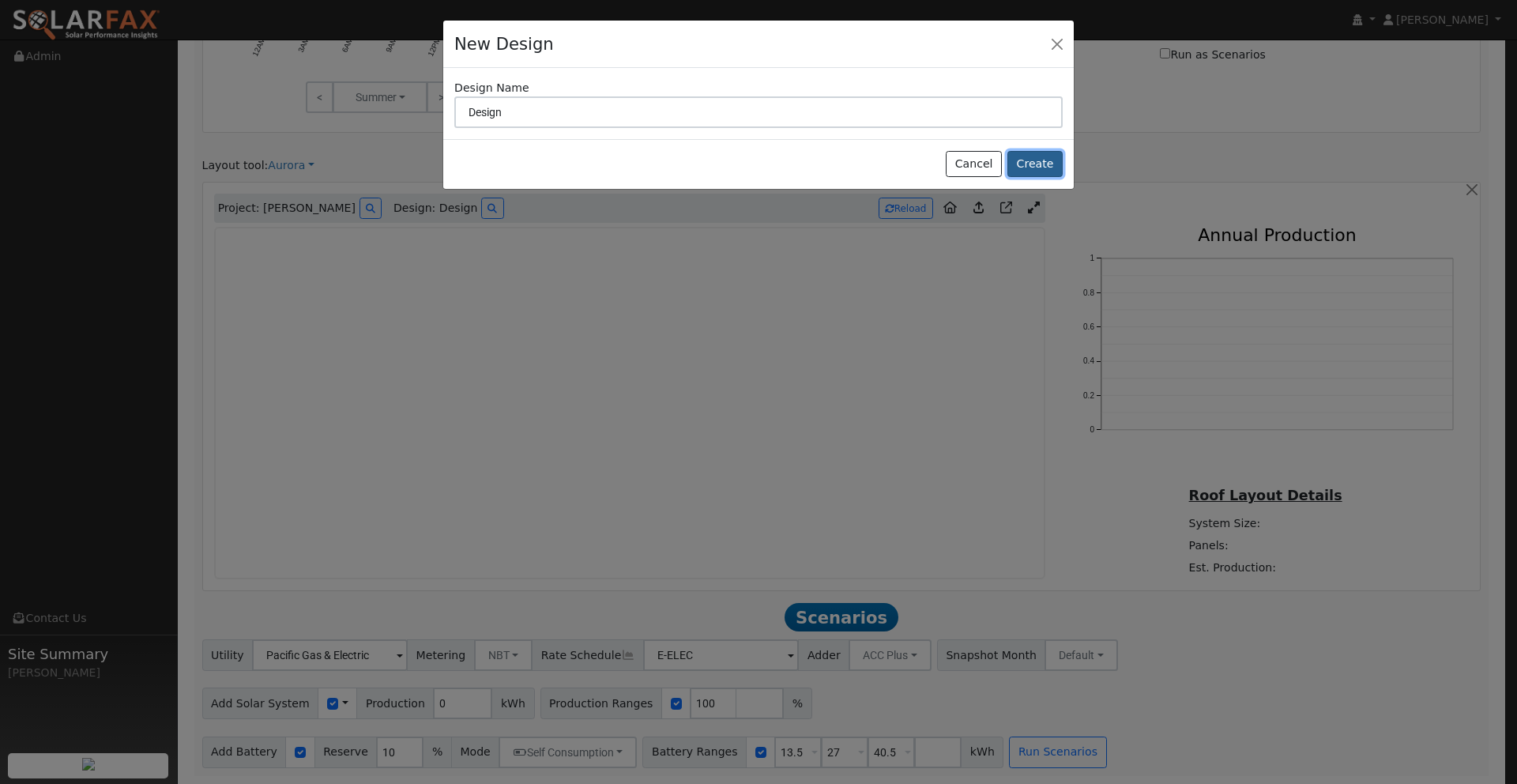
click at [1029, 165] on button "Create" at bounding box center [1035, 164] width 55 height 27
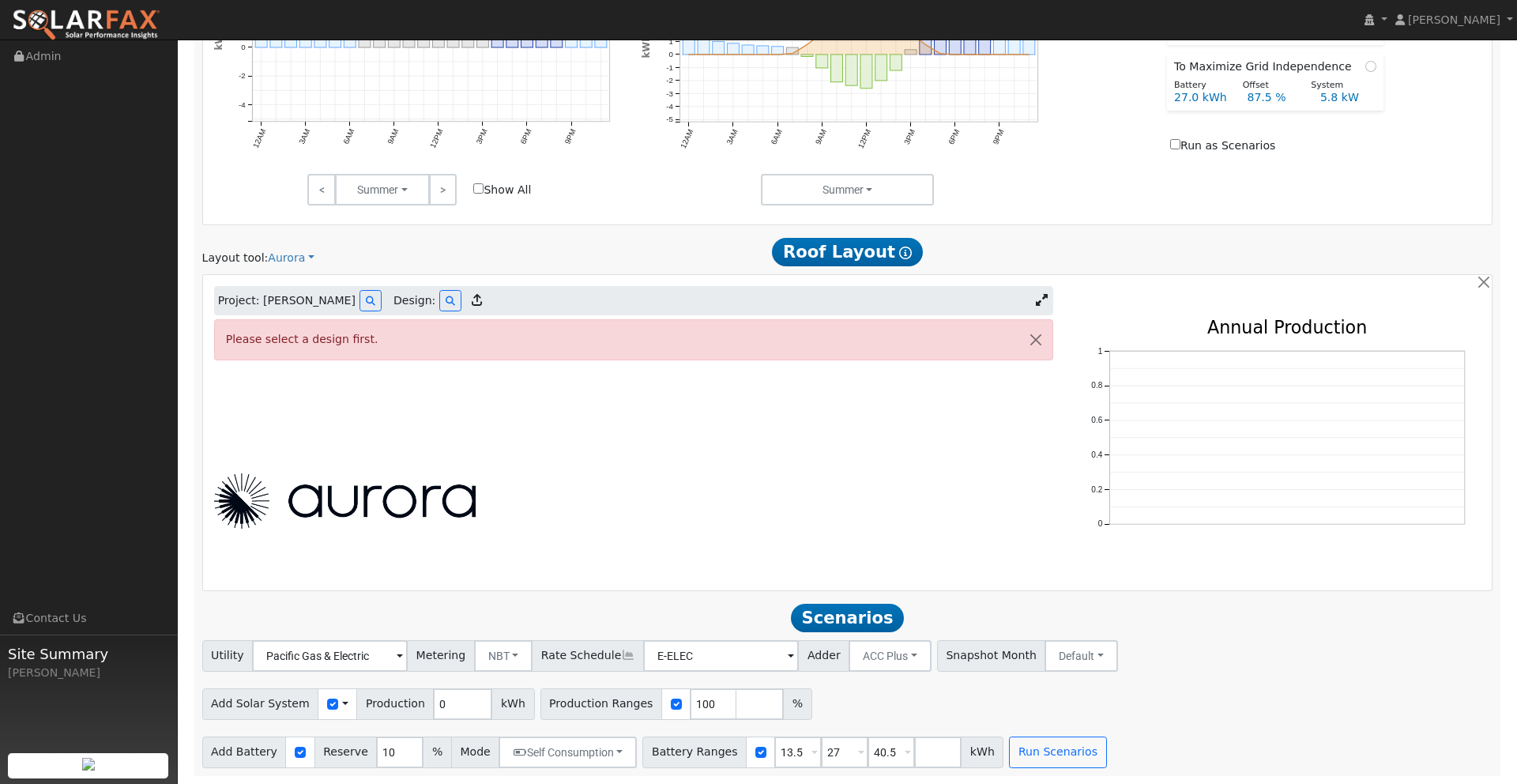
scroll to position [773, 0]
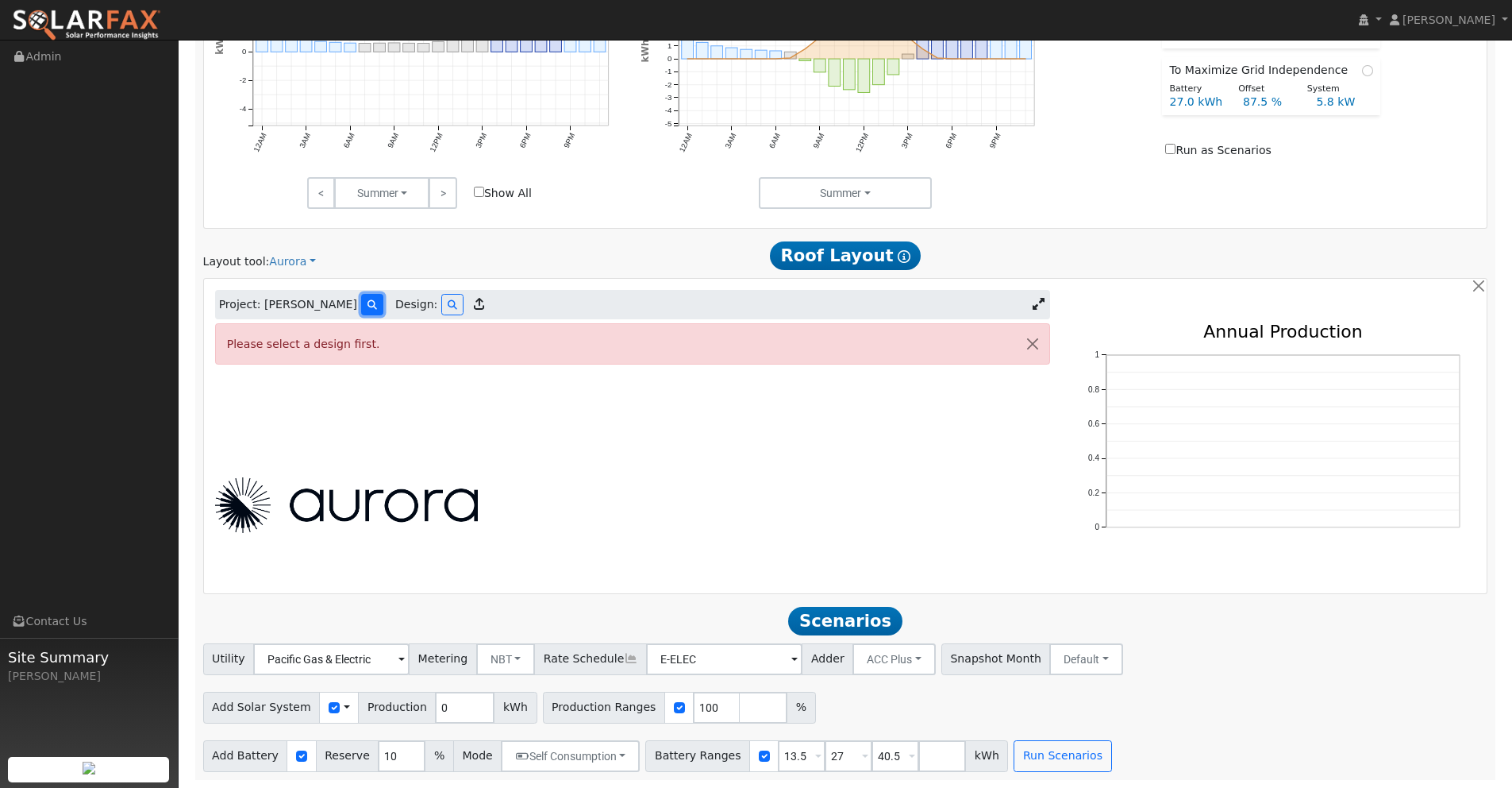
click at [368, 304] on icon at bounding box center [372, 304] width 10 height 10
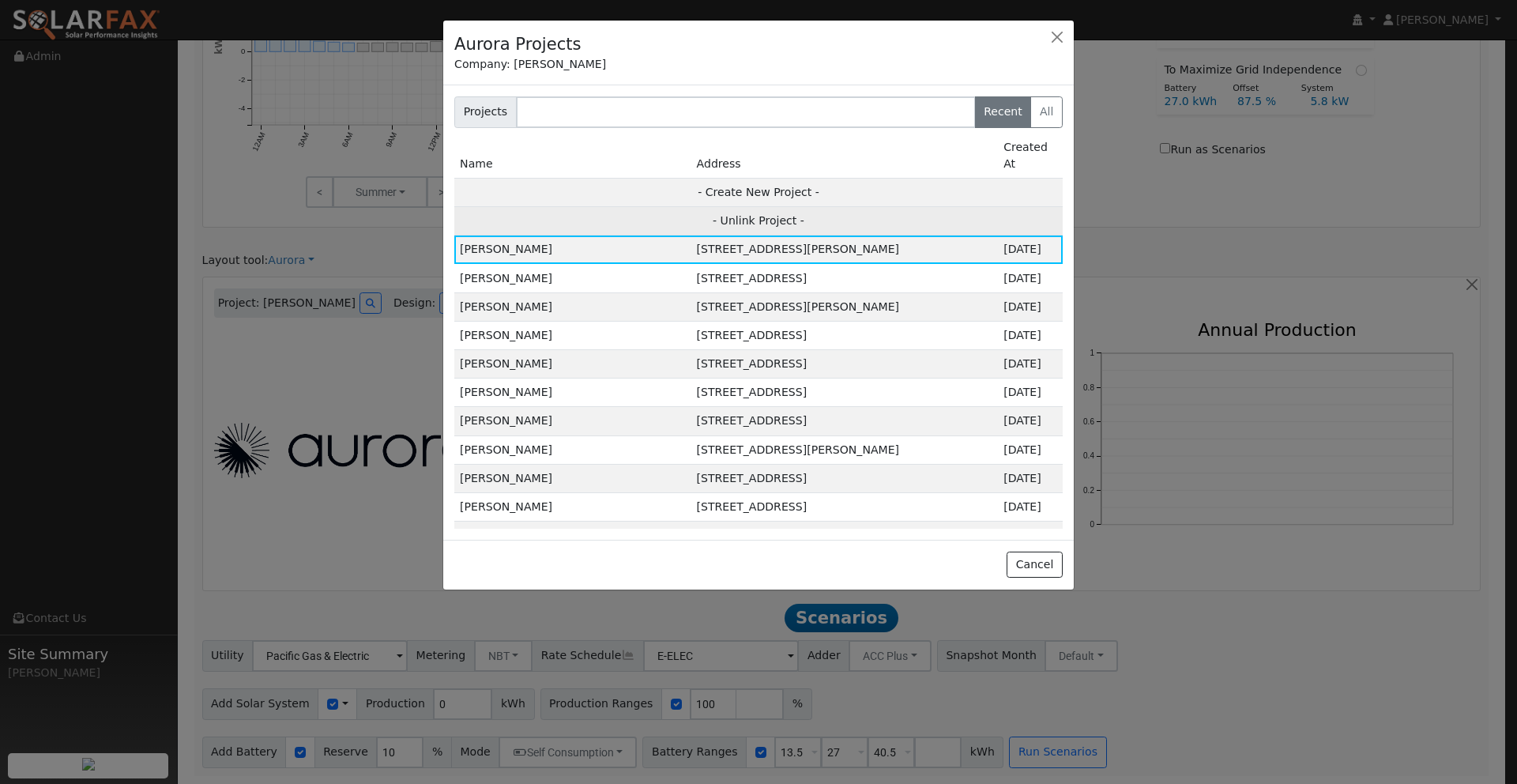
click at [747, 207] on td "- Unlink Project -" at bounding box center [758, 221] width 609 height 29
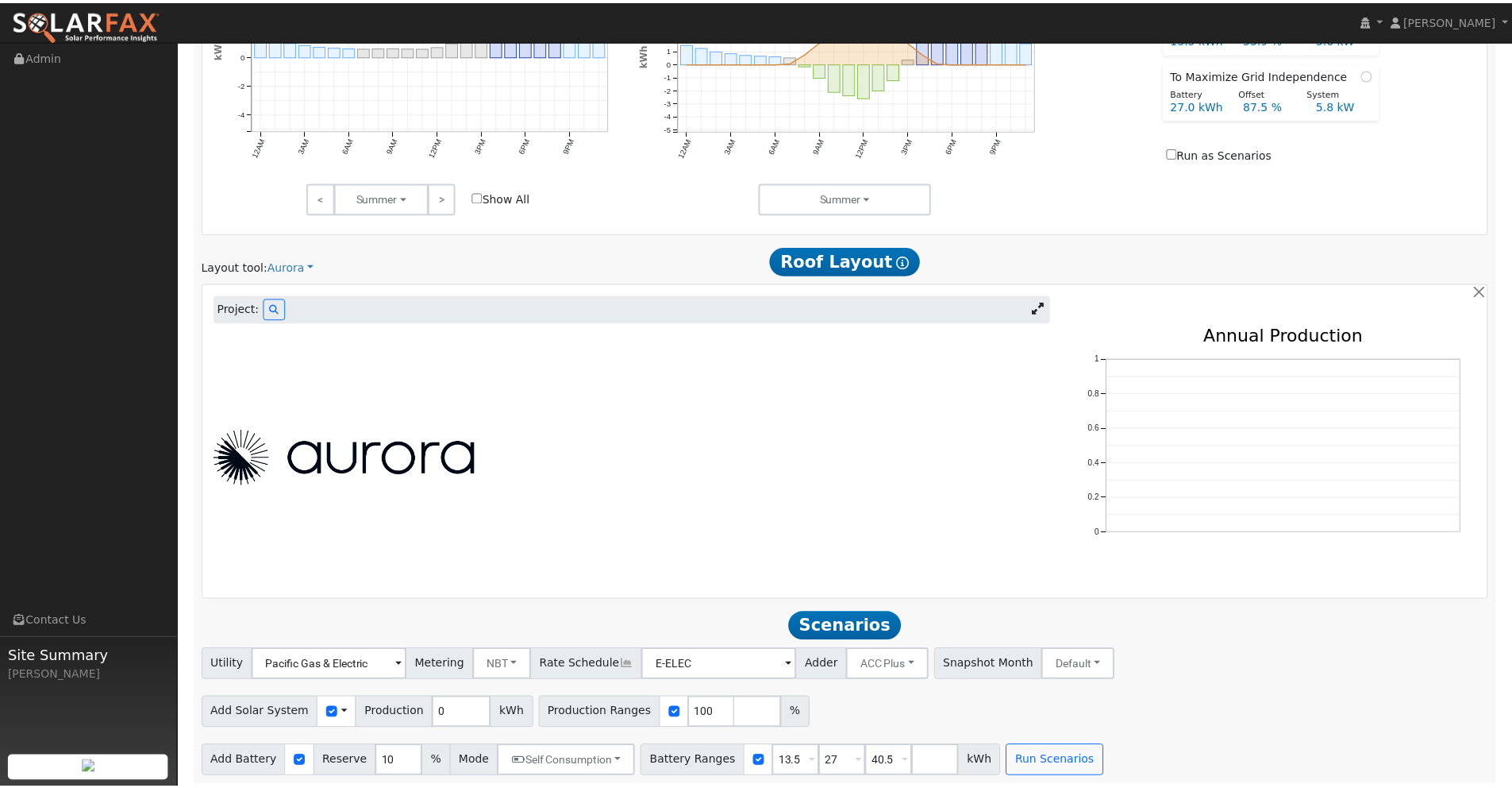
scroll to position [573, 0]
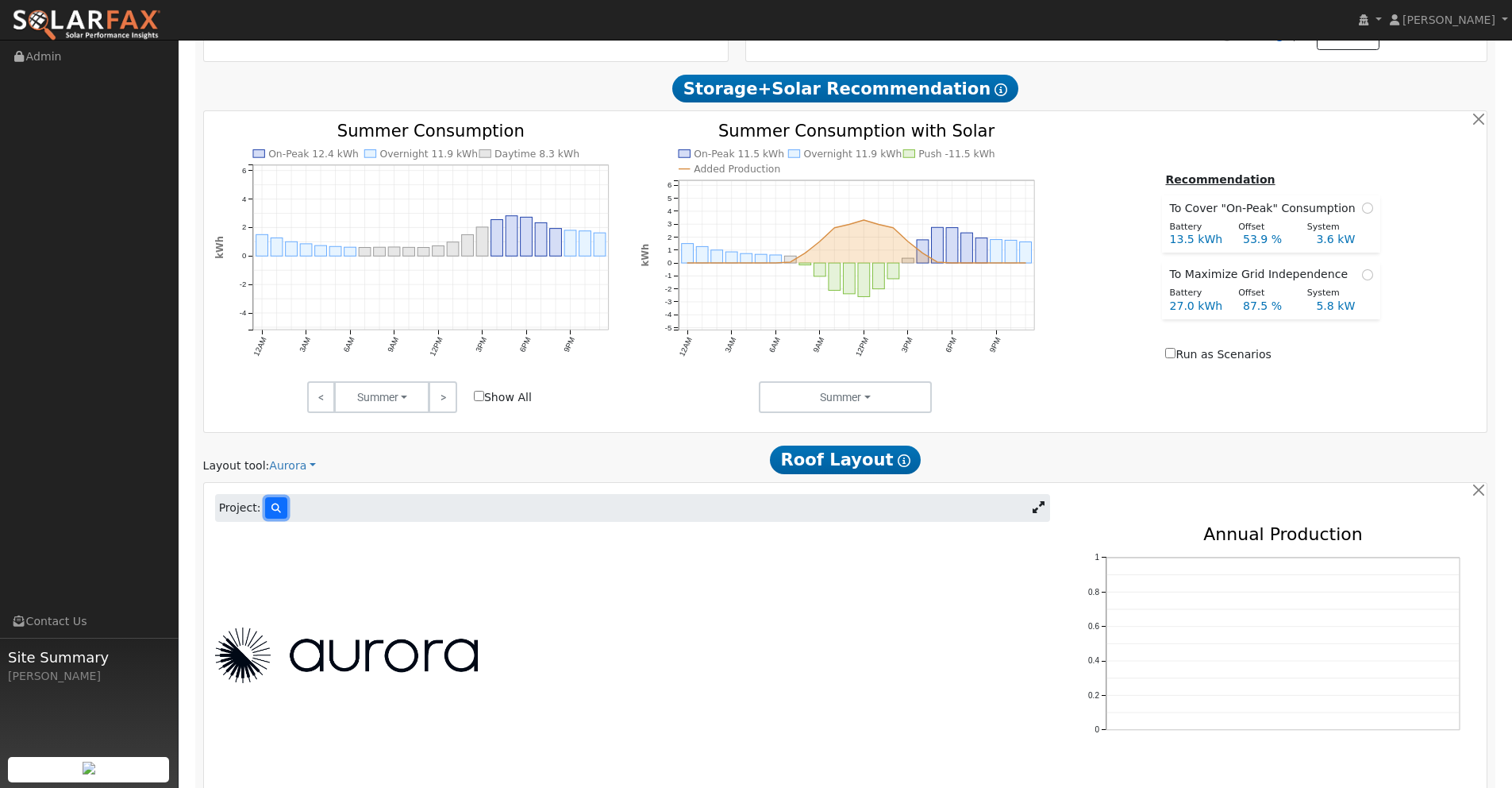
click at [268, 508] on button at bounding box center [276, 508] width 22 height 21
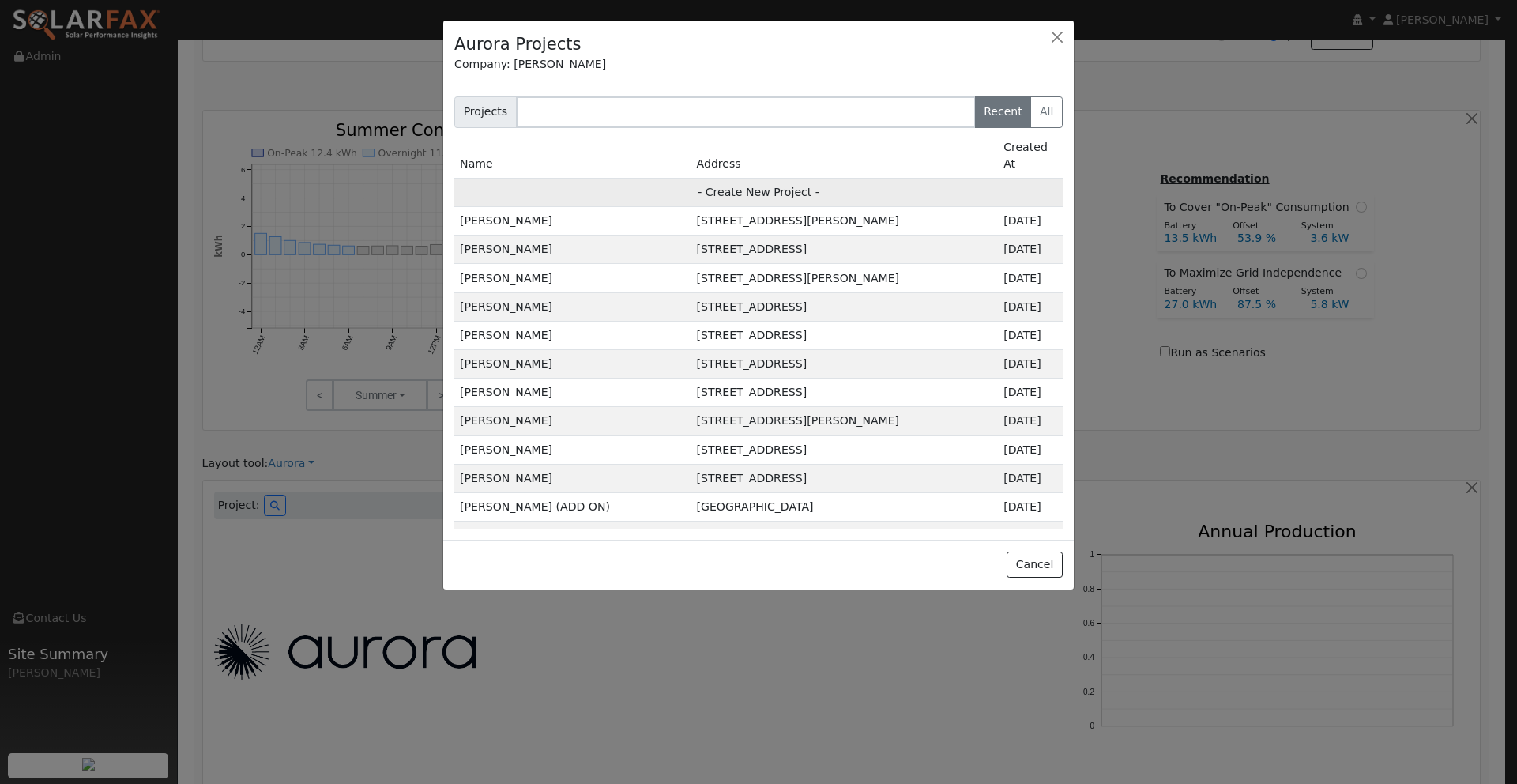
click at [743, 177] on td "- Create New Project -" at bounding box center [758, 192] width 609 height 29
type input "[PERSON_NAME]"
type input "3942 Foothill Drive"
type input "[GEOGRAPHIC_DATA]"
type input "CA"
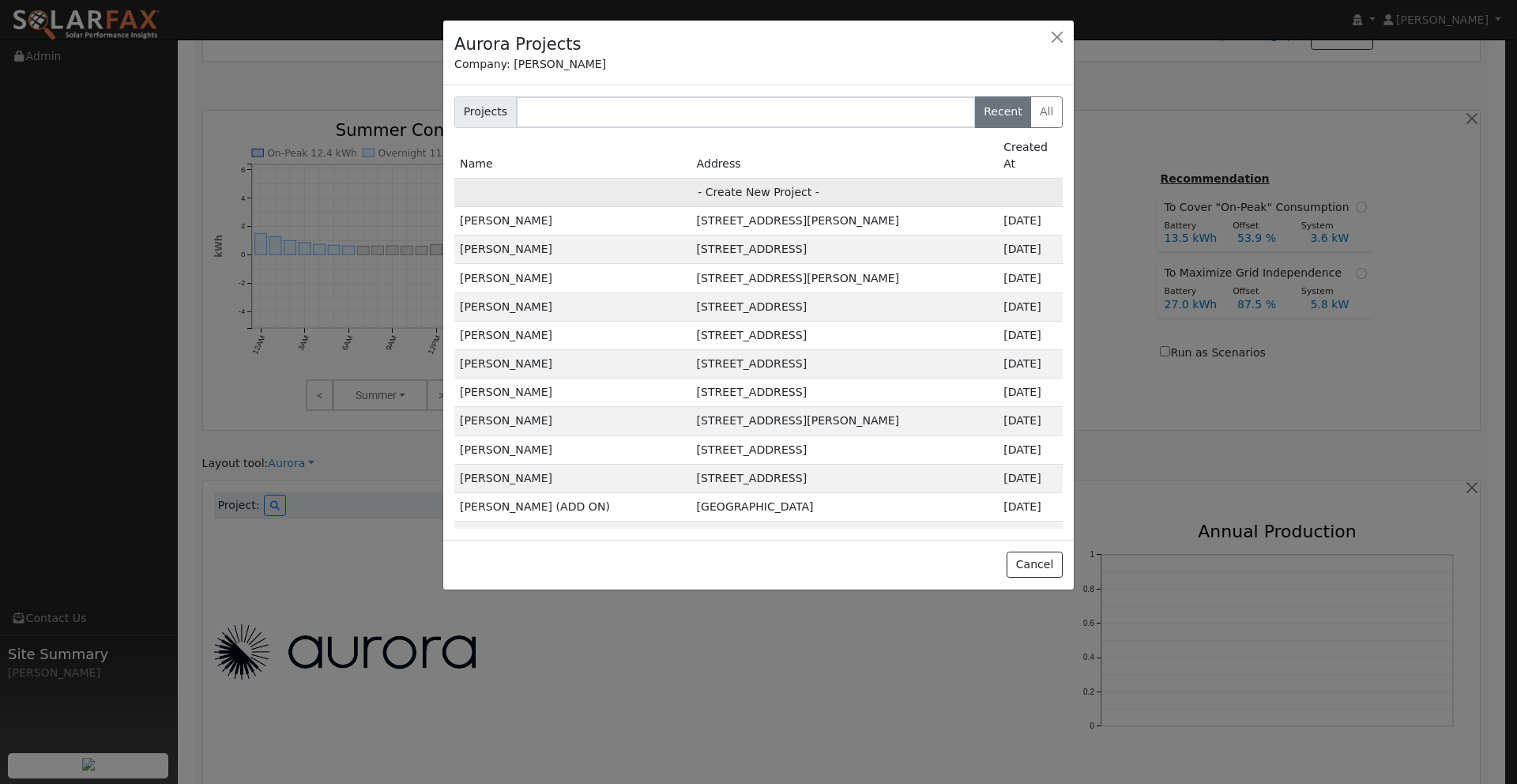
type input "95688"
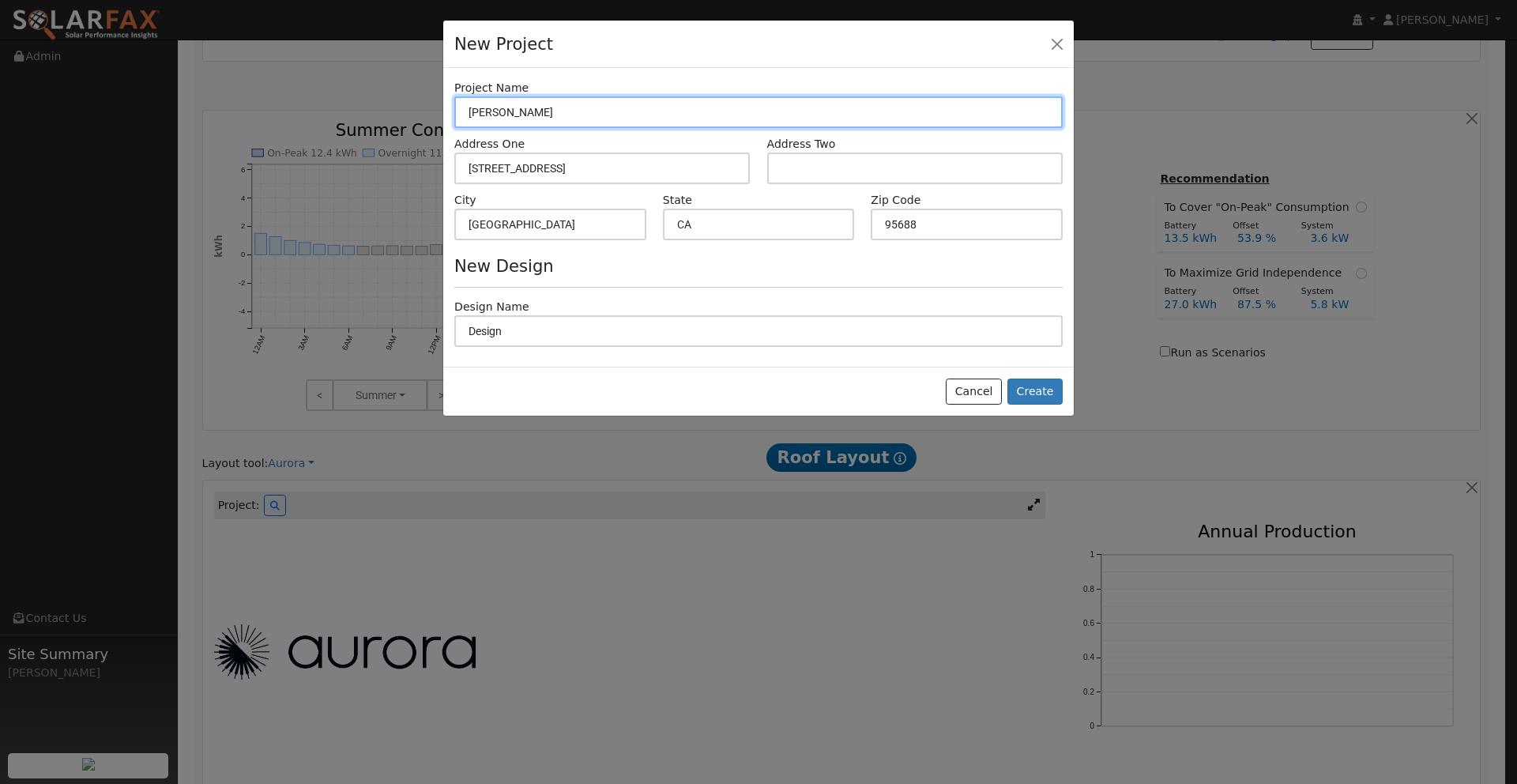
click at [550, 115] on input "[PERSON_NAME]" at bounding box center [758, 111] width 609 height 31
type input "Shea McGuire vacaville"
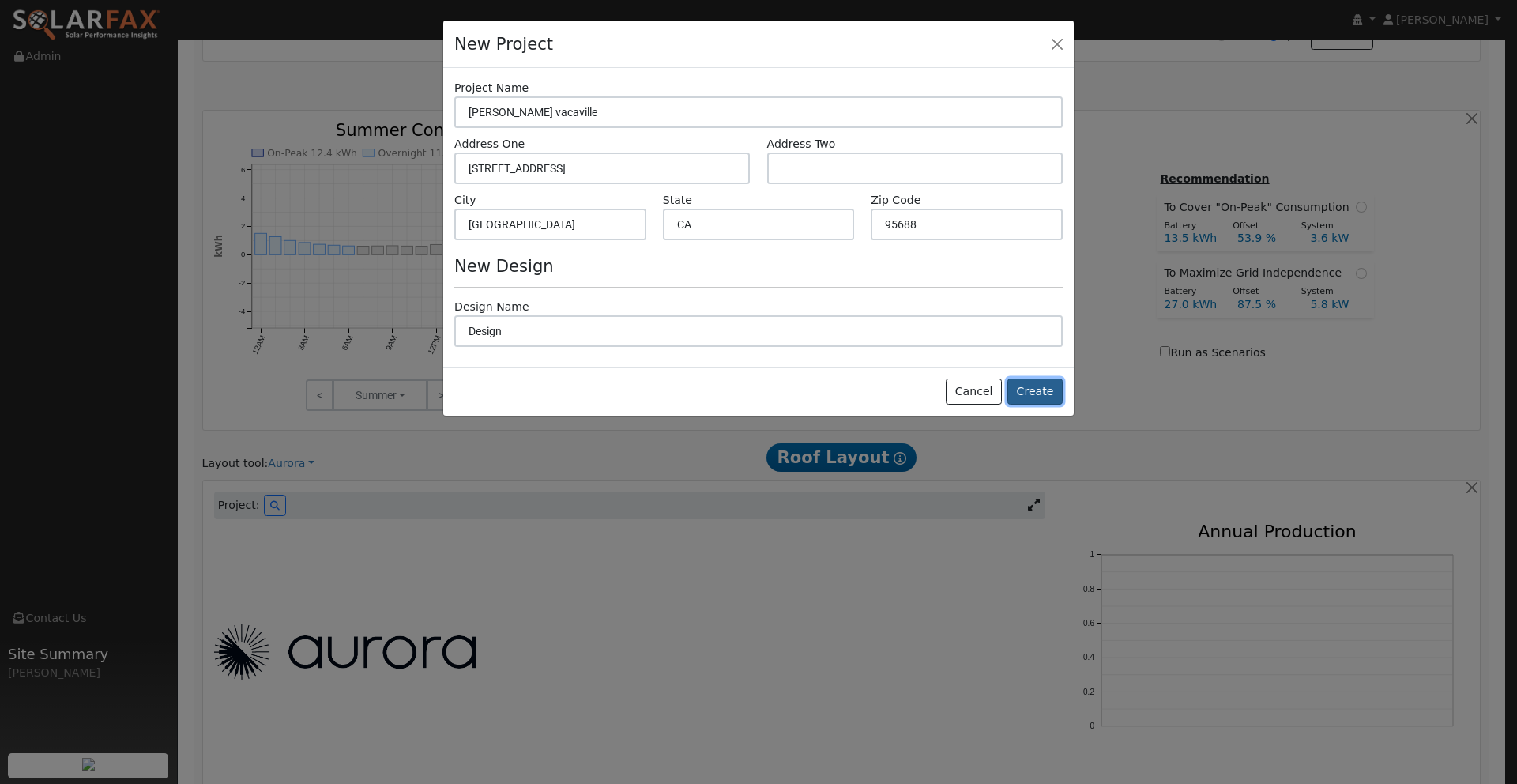
click at [1041, 394] on button "Create" at bounding box center [1035, 392] width 55 height 27
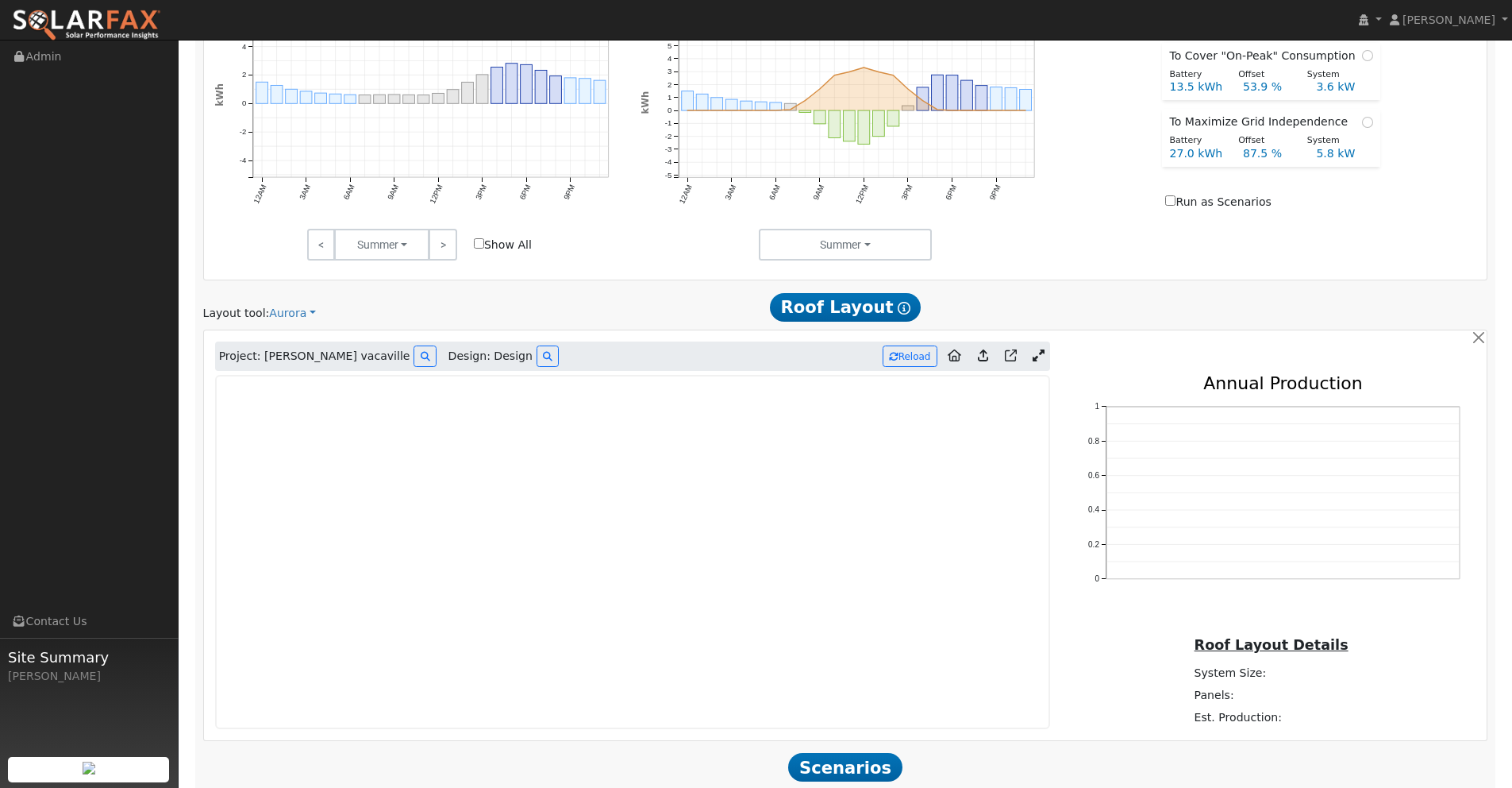
scroll to position [872, 0]
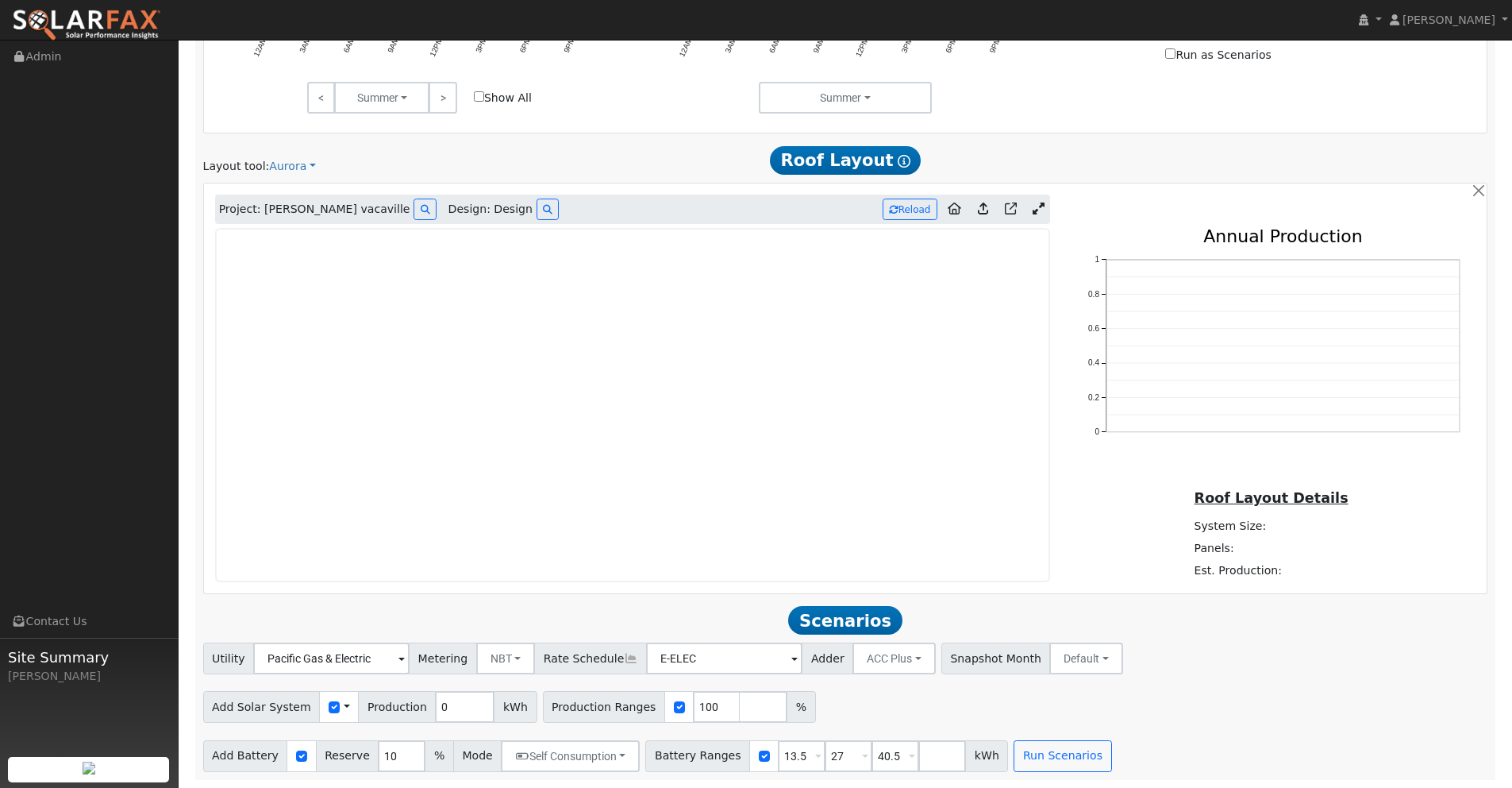
click at [1041, 210] on icon at bounding box center [1038, 208] width 12 height 12
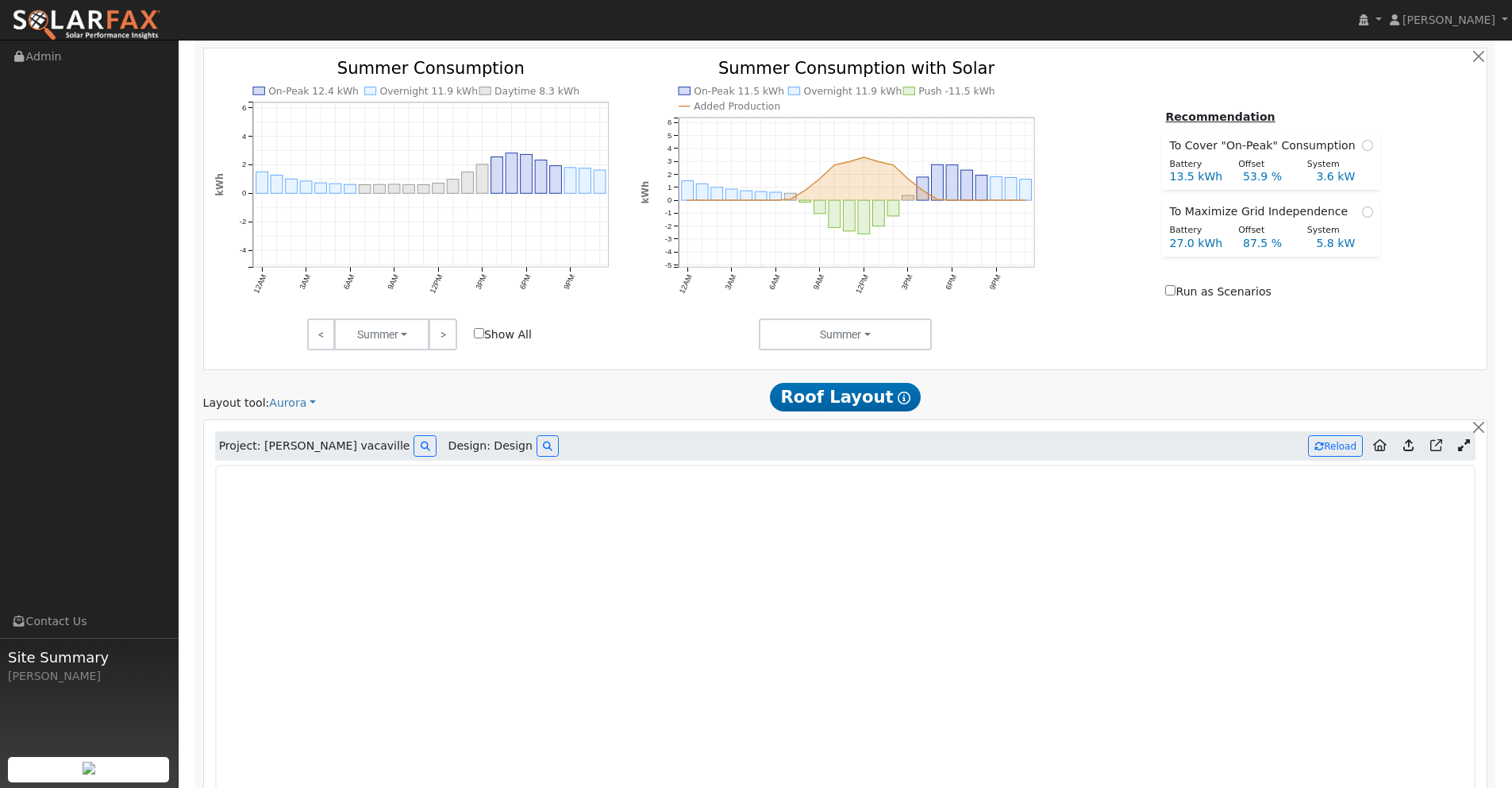
scroll to position [638, 0]
click at [1461, 445] on icon at bounding box center [1464, 442] width 12 height 12
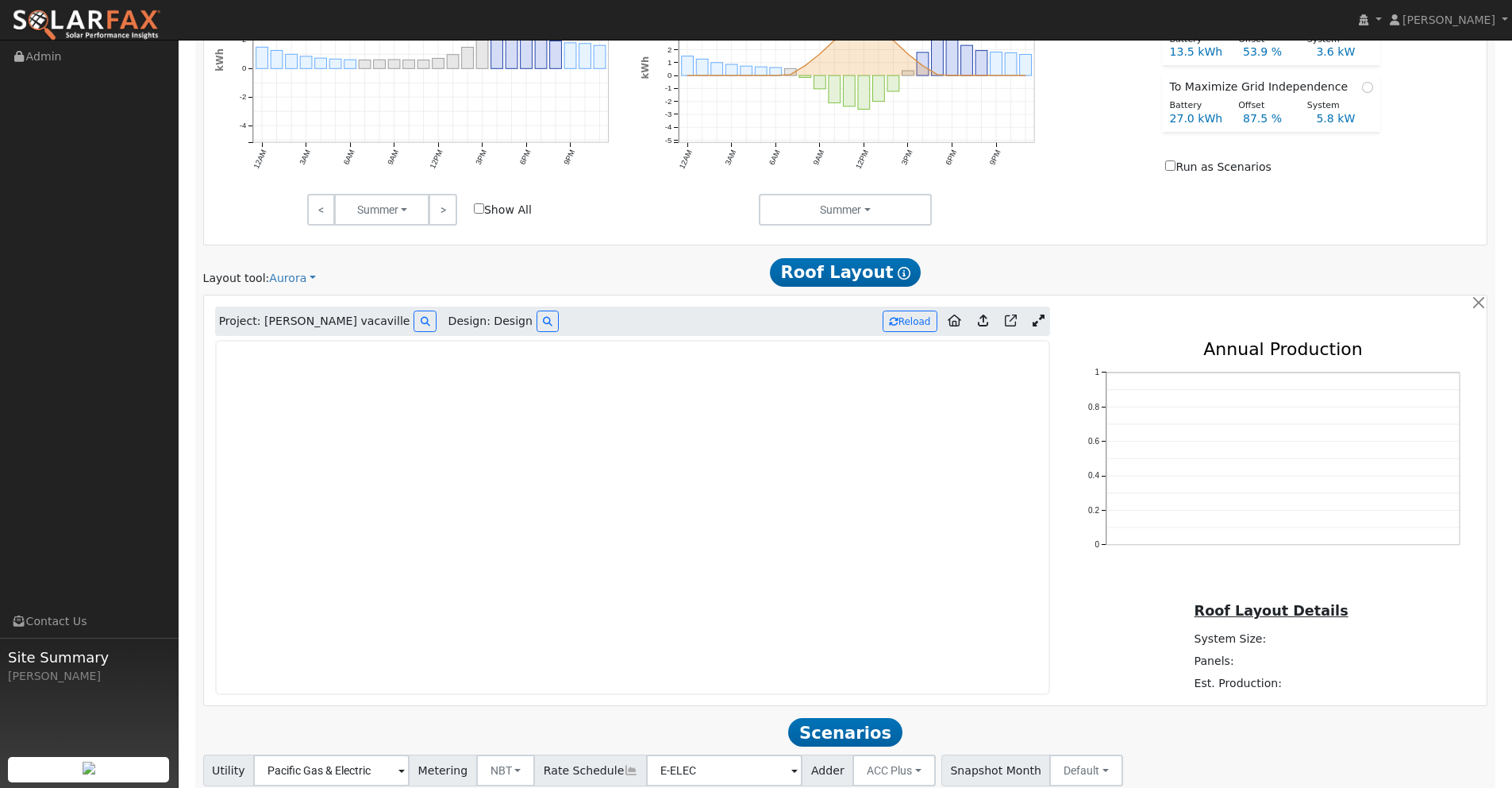
scroll to position [759, 0]
click at [910, 324] on button "Reload" at bounding box center [910, 322] width 55 height 21
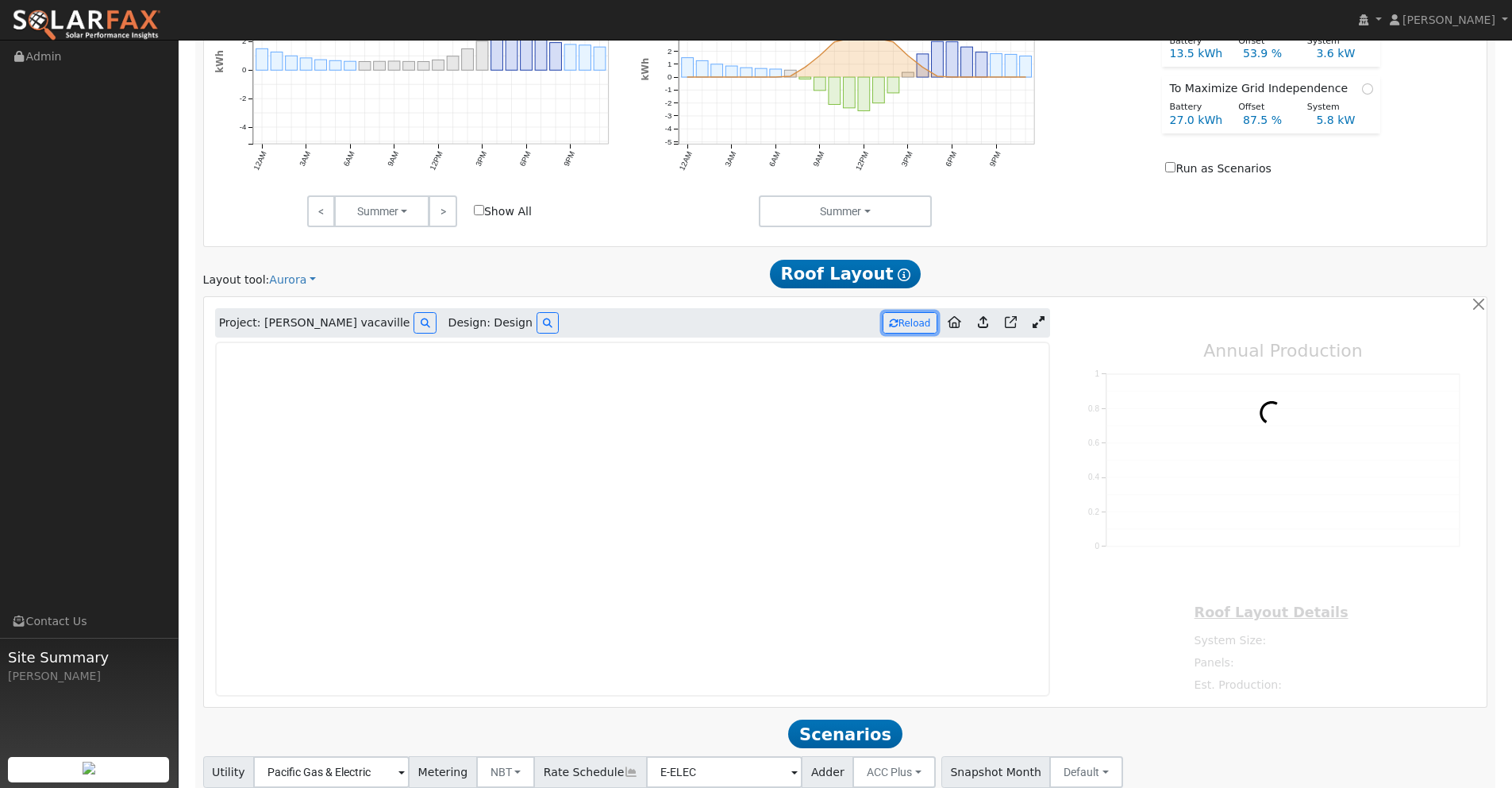
type input "17114"
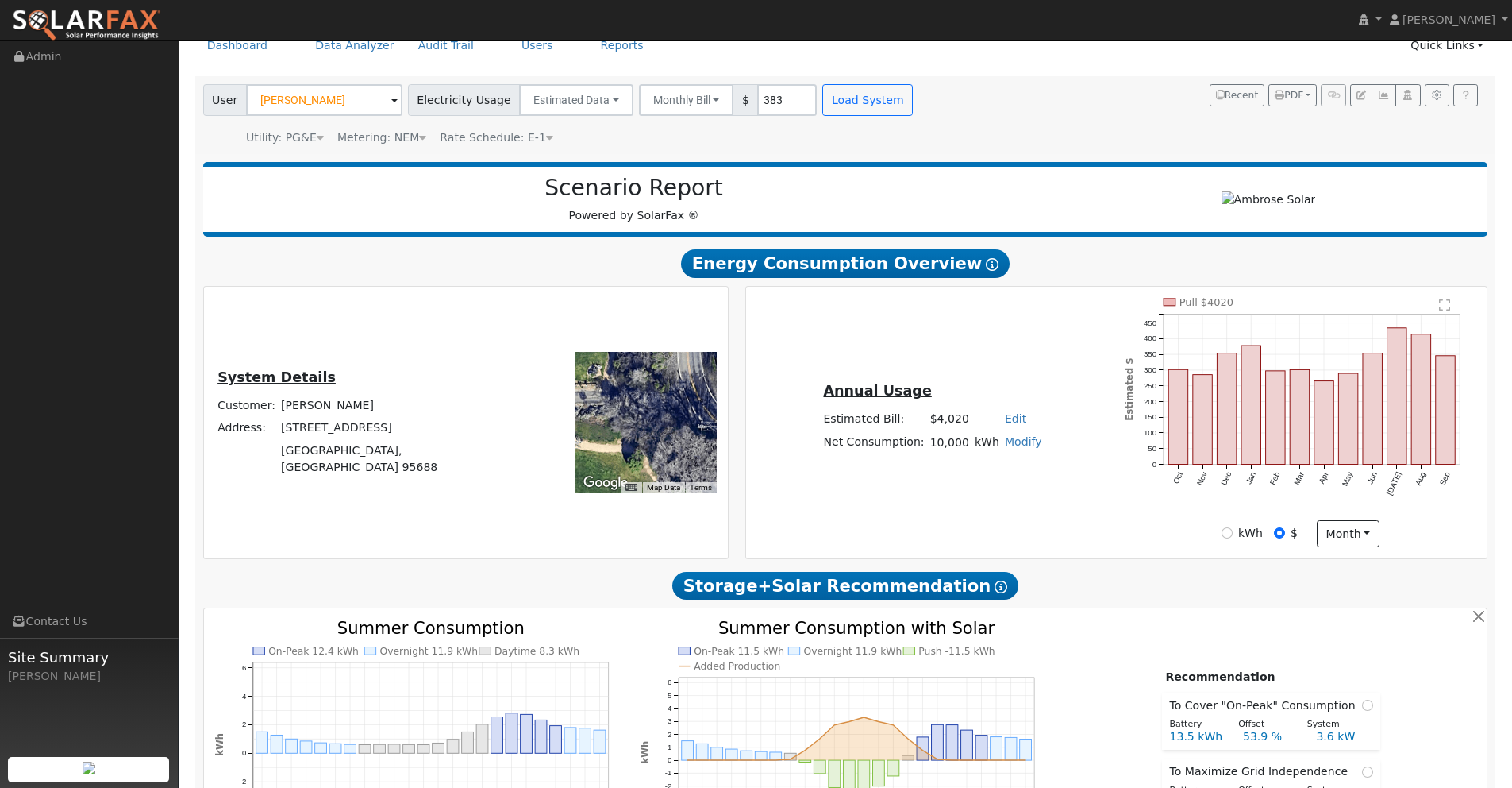
scroll to position [0, 0]
